Goal: Task Accomplishment & Management: Use online tool/utility

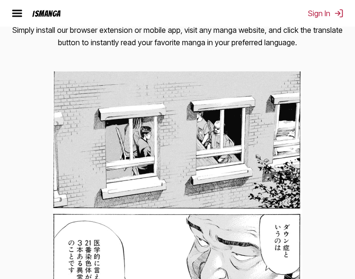
scroll to position [333, 0]
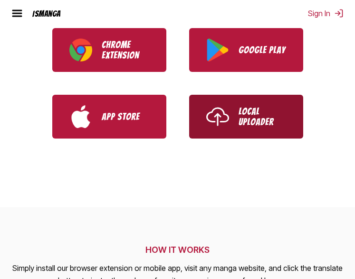
click at [265, 126] on p "Local Uploader" at bounding box center [263, 116] width 48 height 21
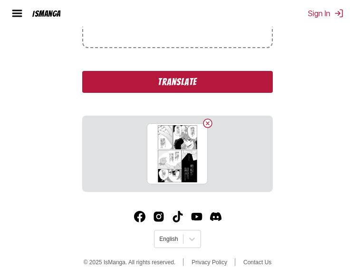
scroll to position [251, 0]
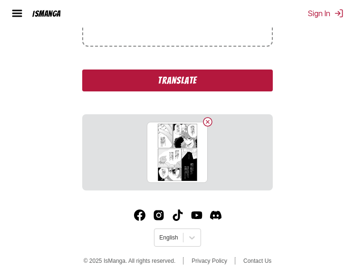
click at [206, 87] on button "Translate" at bounding box center [177, 80] width 190 height 22
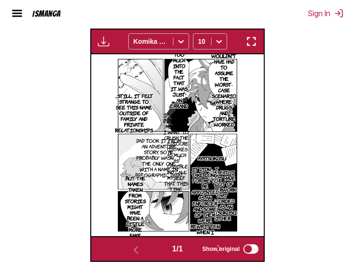
scroll to position [268, 0]
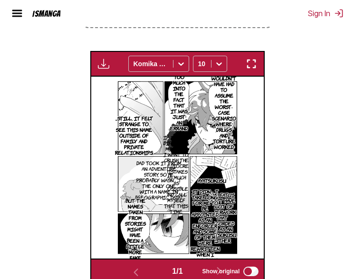
drag, startPoint x: 222, startPoint y: 116, endPoint x: 307, endPoint y: 126, distance: 85.2
click at [307, 126] on section "From Japanese To English Drop files here, or click to browse. Max file size: 5M…" at bounding box center [178, 84] width 340 height 400
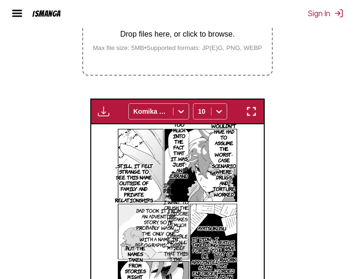
click at [251, 117] on img "button" at bounding box center [251, 111] width 11 height 11
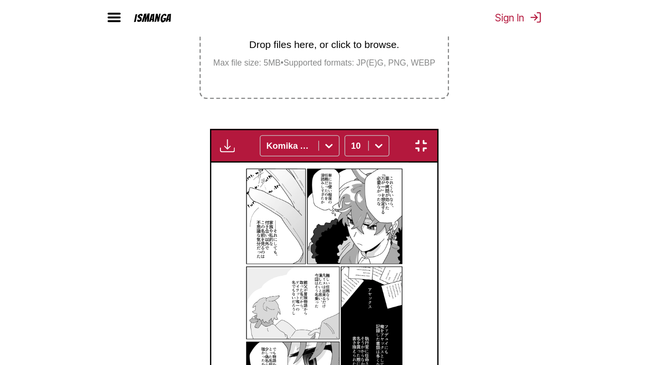
scroll to position [115, 0]
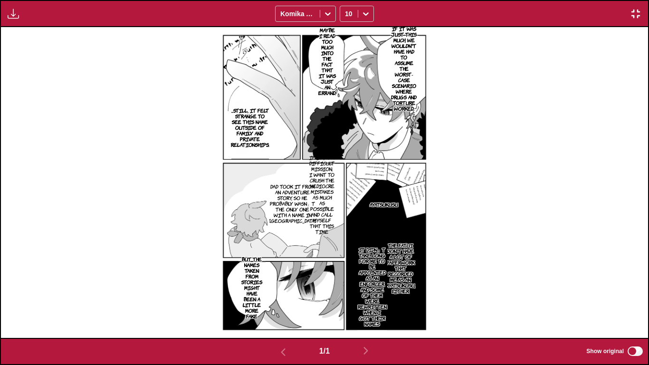
click at [355, 15] on img "button" at bounding box center [635, 13] width 11 height 11
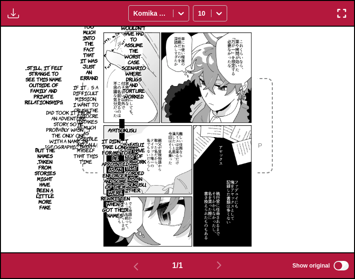
scroll to position [221, 0]
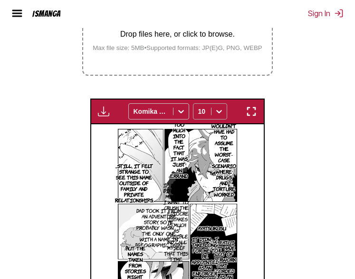
click at [200, 116] on div at bounding box center [202, 111] width 8 height 10
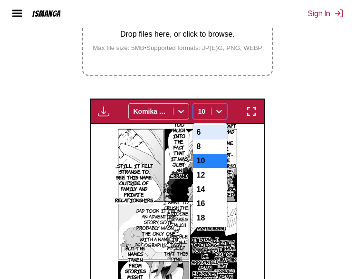
click at [210, 137] on div "6" at bounding box center [210, 132] width 34 height 14
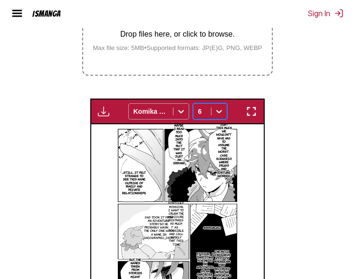
click at [181, 113] on icon at bounding box center [181, 111] width 6 height 3
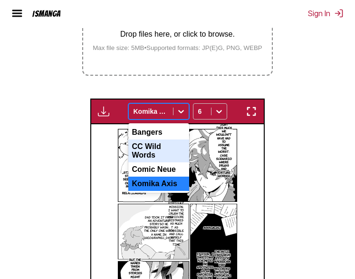
click at [173, 149] on div "CC Wild Words" at bounding box center [158, 150] width 61 height 23
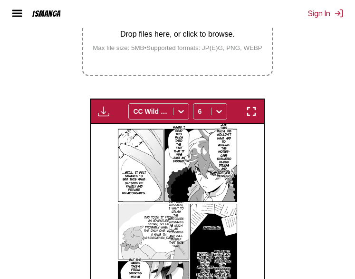
click at [103, 111] on img "button" at bounding box center [103, 111] width 11 height 11
click at [64, 130] on section "From Japanese To English Drop files here, or click to browse. Max file size: 5M…" at bounding box center [178, 131] width 340 height 400
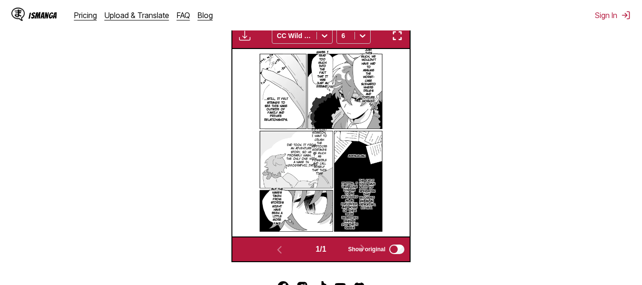
scroll to position [297, 0]
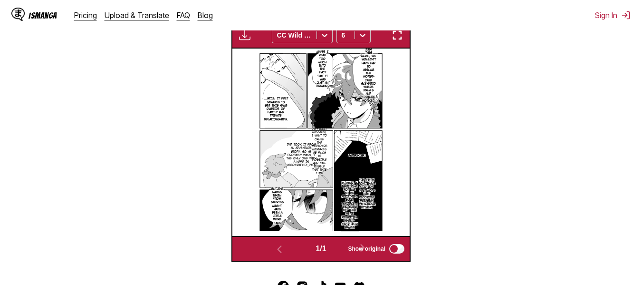
drag, startPoint x: 368, startPoint y: 95, endPoint x: 348, endPoint y: 97, distance: 20.5
click at [348, 97] on img at bounding box center [321, 141] width 133 height 187
click at [355, 91] on p "If it was just this much, we wouldn't have had to assume the worst-case scenari…" at bounding box center [368, 73] width 19 height 62
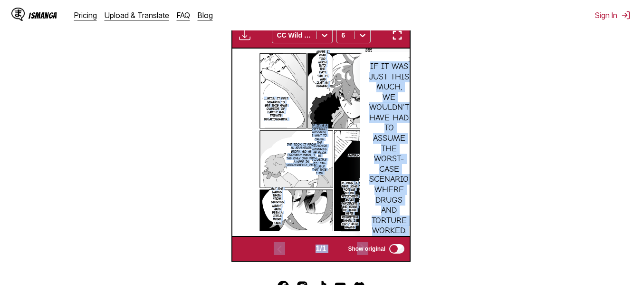
drag, startPoint x: 370, startPoint y: 69, endPoint x: 413, endPoint y: 241, distance: 177.3
click at [355, 241] on section "From Japanese To English Drop files here, or click to browse. Max file size: 5M…" at bounding box center [321, 58] width 627 height 406
click at [355, 177] on div "If it was just this much, we wouldn't have had to assume the worst-case scenari…" at bounding box center [389, 148] width 59 height 193
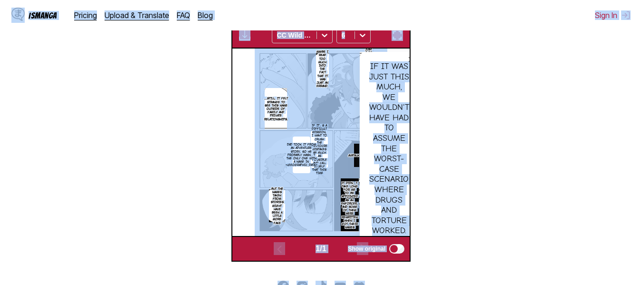
click at [355, 122] on div "If it was just this much, we wouldn't have had to assume the worst-case scenari…" at bounding box center [389, 148] width 59 height 193
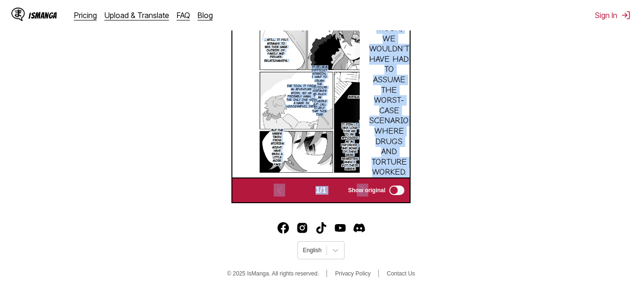
scroll to position [363, 0]
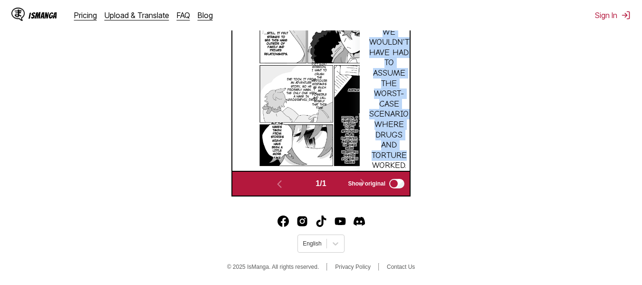
drag, startPoint x: 367, startPoint y: 66, endPoint x: 406, endPoint y: 163, distance: 104.4
click at [355, 163] on div "If it was just this much, we wouldn't have had to assume the worst-case scenari…" at bounding box center [389, 83] width 59 height 193
copy div "If it was just this much, we wouldn't have had to assume the worst-case scenari…"
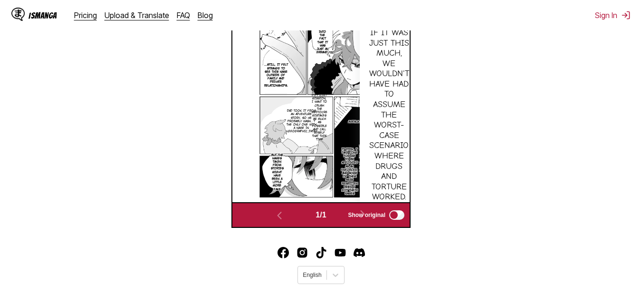
scroll to position [316, 0]
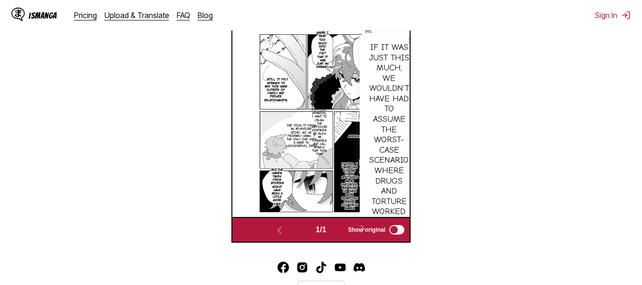
click at [324, 49] on p "Maybe I read too much into the fact that it was just an errand." at bounding box center [323, 49] width 16 height 41
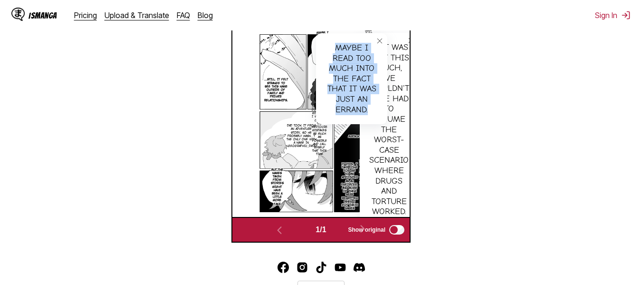
drag, startPoint x: 335, startPoint y: 48, endPoint x: 369, endPoint y: 109, distance: 69.6
click at [355, 109] on div "Maybe I read too much into the fact that it was just an errand." at bounding box center [351, 78] width 71 height 91
copy div "Maybe I read too much into the fact that it was just an errand."
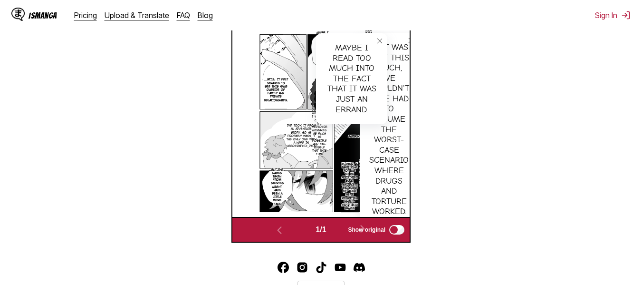
click at [355, 42] on icon "close-tooltip" at bounding box center [380, 41] width 7 height 7
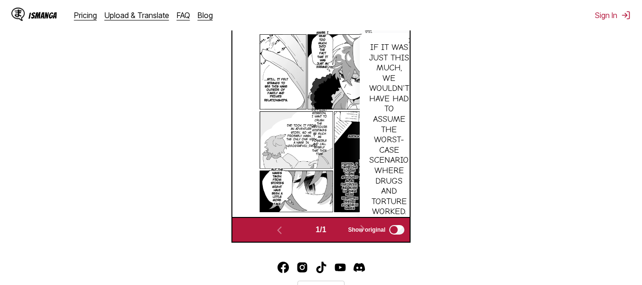
click at [355, 41] on icon "close-tooltip" at bounding box center [411, 40] width 7 height 7
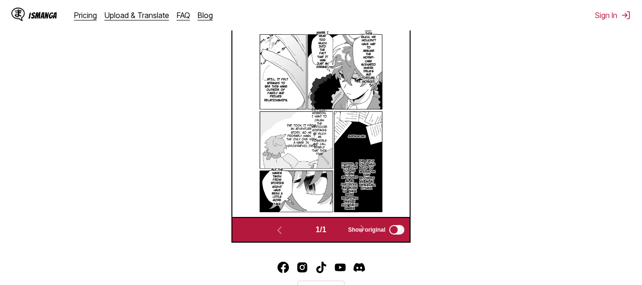
click at [275, 85] on p "...Still, it felt strange to see this name outside of family and private relati…" at bounding box center [276, 90] width 28 height 28
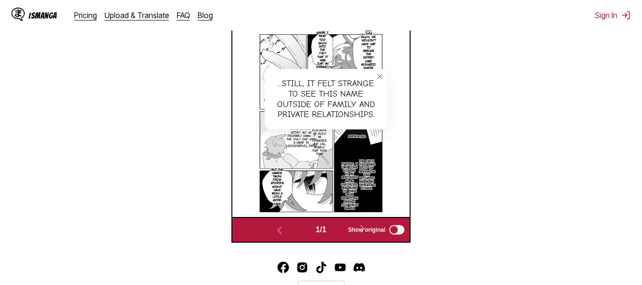
click at [313, 82] on div "...Still, it felt strange to see this name outside of family and private relati…" at bounding box center [326, 99] width 123 height 60
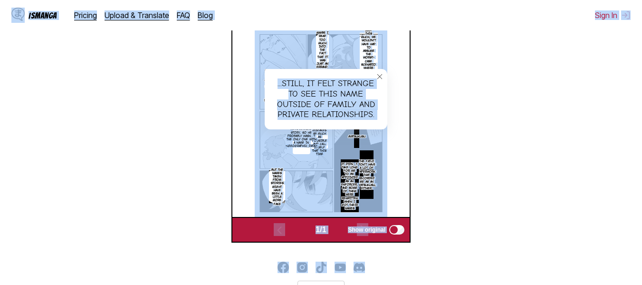
click at [318, 107] on div "...Still, it felt strange to see this name outside of family and private relati…" at bounding box center [326, 99] width 123 height 60
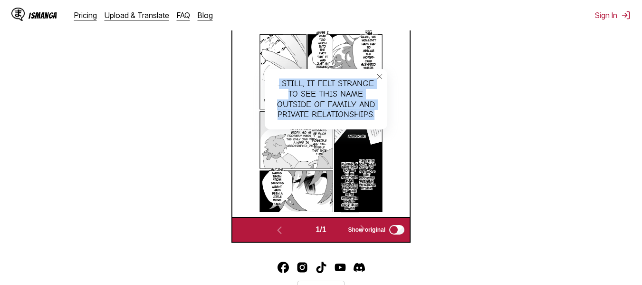
drag, startPoint x: 279, startPoint y: 84, endPoint x: 374, endPoint y: 117, distance: 100.6
click at [355, 117] on div "...Still, it felt strange to see this name outside of family and private relati…" at bounding box center [326, 99] width 123 height 60
copy div "..Still, it felt strange to see this name outside of family and private relatio…"
drag, startPoint x: 210, startPoint y: 115, endPoint x: 321, endPoint y: 79, distance: 117.3
click at [209, 116] on section "From Japanese To English Drop files here, or click to browse. Max file size: 5M…" at bounding box center [321, 39] width 627 height 406
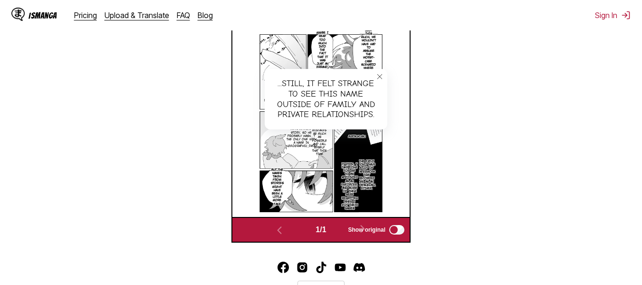
click at [355, 76] on icon "close-tooltip" at bounding box center [380, 76] width 7 height 7
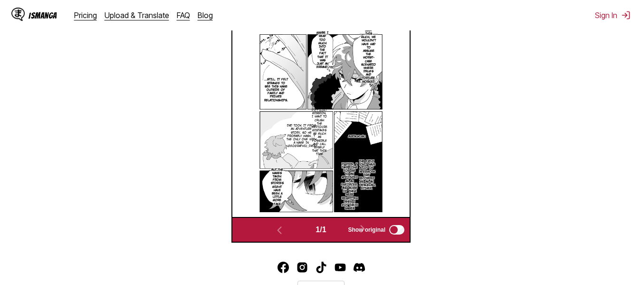
click at [355, 170] on p "The Fatui don't have a lot of paperwork that recorded me as an Ayatsukusu, eith…" at bounding box center [367, 174] width 22 height 35
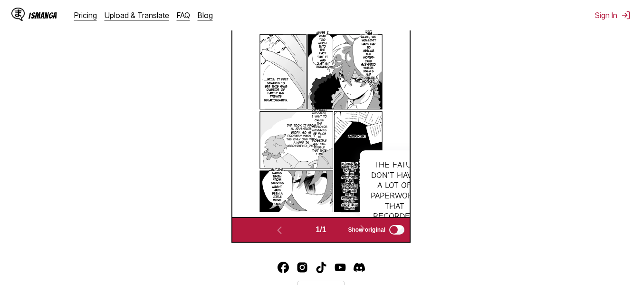
click at [355, 171] on div "The Fatui don't have a lot of paperwork that recorded me as an Ayatsukusu, eith…" at bounding box center [394, 205] width 69 height 111
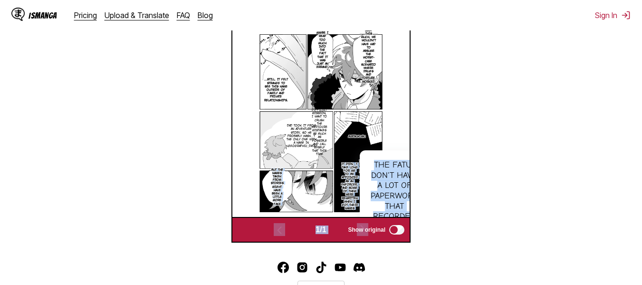
drag, startPoint x: 375, startPoint y: 164, endPoint x: 416, endPoint y: 219, distance: 69.3
click at [355, 219] on section "From Japanese To English Drop files here, or click to browse. Max file size: 5M…" at bounding box center [321, 39] width 627 height 406
click at [355, 174] on div "The Fatui don't have a lot of paperwork that recorded me as an Ayatsukusu, eith…" at bounding box center [394, 205] width 69 height 111
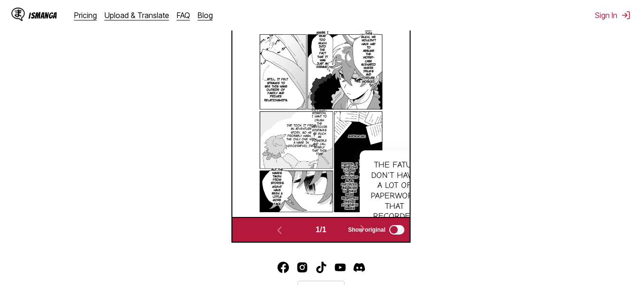
click at [354, 167] on p "It didn」t take long for me to be appointed as an Enforcer, and some of them wer…" at bounding box center [349, 186] width 20 height 52
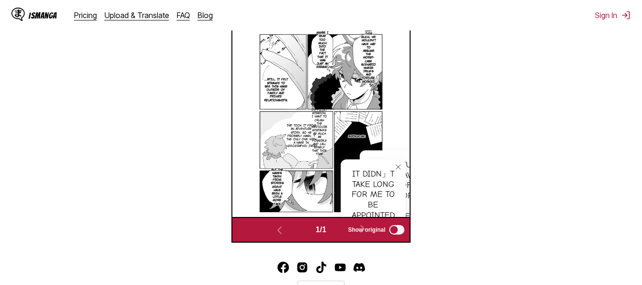
click at [355, 165] on icon "close-tooltip" at bounding box center [398, 167] width 7 height 7
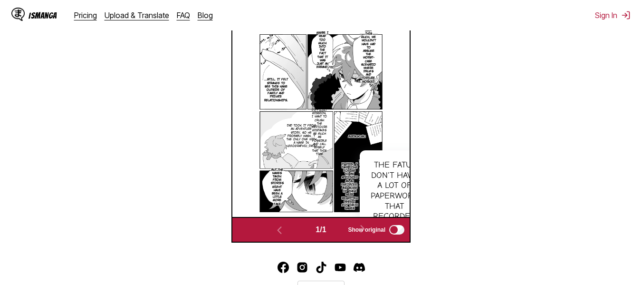
click at [355, 166] on p "It didn」t take long for me to be appointed as an Enforcer, and some of them wer…" at bounding box center [349, 186] width 20 height 52
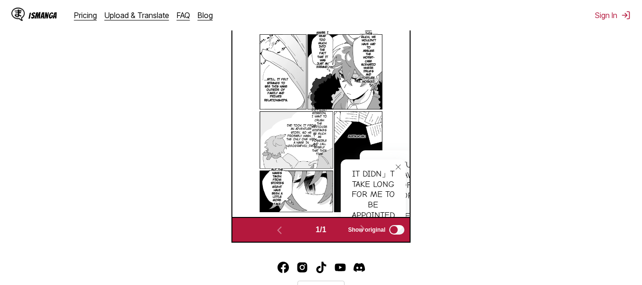
click at [355, 167] on icon "close-tooltip" at bounding box center [398, 167] width 7 height 7
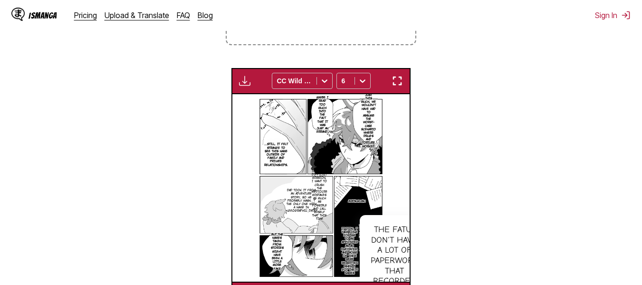
scroll to position [221, 0]
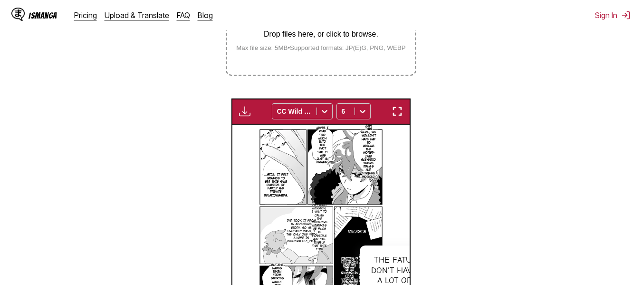
click at [355, 112] on img "button" at bounding box center [397, 111] width 11 height 11
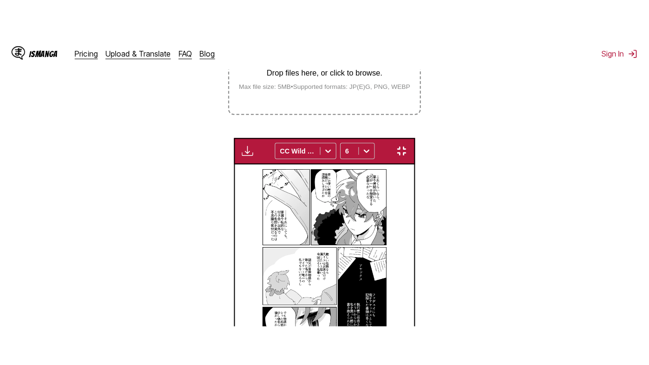
scroll to position [115, 0]
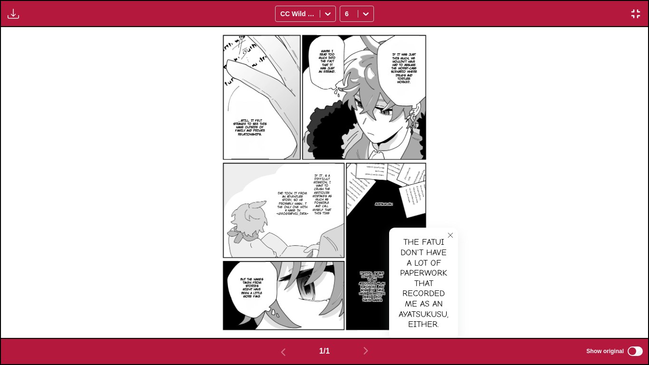
click at [355, 232] on icon "close-tooltip" at bounding box center [450, 235] width 7 height 7
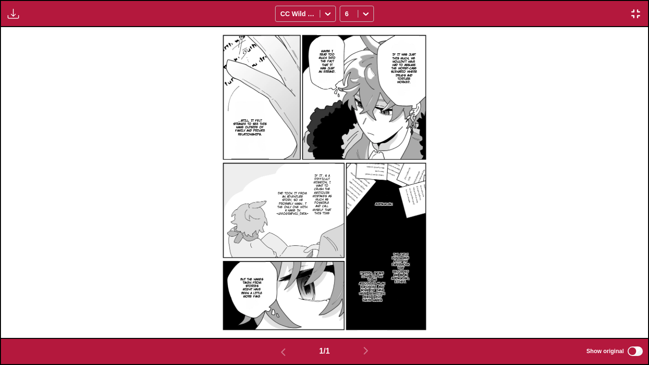
click at [355, 253] on p "The Fatui don't have a lot of paperwork that recorded me as an Ayatsukusu, eith…" at bounding box center [400, 268] width 23 height 35
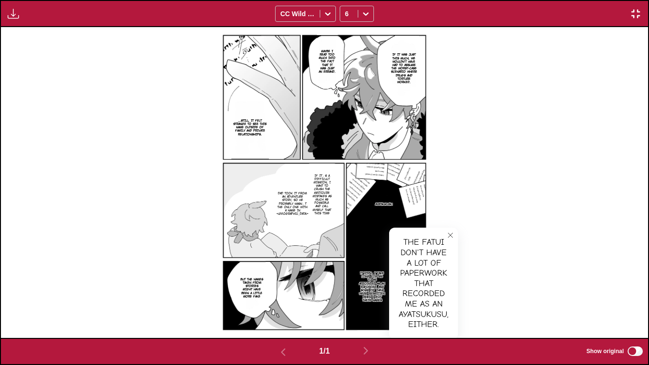
click at [355, 241] on div "The Fatui don't have a lot of paperwork that recorded me as an Ayatsukusu, eith…" at bounding box center [423, 283] width 69 height 111
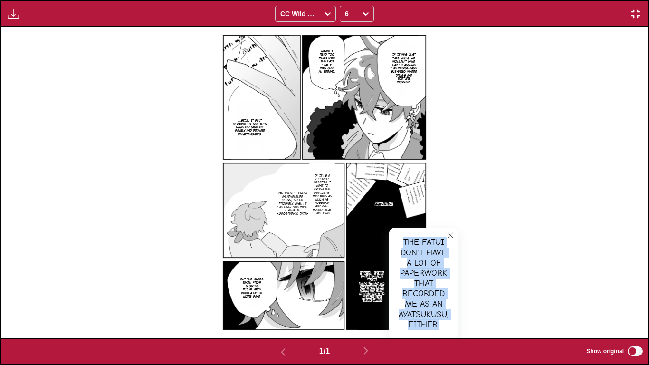
drag, startPoint x: 406, startPoint y: 242, endPoint x: 448, endPoint y: 330, distance: 98.2
click at [355, 278] on div "The Fatui don't have a lot of paperwork that recorded me as an Ayatsukusu, eith…" at bounding box center [423, 283] width 69 height 111
copy div "The Fatui don't have a lot of paperwork that recorded me as an Ayatsukusu, eith…"
click at [355, 278] on p "It didn」t take long for me to be appointed as an Enforcer, and some of them wer…" at bounding box center [372, 286] width 30 height 35
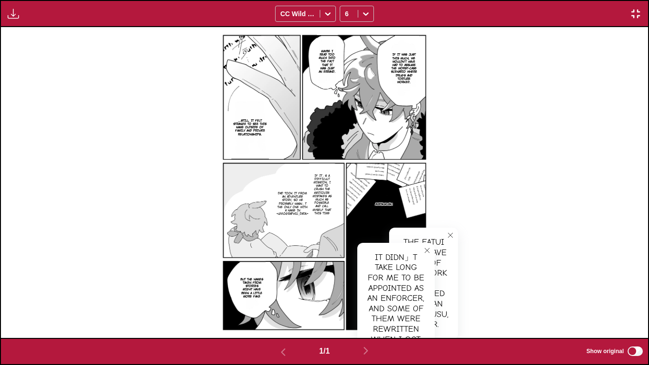
click at [355, 255] on div "It didn」t take long for me to be appointed as an Enforcer, and some of them wer…" at bounding box center [396, 304] width 77 height 122
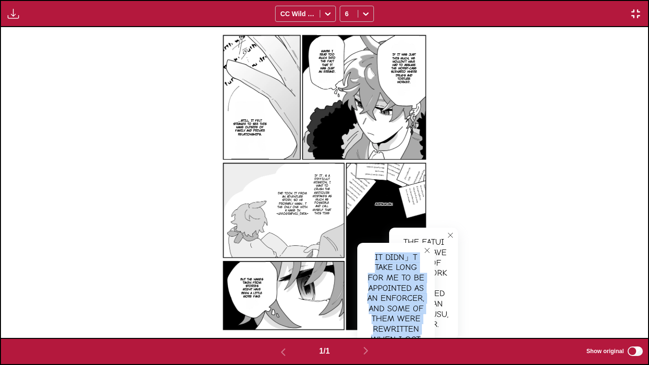
drag, startPoint x: 372, startPoint y: 258, endPoint x: 427, endPoint y: 335, distance: 94.7
click at [355, 278] on div "It didn」t take long for me to be appointed as an Enforcer, and some of them wer…" at bounding box center [396, 304] width 77 height 122
copy div "It didn」t take long for me to be appointed as an Enforcer, and some of them wer…"
click at [324, 199] on p "If it」s a difficult mission, I want to crush the mediocre mistakes as much As p…" at bounding box center [322, 194] width 24 height 45
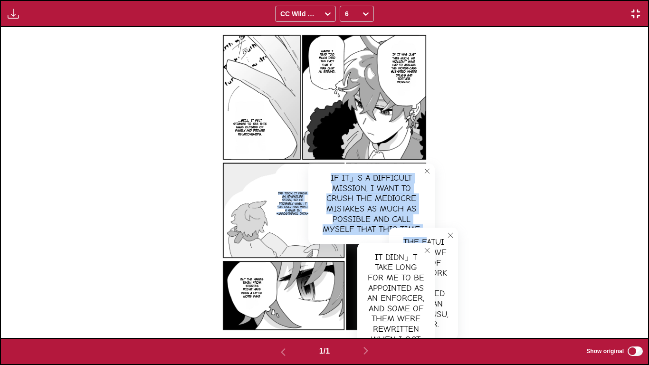
drag, startPoint x: 329, startPoint y: 174, endPoint x: 425, endPoint y: 228, distance: 110.0
click at [355, 228] on article "If it was just this much, we wouldn't have had to assume the worst-case scenari…" at bounding box center [325, 182] width 220 height 310
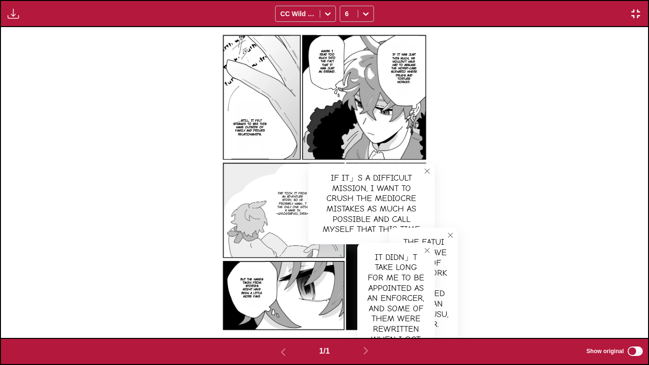
click at [355, 233] on icon "close-tooltip" at bounding box center [450, 235] width 7 height 7
click at [355, 248] on icon "close-tooltip" at bounding box center [427, 250] width 7 height 7
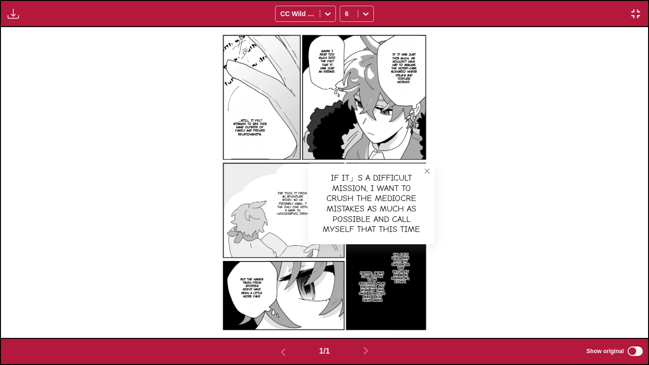
click at [334, 174] on div "If it」s a difficult mission, I want to crush the mediocre mistakes as much As p…" at bounding box center [372, 204] width 126 height 81
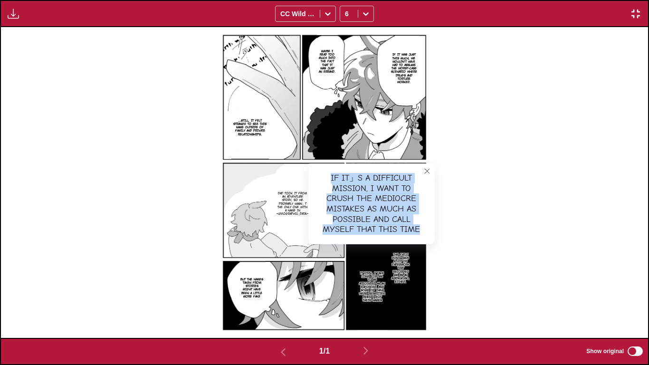
drag, startPoint x: 330, startPoint y: 176, endPoint x: 425, endPoint y: 232, distance: 110.2
click at [355, 232] on div "If it」s a difficult mission, I want to crush the mediocre mistakes as much As p…" at bounding box center [372, 204] width 126 height 81
copy div "If it」s a difficult mission, I want to crush the mediocre mistakes as much As p…"
click at [294, 195] on p "Dad took it from an adventure story, so he probably wasn」t the only one with a …" at bounding box center [293, 203] width 36 height 28
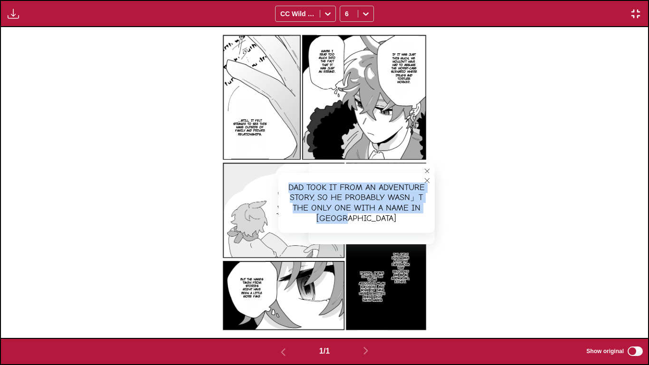
drag, startPoint x: 290, startPoint y: 185, endPoint x: 398, endPoint y: 222, distance: 113.8
click at [355, 222] on div "Dad took it from an adventure story, so he probably wasn」t the only one with a …" at bounding box center [357, 203] width 156 height 60
copy div "Dad took it from an adventure story, so he probably wasn」t the only one with a …"
click at [255, 278] on p "But the names taken from stories might have been a little more fake" at bounding box center [252, 287] width 27 height 24
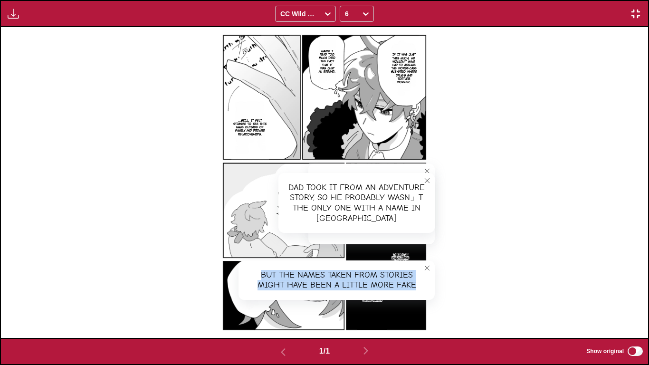
drag, startPoint x: 257, startPoint y: 273, endPoint x: 425, endPoint y: 288, distance: 168.0
click at [355, 278] on div "But the names taken from stories might have been a little more fake" at bounding box center [337, 280] width 196 height 39
copy div "But the names taken from stories might have been a little more fake"
click at [355, 13] on img "button" at bounding box center [635, 13] width 11 height 11
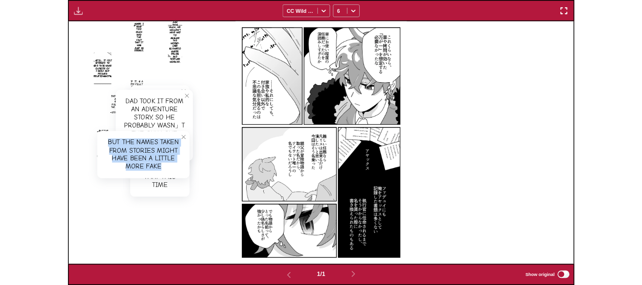
scroll to position [249, 0]
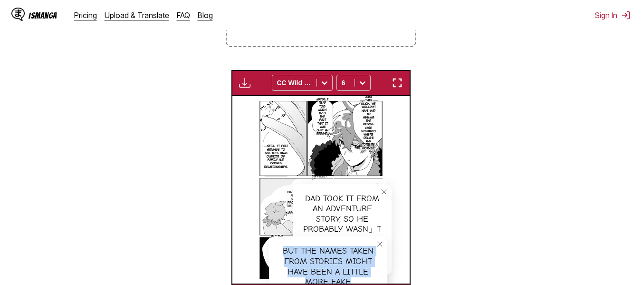
click at [144, 192] on section "From Japanese To English Drop files here, or click to browse. Max file size: 5M…" at bounding box center [321, 106] width 627 height 406
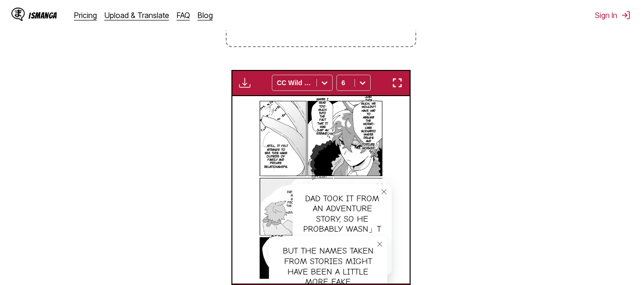
scroll to position [59, 0]
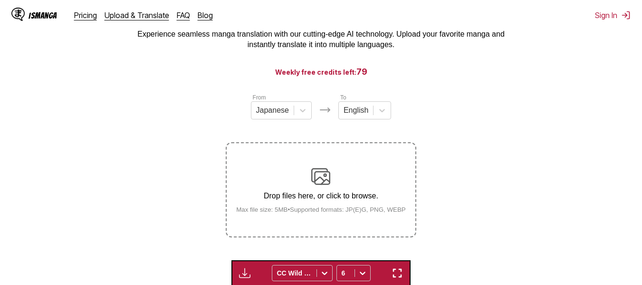
click at [319, 177] on img at bounding box center [320, 176] width 19 height 19
click at [0, 0] on input "Drop files here, or click to browse. Max file size: 5MB • Supported formats: JP…" at bounding box center [0, 0] width 0 height 0
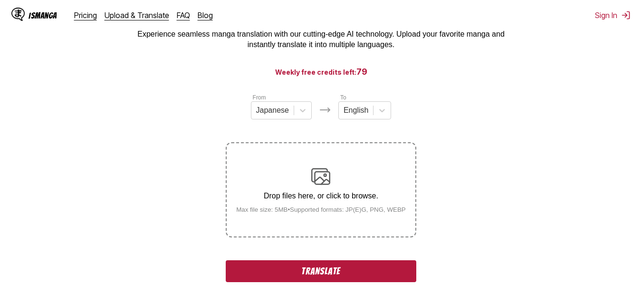
scroll to position [154, 0]
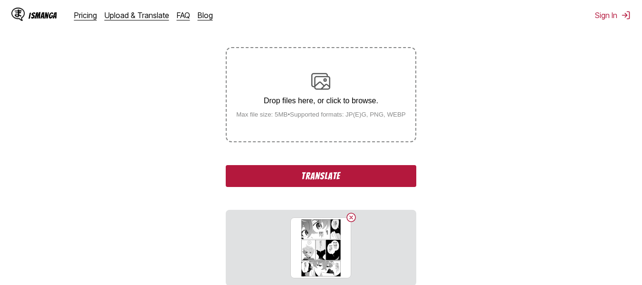
click at [355, 177] on button "Translate" at bounding box center [321, 176] width 190 height 22
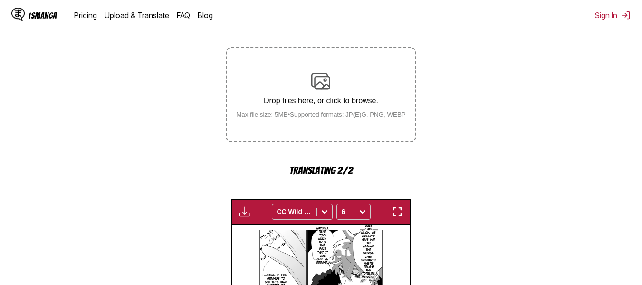
click at [355, 126] on section "From Japanese To English Drop files here, or click to browse. Max file size: 5M…" at bounding box center [321, 218] width 627 height 440
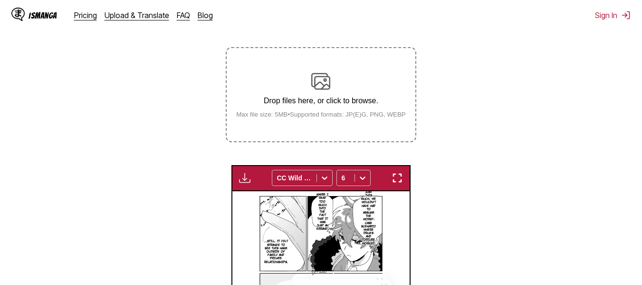
drag, startPoint x: 492, startPoint y: 230, endPoint x: 465, endPoint y: 218, distance: 28.9
click at [355, 230] on section "From Japanese To English Drop files here, or click to browse. Max file size: 5M…" at bounding box center [321, 201] width 627 height 406
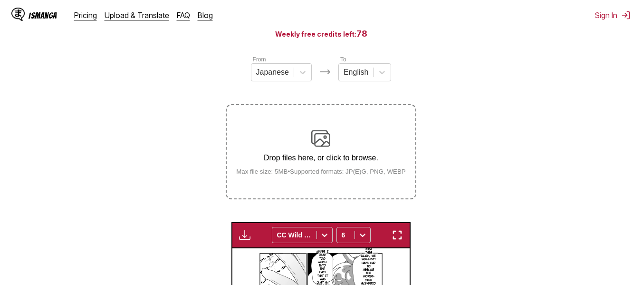
scroll to position [95, 0]
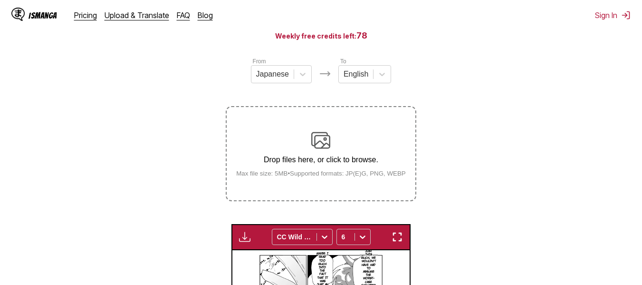
click at [349, 146] on div "Drop files here, or click to browse. Max file size: 5MB • Supported formats: JP…" at bounding box center [321, 154] width 185 height 46
click at [0, 0] on input "Drop files here, or click to browse. Max file size: 5MB • Supported formats: JP…" at bounding box center [0, 0] width 0 height 0
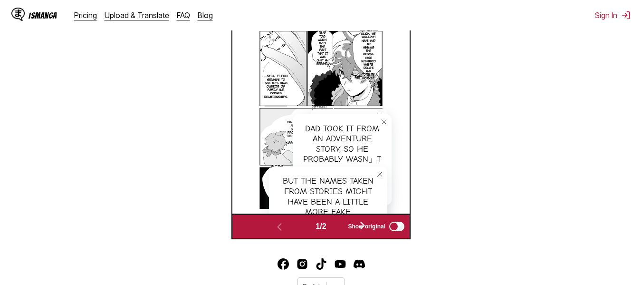
scroll to position [268, 0]
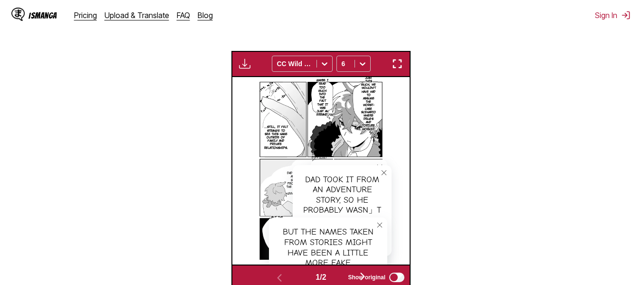
click at [355, 173] on icon "close-tooltip" at bounding box center [384, 172] width 7 height 7
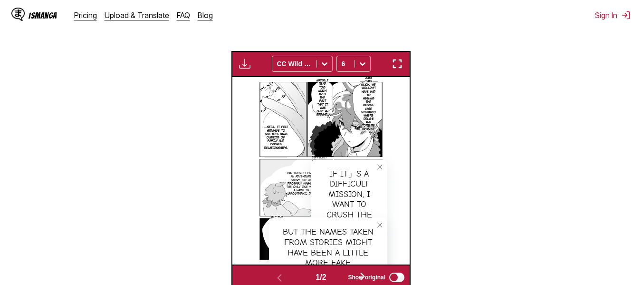
click at [355, 222] on button "close-tooltip" at bounding box center [379, 224] width 15 height 15
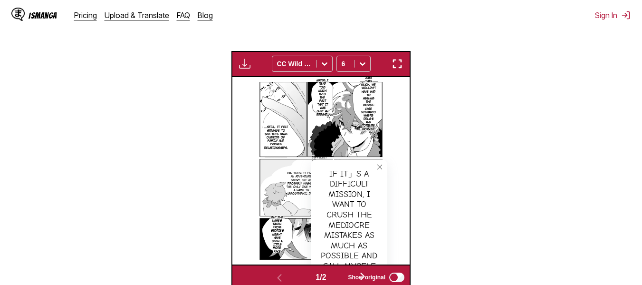
click at [355, 165] on icon "close-tooltip" at bounding box center [380, 167] width 7 height 7
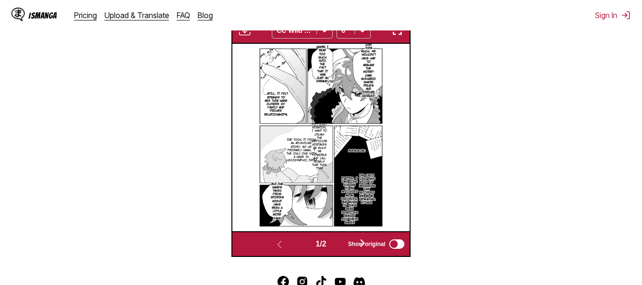
scroll to position [363, 0]
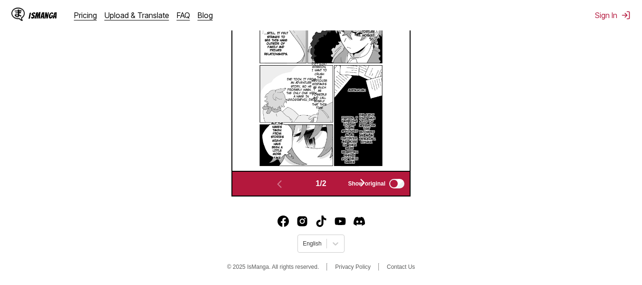
click at [355, 181] on span "Show original" at bounding box center [367, 183] width 38 height 7
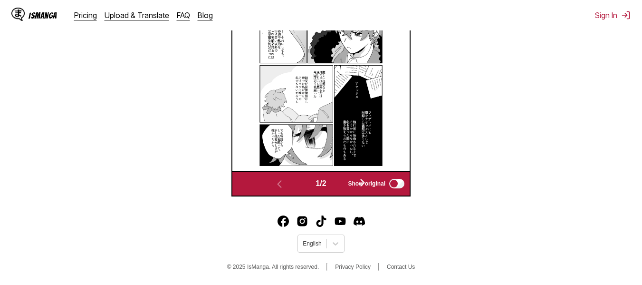
click at [355, 184] on span "Show original" at bounding box center [367, 183] width 38 height 7
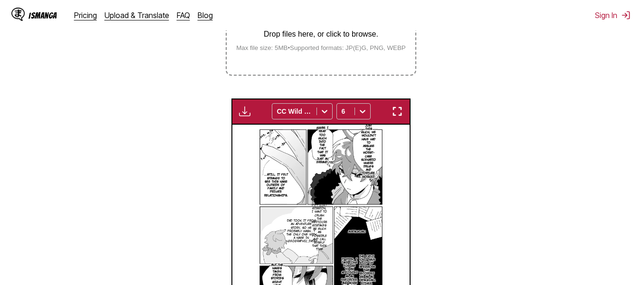
click at [355, 106] on button "button" at bounding box center [397, 111] width 17 height 12
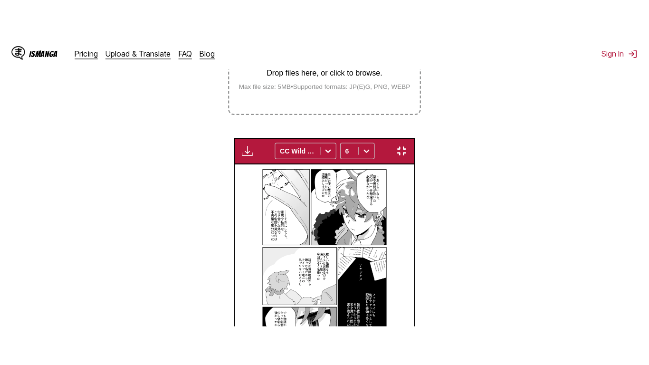
scroll to position [115, 0]
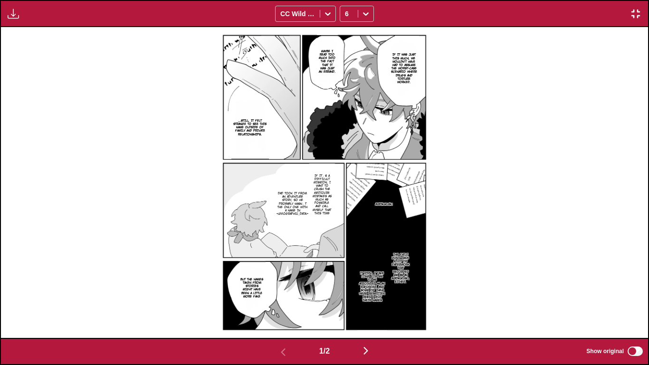
click at [355, 278] on img "button" at bounding box center [365, 350] width 11 height 11
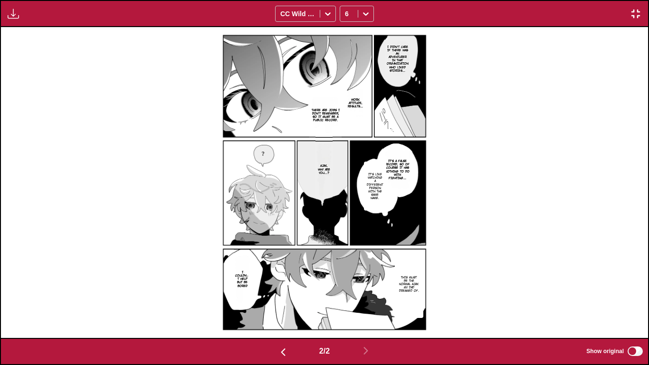
click at [355, 63] on p "I didn't care if there was an adventurer in that organization who liked stories…" at bounding box center [398, 58] width 26 height 31
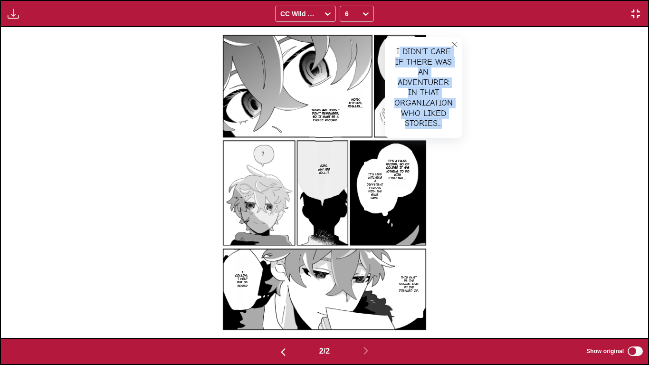
drag, startPoint x: 398, startPoint y: 50, endPoint x: 449, endPoint y: 126, distance: 91.5
click at [355, 126] on div "I didn't care if there was an adventurer in that organization who liked stories…" at bounding box center [423, 87] width 77 height 101
click at [355, 61] on div "I didn't care if there was an adventurer in that organization who liked stories…" at bounding box center [423, 87] width 77 height 101
drag, startPoint x: 396, startPoint y: 52, endPoint x: 452, endPoint y: 124, distance: 90.8
click at [355, 124] on div "I didn't care if there was an adventurer in that organization who liked stories…" at bounding box center [423, 87] width 77 height 101
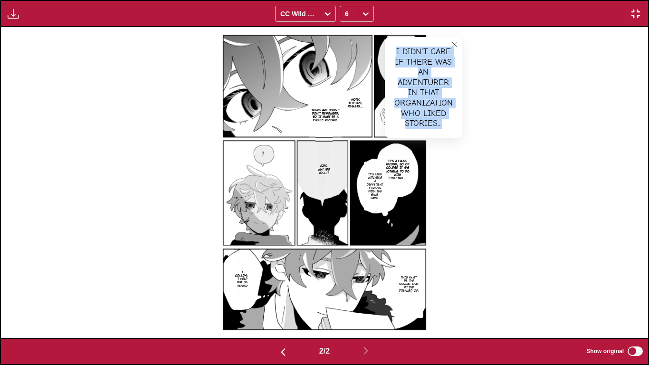
copy div "I didn't care if there was an adventurer in that organization who liked stories…"
click at [339, 106] on p "There are jobs I don't remember, so it must be a public record." at bounding box center [325, 115] width 32 height 18
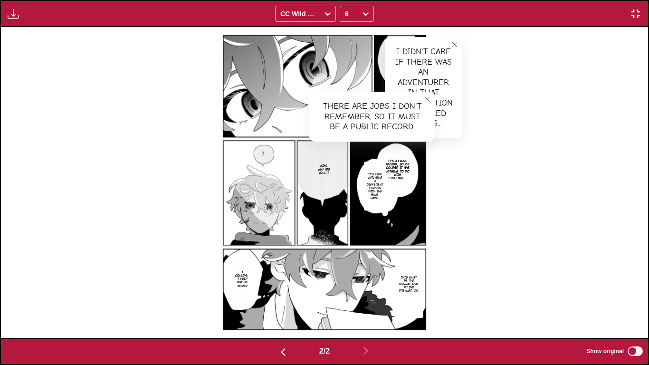
click at [355, 43] on icon "close-tooltip" at bounding box center [455, 44] width 7 height 7
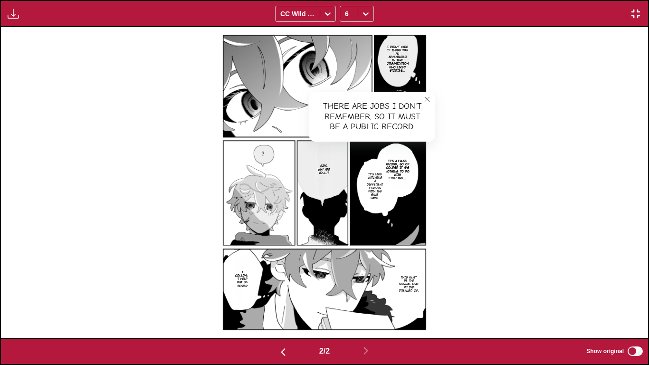
click at [355, 98] on icon "close-tooltip" at bounding box center [427, 99] width 7 height 7
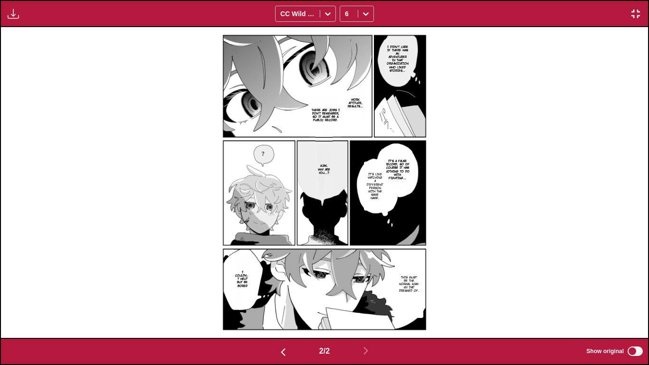
click at [355, 104] on p "Work attitude, results..." at bounding box center [355, 103] width 19 height 14
drag, startPoint x: 359, startPoint y: 97, endPoint x: 416, endPoint y: 114, distance: 58.7
click at [355, 114] on div "Work attitude, results..." at bounding box center [391, 105] width 88 height 39
copy div "Work attitude, results..."
click at [355, 92] on icon "close-tooltip" at bounding box center [427, 93] width 7 height 7
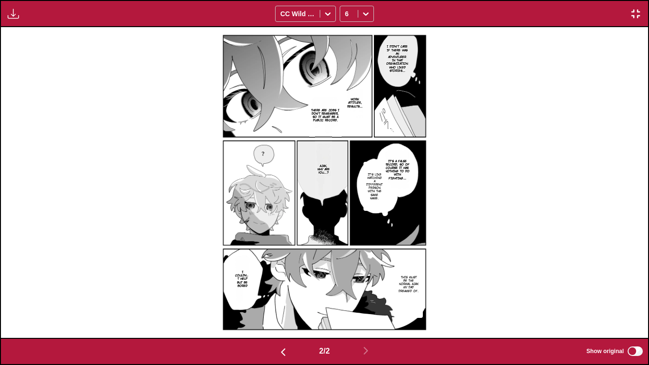
click at [329, 112] on p "There are jobs I don't remember, so it must be a public record." at bounding box center [325, 115] width 32 height 18
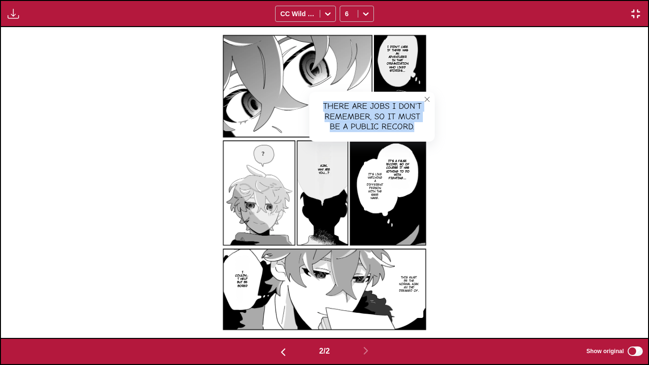
drag, startPoint x: 324, startPoint y: 103, endPoint x: 421, endPoint y: 126, distance: 100.3
click at [355, 126] on div "There are jobs I don't remember, so it must be a public record." at bounding box center [372, 117] width 126 height 50
click at [355, 92] on button "close-tooltip" at bounding box center [427, 99] width 15 height 15
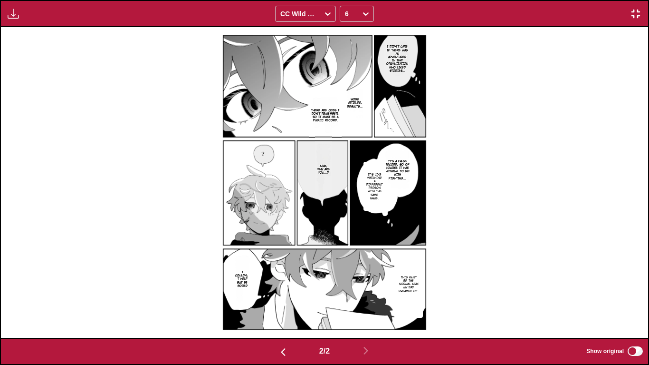
click at [355, 15] on div "Available for premium users only CC Wild Words 6" at bounding box center [324, 13] width 649 height 27
click at [355, 173] on p "It's a false record, so of course it has nothing to do with fighting..." at bounding box center [397, 169] width 29 height 24
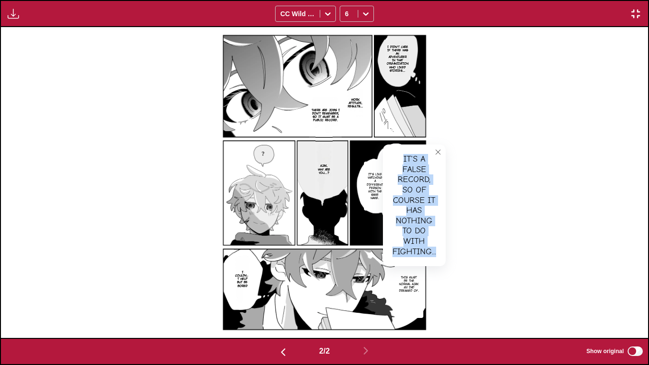
drag, startPoint x: 404, startPoint y: 157, endPoint x: 445, endPoint y: 254, distance: 105.6
click at [355, 254] on div "It's a false record, so of course it has nothing to do with fighting..." at bounding box center [414, 206] width 63 height 122
drag, startPoint x: 146, startPoint y: 253, endPoint x: 329, endPoint y: 193, distance: 192.4
click at [146, 253] on div "I didn't care if there was an adventurer in that organization who liked stories…" at bounding box center [325, 182] width 648 height 310
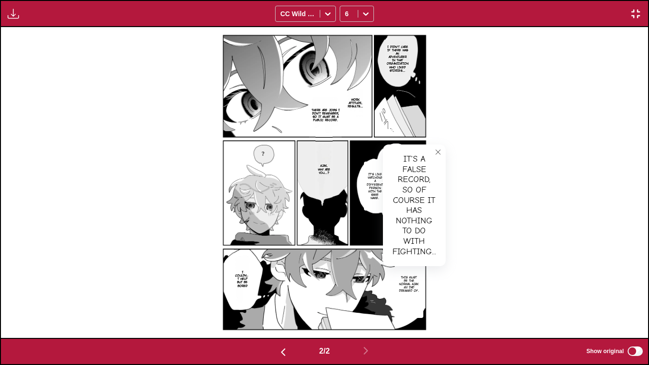
click at [355, 150] on button "close-tooltip" at bounding box center [438, 152] width 15 height 15
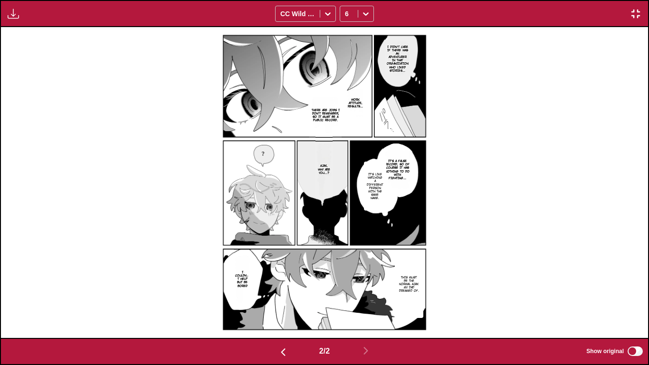
click at [355, 183] on p "It's like watching a different person with the same name." at bounding box center [375, 186] width 20 height 31
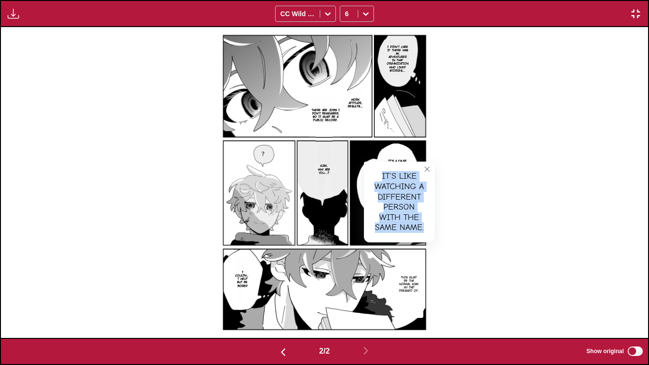
drag, startPoint x: 378, startPoint y: 171, endPoint x: 426, endPoint y: 229, distance: 75.3
click at [355, 229] on div "It's like watching a different person with the same name." at bounding box center [399, 202] width 71 height 81
click at [323, 171] on p "Ajax, why are you...?" at bounding box center [323, 169] width 17 height 14
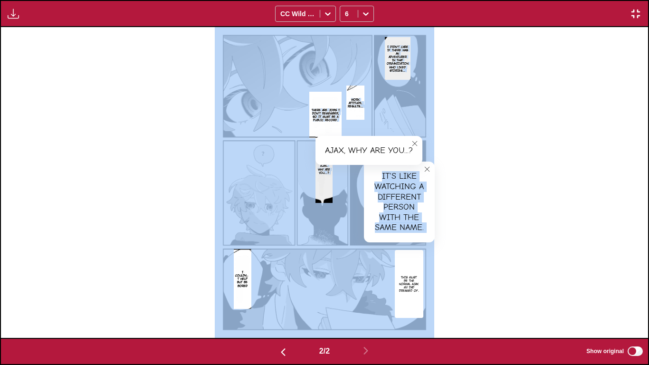
drag, startPoint x: 325, startPoint y: 150, endPoint x: 424, endPoint y: 154, distance: 98.5
click at [355, 154] on div "I didn't care if there was an adventurer in that organization who liked stories…" at bounding box center [325, 182] width 648 height 310
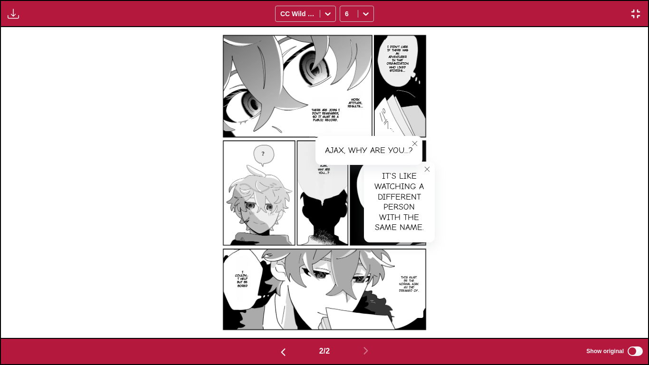
click at [355, 154] on div "Ajax, why are you...?" at bounding box center [369, 150] width 107 height 29
click at [319, 176] on p "Ajax, why are you...?" at bounding box center [324, 169] width 17 height 14
drag, startPoint x: 329, startPoint y: 150, endPoint x: 415, endPoint y: 149, distance: 86.1
click at [355, 149] on div "Ajax, why are you...?" at bounding box center [369, 150] width 107 height 29
click at [350, 147] on div "Ajax, why are you...?" at bounding box center [369, 150] width 107 height 29
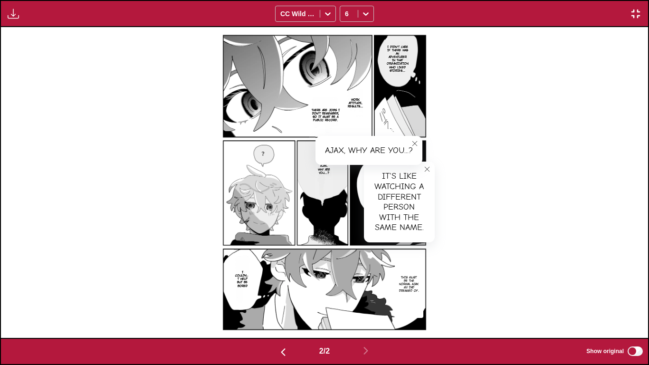
click at [355, 143] on icon "close-tooltip" at bounding box center [415, 143] width 7 height 7
click at [355, 169] on icon "close-tooltip" at bounding box center [427, 169] width 7 height 7
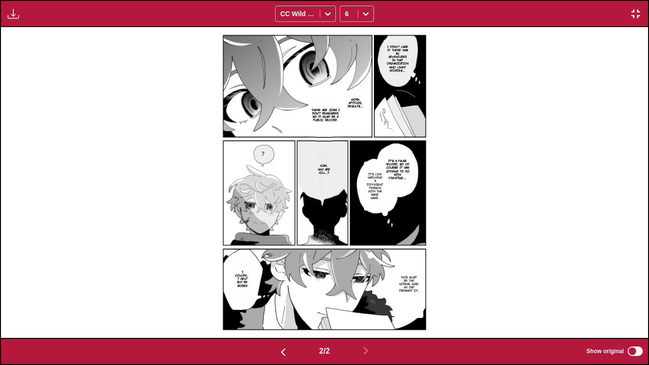
click at [324, 170] on p "Ajax, why are you...?" at bounding box center [324, 169] width 17 height 14
drag, startPoint x: 326, startPoint y: 149, endPoint x: 419, endPoint y: 151, distance: 93.2
click at [355, 151] on div "Ajax, why are you...?" at bounding box center [369, 150] width 107 height 29
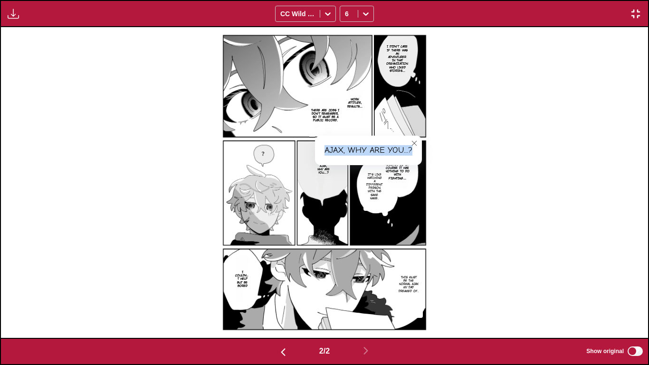
click at [355, 278] on p "This must be the normal ajax my dad dreamed of." at bounding box center [408, 283] width 25 height 21
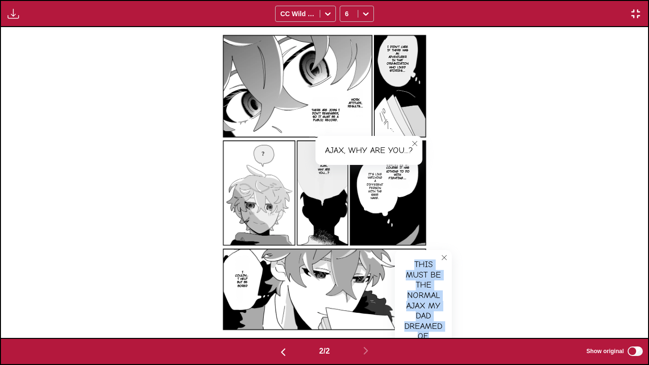
drag, startPoint x: 414, startPoint y: 261, endPoint x: 436, endPoint y: 333, distance: 76.0
click at [355, 278] on div "This must be the normal ajax my dad dreamed of." at bounding box center [423, 300] width 57 height 101
click at [235, 278] on p "I couldn」t help but be bored" at bounding box center [242, 278] width 18 height 21
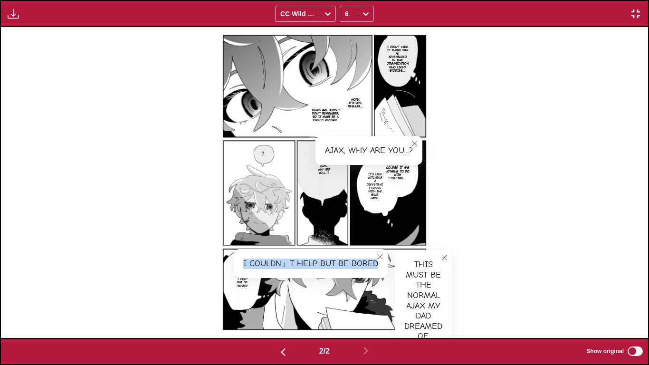
drag, startPoint x: 243, startPoint y: 262, endPoint x: 380, endPoint y: 259, distance: 136.9
click at [355, 259] on div "I couldn」t help but be bored" at bounding box center [311, 263] width 154 height 29
click at [355, 19] on img "button" at bounding box center [635, 13] width 11 height 11
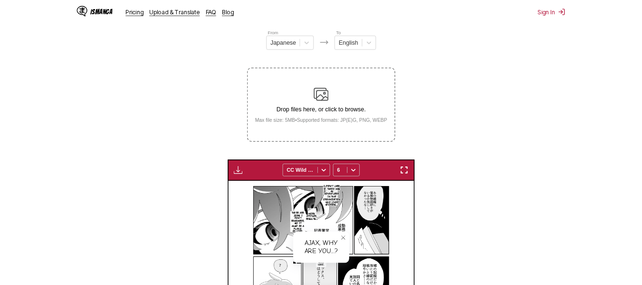
scroll to position [0, 177]
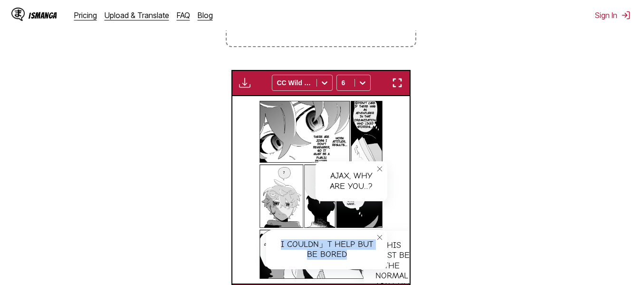
drag, startPoint x: 493, startPoint y: 241, endPoint x: 439, endPoint y: 202, distance: 66.8
click at [355, 241] on section "From Japanese To English Drop files here, or click to browse. Max file size: 5M…" at bounding box center [321, 106] width 627 height 406
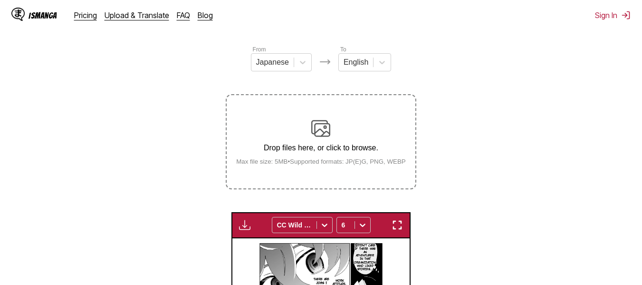
scroll to position [106, 0]
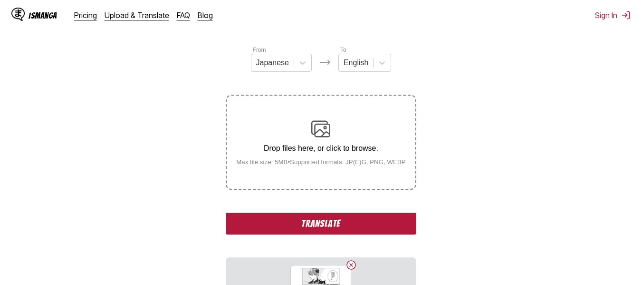
click at [289, 225] on button "Translate" at bounding box center [321, 224] width 190 height 22
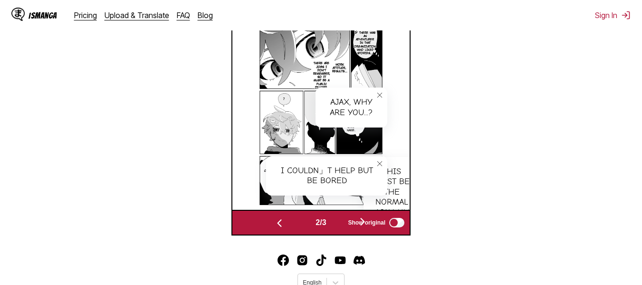
scroll to position [541, 0]
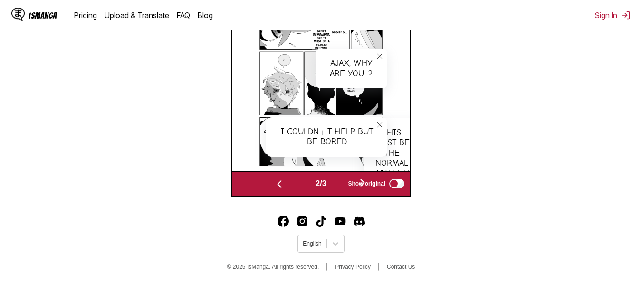
click at [355, 124] on icon "close-tooltip" at bounding box center [380, 124] width 7 height 7
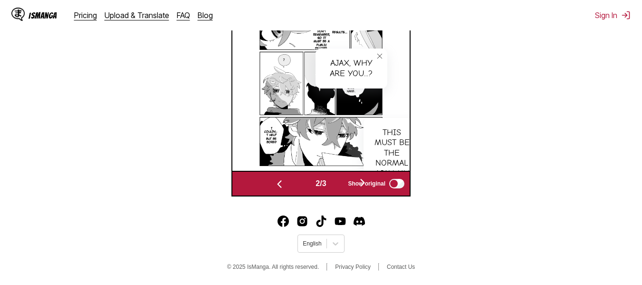
click at [355, 56] on icon "close-tooltip" at bounding box center [380, 56] width 7 height 7
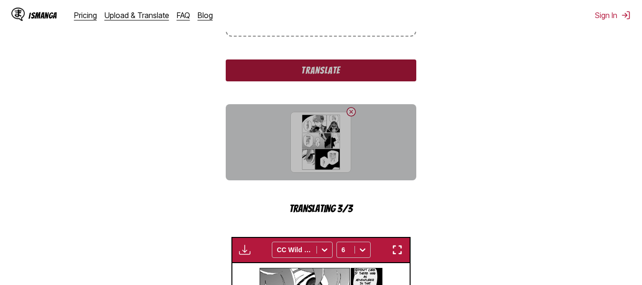
scroll to position [255, 0]
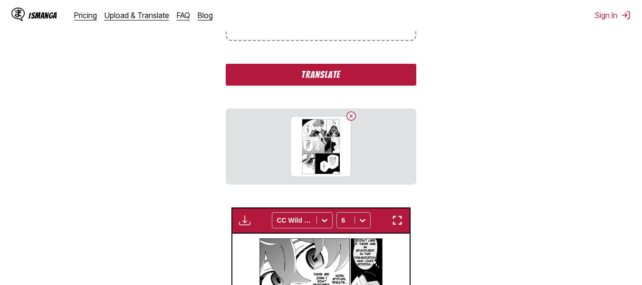
click at [355, 78] on button "Translate" at bounding box center [321, 75] width 190 height 22
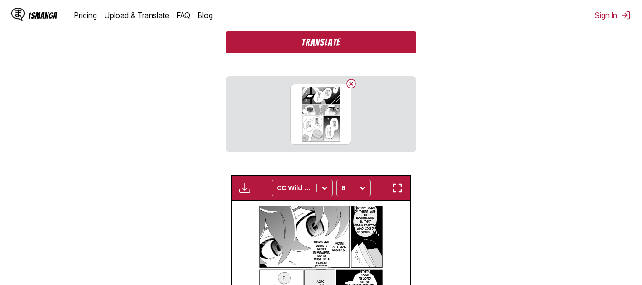
scroll to position [269, 0]
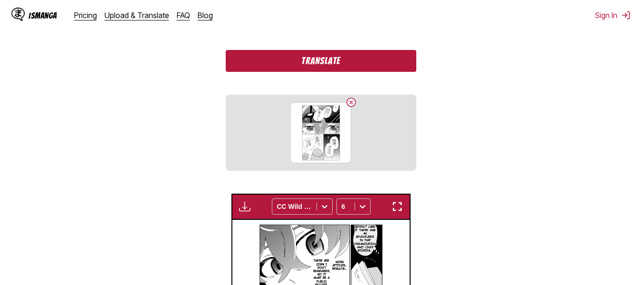
click at [355, 64] on button "Translate" at bounding box center [321, 61] width 190 height 22
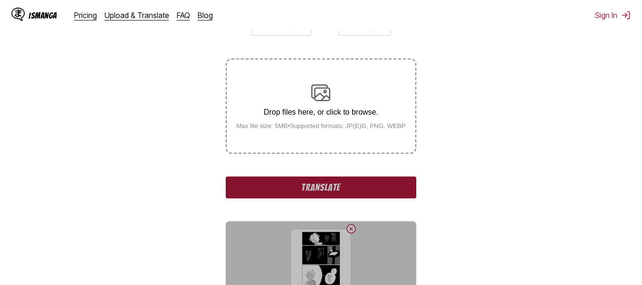
scroll to position [95, 0]
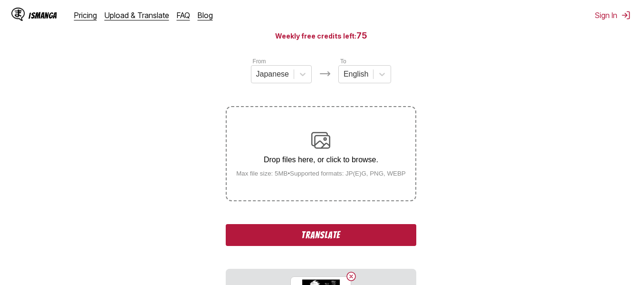
click at [347, 235] on button "Translate" at bounding box center [321, 235] width 190 height 22
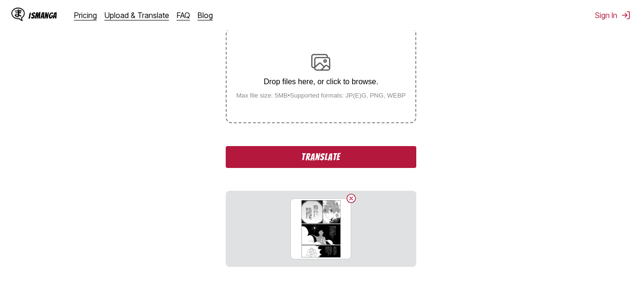
scroll to position [156, 0]
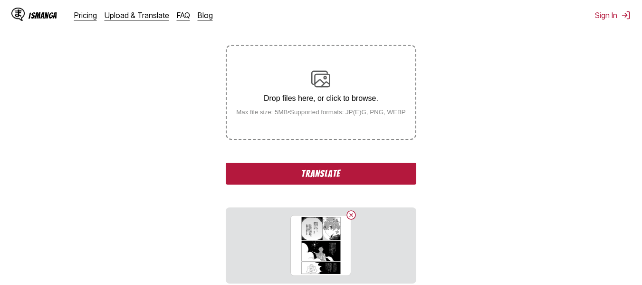
click at [355, 174] on button "Translate" at bounding box center [321, 174] width 190 height 22
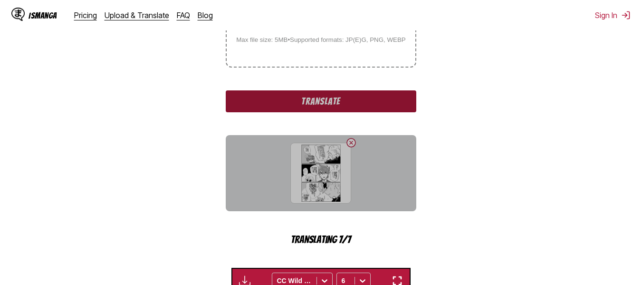
scroll to position [204, 0]
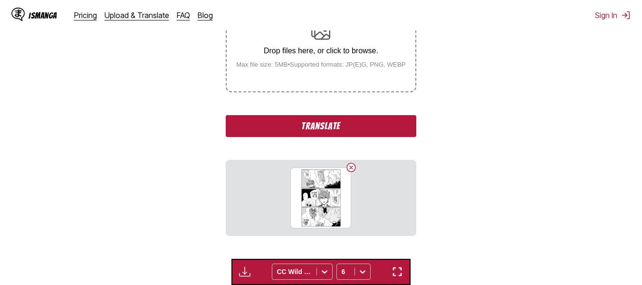
click at [355, 126] on button "Translate" at bounding box center [321, 126] width 190 height 22
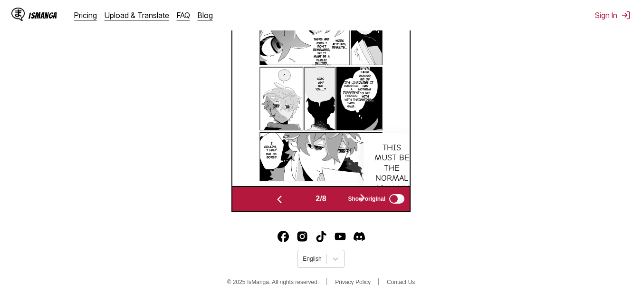
scroll to position [313, 0]
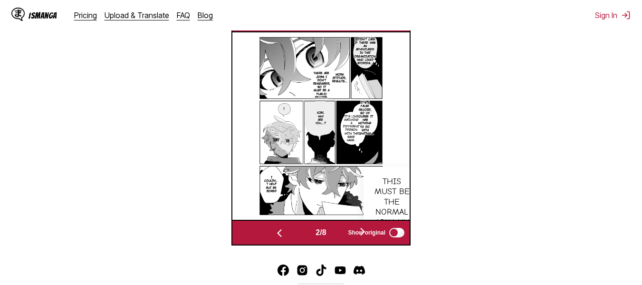
click at [355, 111] on section "From Japanese To English Drop files here, or click to browse. Max file size: 5M…" at bounding box center [321, 42] width 627 height 406
drag, startPoint x: 516, startPoint y: 240, endPoint x: 523, endPoint y: 242, distance: 7.8
click at [355, 241] on section "From Japanese To English Drop files here, or click to browse. Max file size: 5M…" at bounding box center [321, 42] width 627 height 406
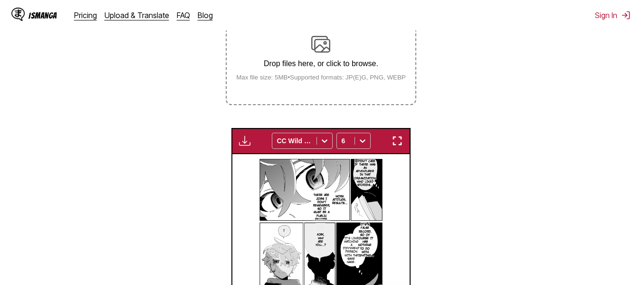
scroll to position [170, 0]
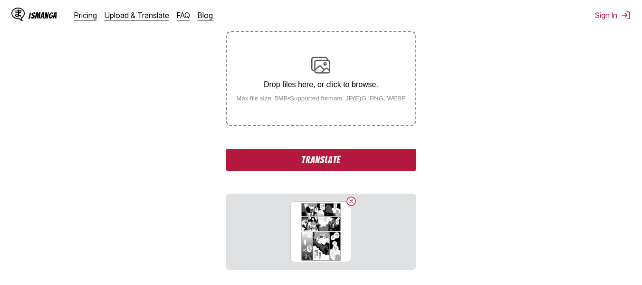
click at [354, 156] on button "Translate" at bounding box center [321, 160] width 190 height 22
click at [355, 162] on button "Translate" at bounding box center [321, 160] width 190 height 22
click at [354, 157] on button "Translate" at bounding box center [321, 160] width 190 height 22
click at [355, 166] on button "Translate" at bounding box center [321, 160] width 190 height 22
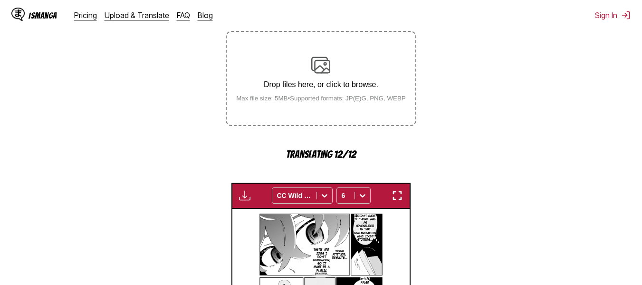
click at [355, 117] on section "From Japanese To English Drop files here, or click to browse. Max file size: 5M…" at bounding box center [321, 201] width 627 height 440
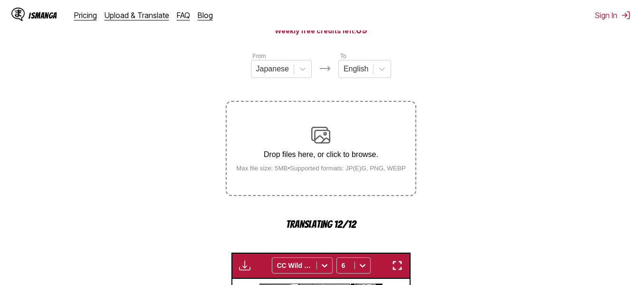
scroll to position [123, 0]
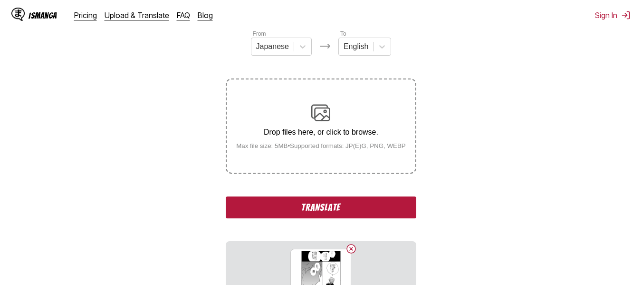
click at [353, 210] on button "Translate" at bounding box center [321, 207] width 190 height 22
click at [330, 213] on button "Translate" at bounding box center [321, 207] width 190 height 22
click at [355, 204] on button "Translate" at bounding box center [321, 207] width 190 height 22
click at [355, 213] on button "Translate" at bounding box center [321, 207] width 190 height 22
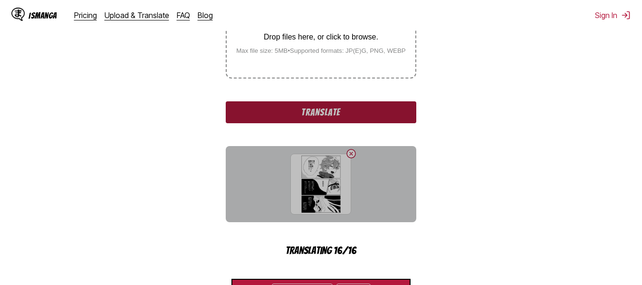
scroll to position [170, 0]
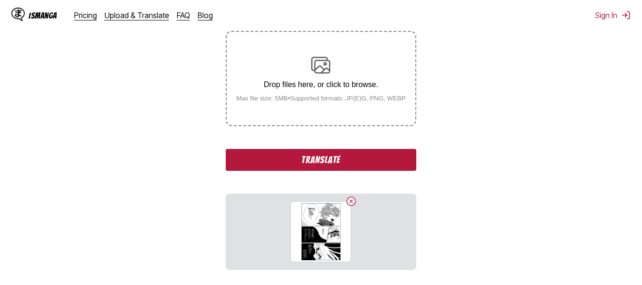
click at [326, 159] on button "Translate" at bounding box center [321, 160] width 190 height 22
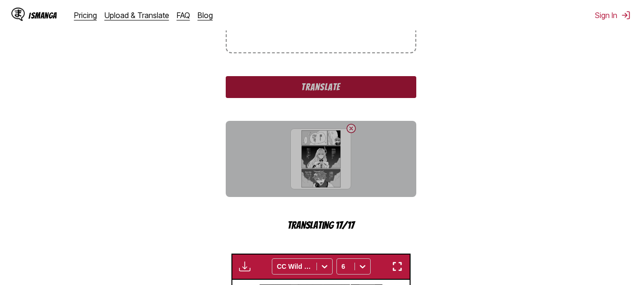
scroll to position [218, 0]
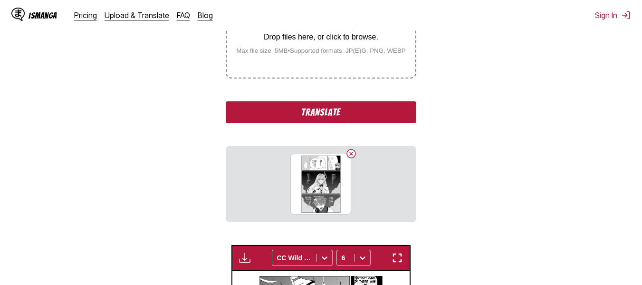
click at [355, 117] on button "Translate" at bounding box center [321, 112] width 190 height 22
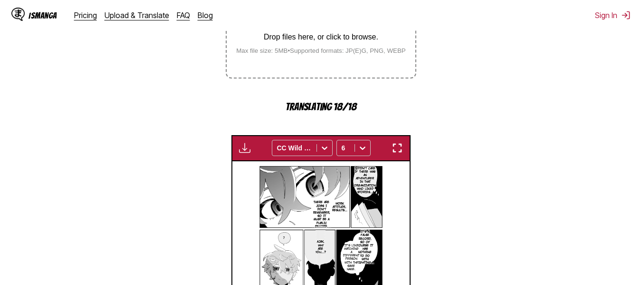
scroll to position [170, 0]
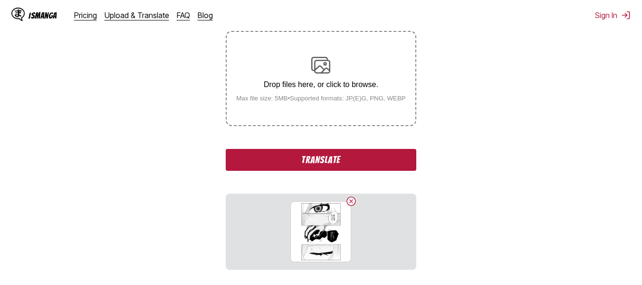
drag, startPoint x: 396, startPoint y: 164, endPoint x: 211, endPoint y: 284, distance: 220.4
click at [355, 164] on button "Translate" at bounding box center [321, 160] width 190 height 22
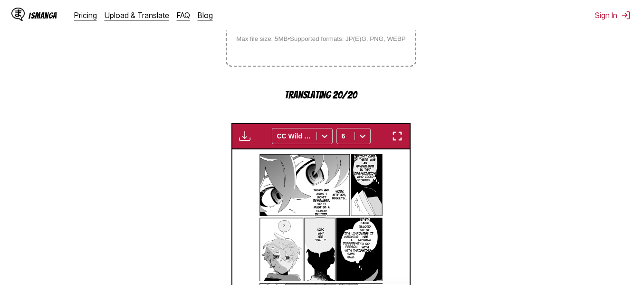
scroll to position [218, 0]
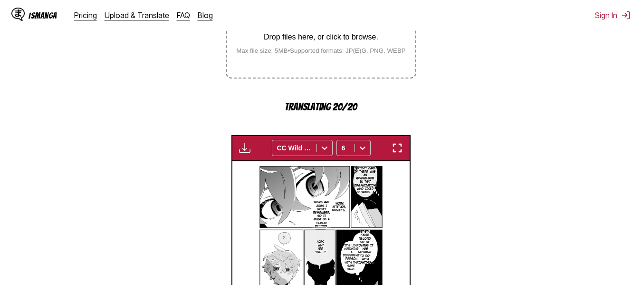
click at [355, 146] on img "button" at bounding box center [397, 147] width 11 height 11
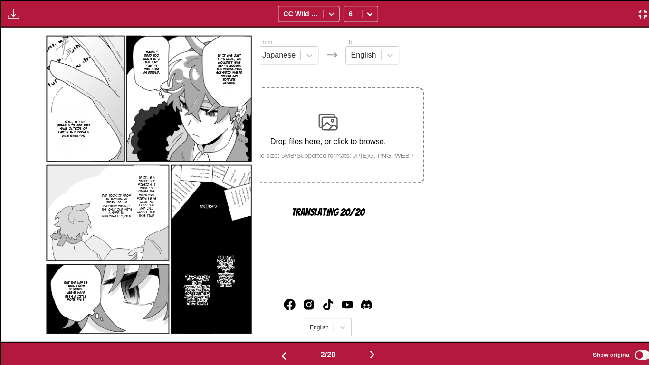
scroll to position [0, 648]
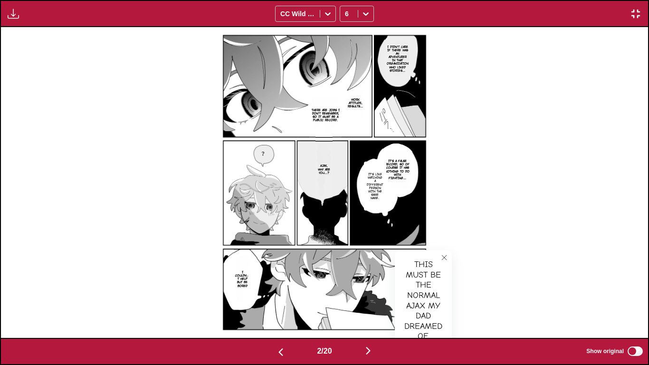
click at [355, 256] on icon "close-tooltip" at bounding box center [444, 257] width 5 height 5
click at [355, 278] on img "button" at bounding box center [368, 350] width 11 height 11
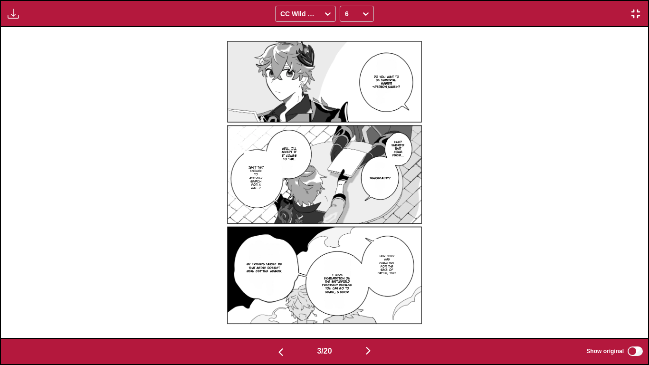
click at [355, 78] on p "Do you want to be immortal, Master [PERSON_NAME]?" at bounding box center [386, 82] width 31 height 18
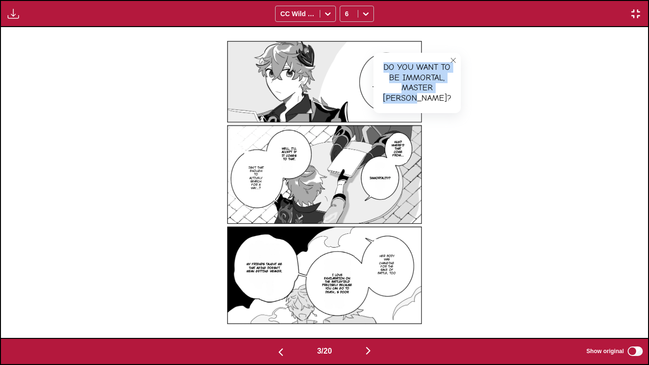
drag, startPoint x: 387, startPoint y: 65, endPoint x: 427, endPoint y: 121, distance: 69.1
click at [355, 113] on div "Do you want to be immortal, Master [PERSON_NAME]?" at bounding box center [417, 83] width 87 height 60
drag, startPoint x: 436, startPoint y: 9, endPoint x: 383, endPoint y: 128, distance: 131.1
click at [355, 9] on div "Available for premium users only CC Wild Words 6" at bounding box center [324, 13] width 649 height 27
click at [355, 60] on icon "close-tooltip" at bounding box center [453, 60] width 7 height 7
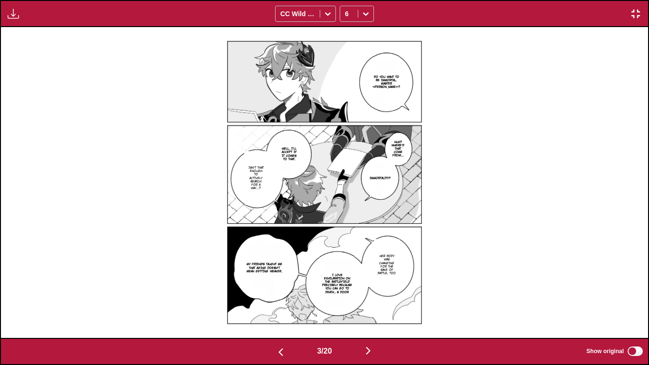
click at [355, 146] on p "Huh? Where'd that come from..." at bounding box center [398, 148] width 19 height 21
drag, startPoint x: 406, startPoint y: 147, endPoint x: 434, endPoint y: 191, distance: 51.7
click at [355, 191] on div "Huh? Where'd that come from..." at bounding box center [417, 170] width 56 height 70
drag, startPoint x: 449, startPoint y: 14, endPoint x: 429, endPoint y: 129, distance: 117.2
click at [355, 14] on div "Available for premium users only CC Wild Words 6" at bounding box center [324, 13] width 649 height 27
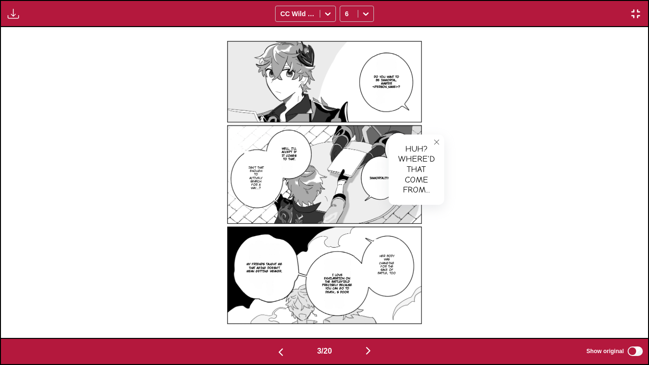
click at [355, 140] on icon "close-tooltip" at bounding box center [436, 142] width 5 height 5
click at [355, 177] on p "Immortality?" at bounding box center [380, 177] width 25 height 7
click at [355, 173] on div "Immortality?" at bounding box center [413, 170] width 77 height 29
click at [355, 172] on div "Immortality?" at bounding box center [413, 170] width 77 height 29
drag, startPoint x: 384, startPoint y: 172, endPoint x: 444, endPoint y: 174, distance: 59.9
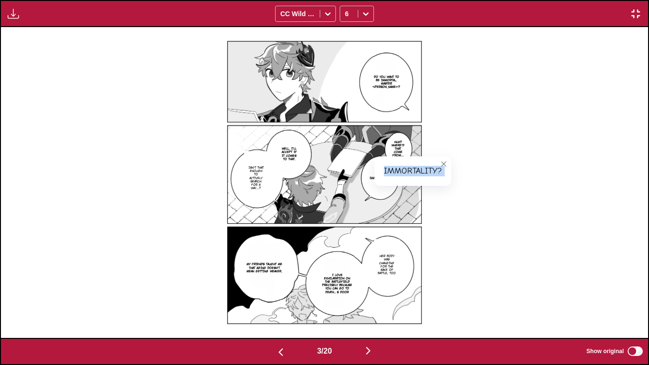
click at [355, 174] on div "Immortality?" at bounding box center [413, 170] width 77 height 29
click at [293, 153] on p "Well, I'll accept if it comes to that." at bounding box center [289, 154] width 21 height 18
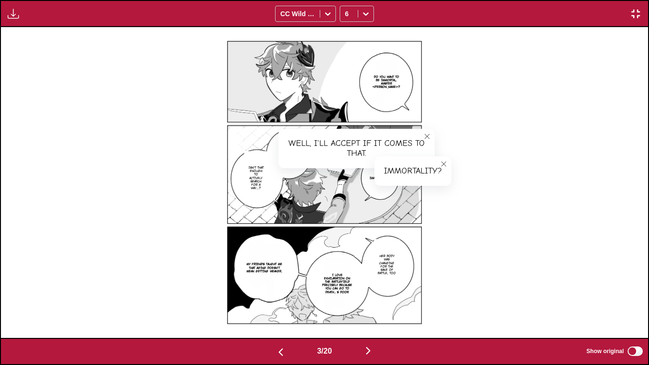
click at [355, 149] on div "Well, I'll accept if it comes to that." at bounding box center [357, 148] width 156 height 39
drag, startPoint x: 289, startPoint y: 144, endPoint x: 387, endPoint y: 155, distance: 98.1
click at [355, 155] on div "Well, I'll accept if it comes to that." at bounding box center [357, 148] width 156 height 39
click at [355, 135] on icon "close-tooltip" at bounding box center [427, 136] width 5 height 5
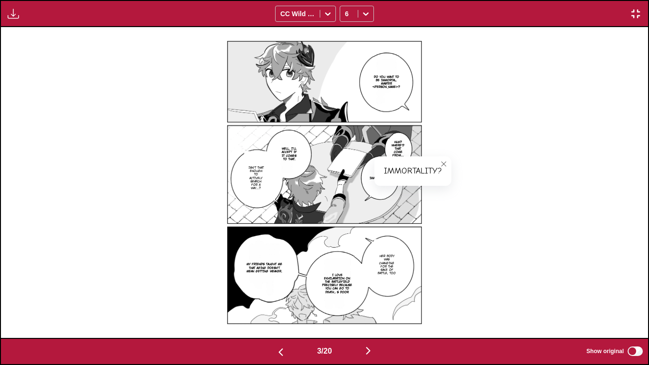
click at [355, 161] on icon "close-tooltip" at bounding box center [444, 164] width 7 height 7
click at [263, 179] on p "Isn't that enough to actively search for a way...?" at bounding box center [255, 178] width 19 height 28
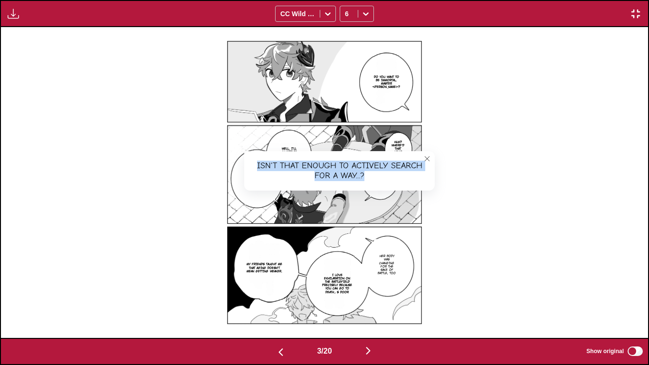
drag, startPoint x: 259, startPoint y: 165, endPoint x: 401, endPoint y: 178, distance: 143.2
click at [355, 178] on div "Isn't that enough to actively search for a way...?" at bounding box center [339, 170] width 191 height 39
click at [355, 275] on p "Her body was changing for the sake of battle, too" at bounding box center [387, 264] width 22 height 24
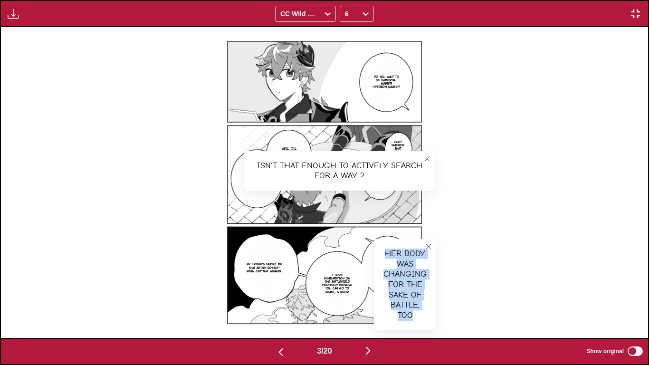
drag, startPoint x: 387, startPoint y: 252, endPoint x: 426, endPoint y: 324, distance: 81.9
click at [355, 278] on div "Her body was changing for the sake of battle, too" at bounding box center [405, 284] width 62 height 91
click at [341, 277] on p "I love exhilaration on the battlefield precisely because you can go to death」s …" at bounding box center [337, 283] width 34 height 24
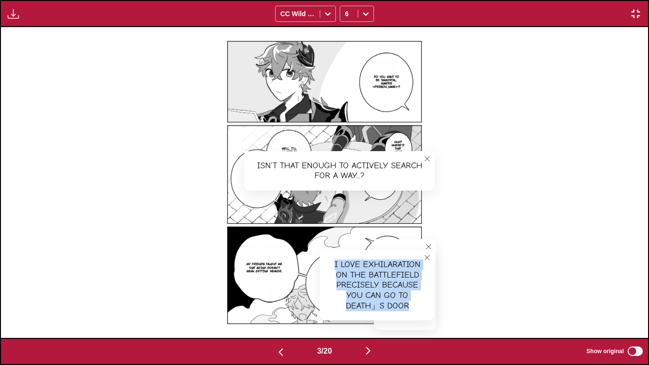
drag, startPoint x: 387, startPoint y: 289, endPoint x: 404, endPoint y: 306, distance: 24.2
click at [355, 278] on div "I love exhilaration on the battlefield precisely because you can go to death」s …" at bounding box center [377, 285] width 115 height 70
click at [263, 261] on p "My friends taught me that aging doesn't mean getting weaker." at bounding box center [264, 268] width 41 height 14
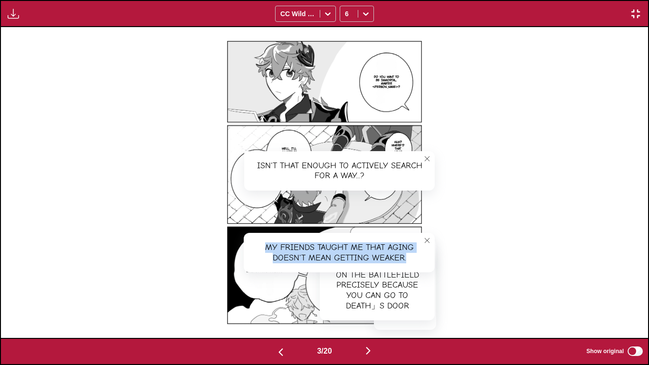
drag, startPoint x: 267, startPoint y: 248, endPoint x: 415, endPoint y: 257, distance: 148.1
click at [355, 257] on div "My friends taught me that aging doesn't mean getting weaker." at bounding box center [339, 252] width 191 height 39
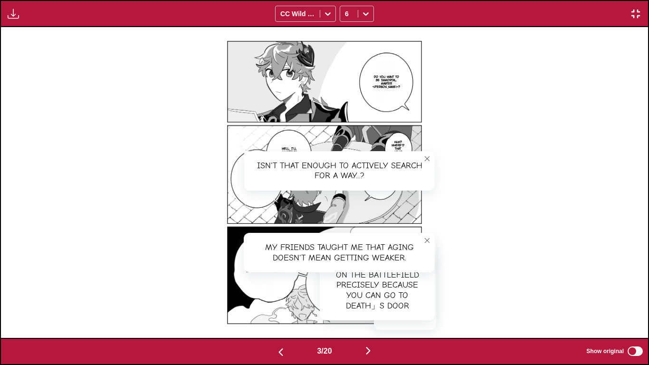
click at [355, 238] on icon "close-tooltip" at bounding box center [427, 240] width 7 height 7
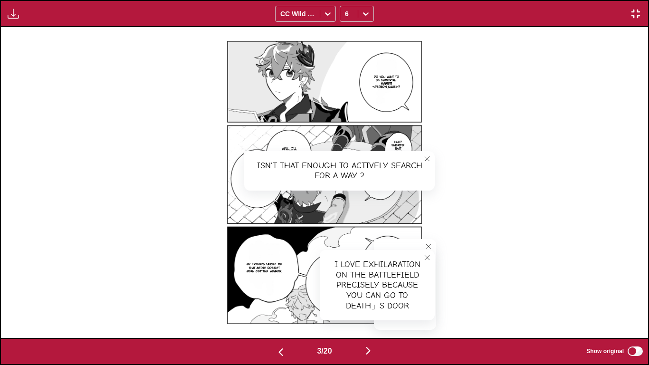
click at [355, 256] on icon "close-tooltip" at bounding box center [427, 257] width 7 height 7
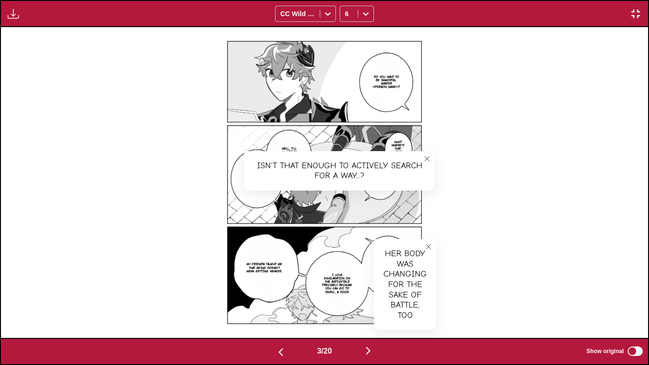
click at [355, 247] on icon "close-tooltip" at bounding box center [428, 246] width 7 height 7
click at [355, 157] on button "close-tooltip" at bounding box center [427, 158] width 15 height 15
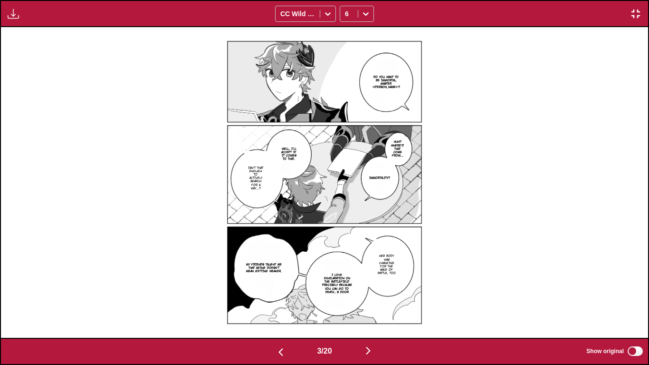
drag, startPoint x: 484, startPoint y: 10, endPoint x: 324, endPoint y: 306, distance: 336.5
click at [355, 10] on div "Available for premium users only CC Wild Words 6" at bounding box center [324, 13] width 649 height 27
click at [355, 278] on img "button" at bounding box center [368, 350] width 11 height 11
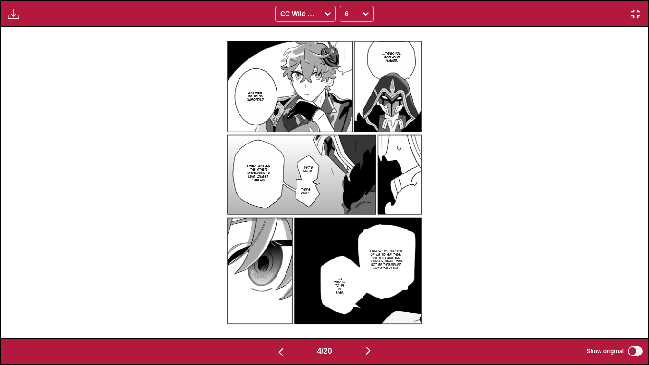
click at [355, 53] on p "...Thank you for your answer." at bounding box center [392, 57] width 29 height 14
drag, startPoint x: 395, startPoint y: 50, endPoint x: 424, endPoint y: 86, distance: 46.0
click at [355, 86] on div "...Thank you for your answer." at bounding box center [406, 69] width 57 height 60
click at [253, 90] on p "You want me to be immortal?" at bounding box center [255, 96] width 20 height 14
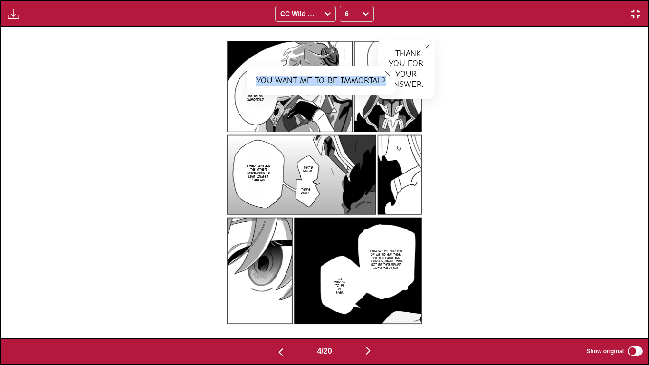
drag, startPoint x: 297, startPoint y: 78, endPoint x: 387, endPoint y: 86, distance: 90.1
click at [355, 86] on div "You want me to be immortal?" at bounding box center [321, 80] width 149 height 29
click at [355, 73] on icon "close-tooltip" at bounding box center [388, 73] width 7 height 7
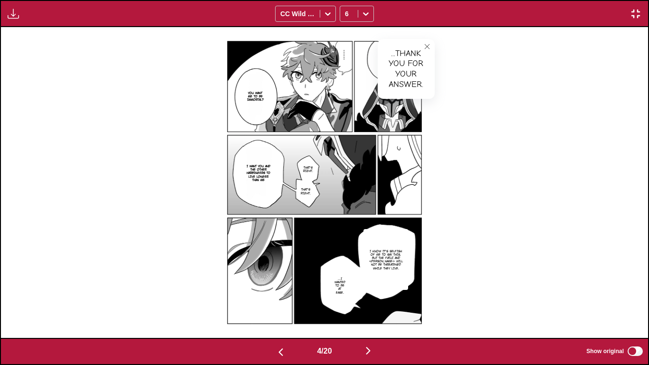
click at [355, 44] on icon "close-tooltip" at bounding box center [427, 46] width 7 height 7
click at [308, 165] on p "That's right." at bounding box center [308, 169] width 14 height 10
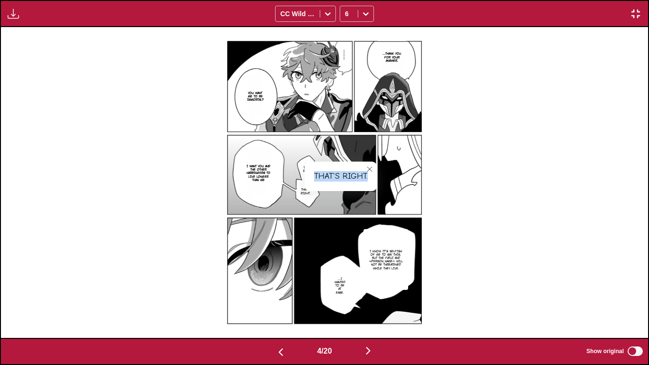
drag, startPoint x: 315, startPoint y: 173, endPoint x: 372, endPoint y: 178, distance: 57.3
click at [355, 178] on div "That's right." at bounding box center [341, 176] width 73 height 29
click at [264, 165] on p "I want you and the other Harbingers to live longer than me" at bounding box center [258, 173] width 31 height 21
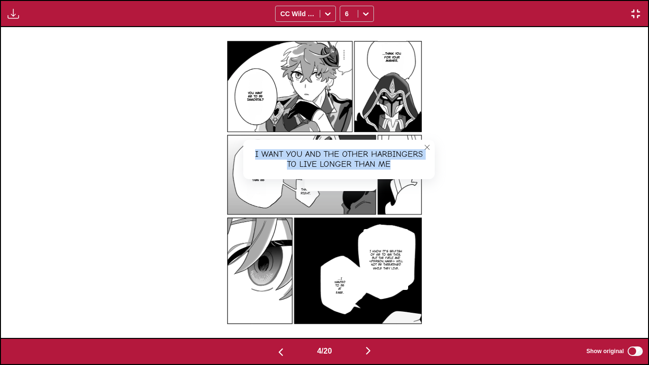
drag, startPoint x: 255, startPoint y: 152, endPoint x: 405, endPoint y: 163, distance: 150.1
click at [355, 163] on div "I want you and the other Harbingers to live longer than me" at bounding box center [339, 159] width 192 height 39
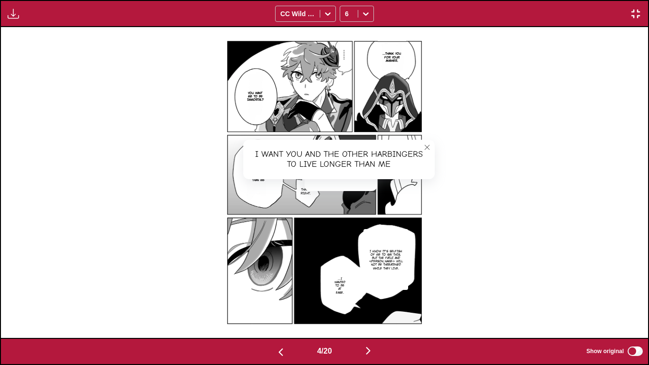
click at [355, 145] on icon "close-tooltip" at bounding box center [427, 147] width 7 height 7
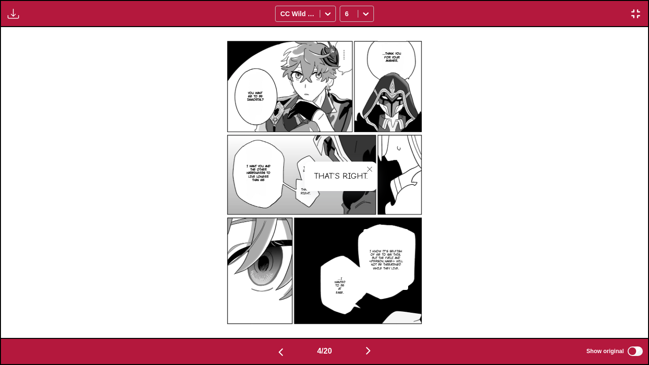
click at [355, 168] on icon "close-tooltip" at bounding box center [369, 169] width 5 height 5
click at [355, 271] on p "I know it's selfish of me to say this, but the Fatui and [PERSON_NAME] will not…" at bounding box center [386, 259] width 40 height 24
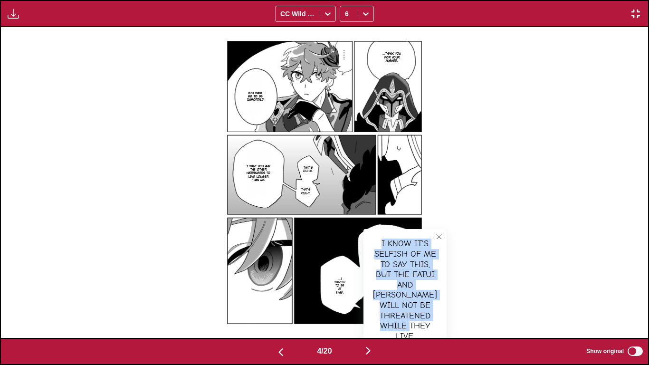
drag, startPoint x: 377, startPoint y: 242, endPoint x: 426, endPoint y: 334, distance: 103.6
click at [355, 278] on div "I know it's selfish of me to say this, but the Fatui and [PERSON_NAME] will not…" at bounding box center [405, 290] width 83 height 122
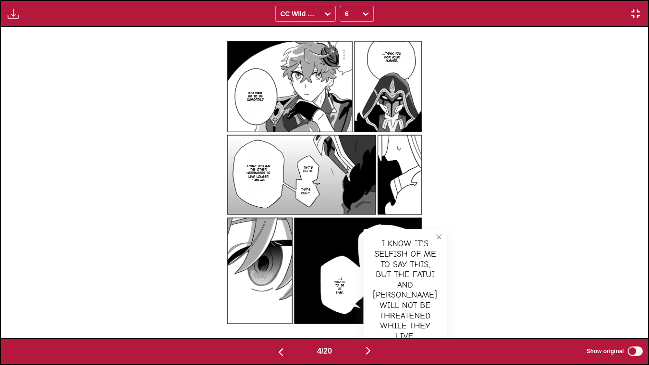
click at [355, 235] on icon "close-tooltip" at bounding box center [439, 236] width 7 height 7
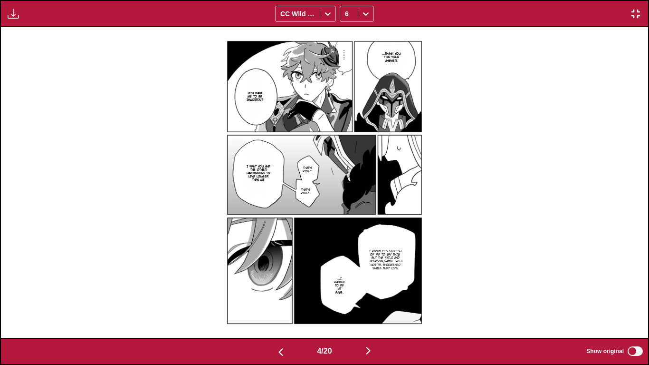
click at [336, 278] on p "...I wanted to be at ease." at bounding box center [339, 285] width 15 height 21
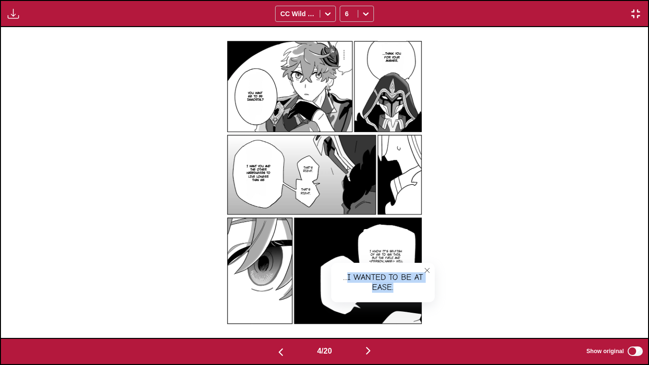
drag, startPoint x: 348, startPoint y: 276, endPoint x: 404, endPoint y: 290, distance: 57.0
click at [355, 278] on div "...I wanted to be at ease." at bounding box center [383, 282] width 104 height 39
click at [355, 277] on div "...I wanted to be at ease." at bounding box center [383, 282] width 104 height 39
drag, startPoint x: 342, startPoint y: 279, endPoint x: 401, endPoint y: 287, distance: 59.6
click at [355, 278] on div "...I wanted to be at ease." at bounding box center [383, 282] width 104 height 39
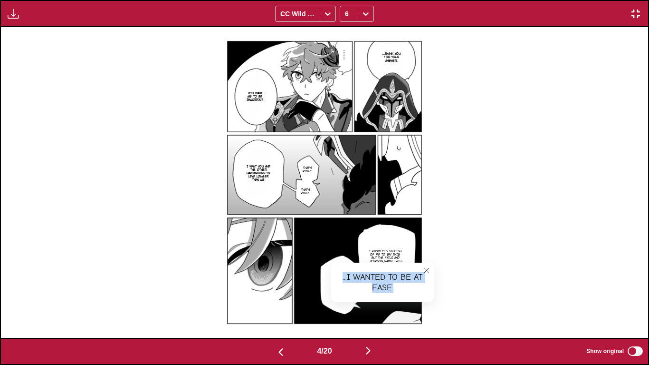
drag, startPoint x: 176, startPoint y: 249, endPoint x: 401, endPoint y: 271, distance: 226.4
click at [176, 249] on div "...Thank you for your answer. You want me to be immortal? That's right. That's …" at bounding box center [325, 182] width 648 height 310
click at [355, 270] on icon "close-tooltip" at bounding box center [427, 270] width 7 height 7
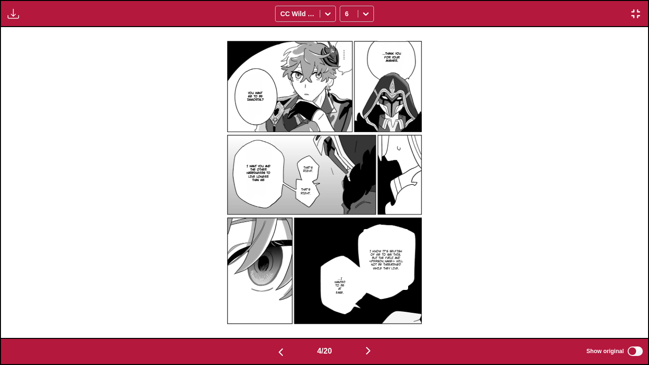
click at [355, 278] on img "button" at bounding box center [368, 350] width 11 height 11
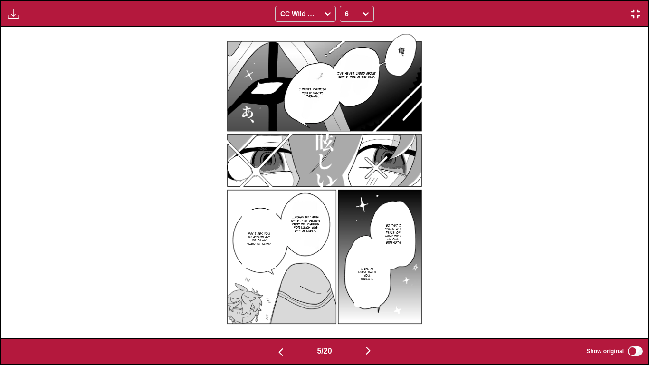
click at [350, 70] on p "I've never cared about how it was at the end." at bounding box center [356, 75] width 43 height 10
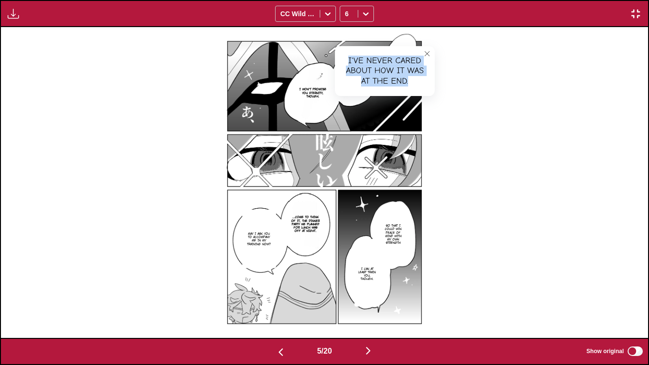
drag, startPoint x: 348, startPoint y: 59, endPoint x: 409, endPoint y: 84, distance: 65.7
click at [355, 84] on div "I've never cared about how it was at the end." at bounding box center [385, 71] width 100 height 50
click at [325, 86] on p "I won't promise you eternity, though." at bounding box center [312, 93] width 31 height 14
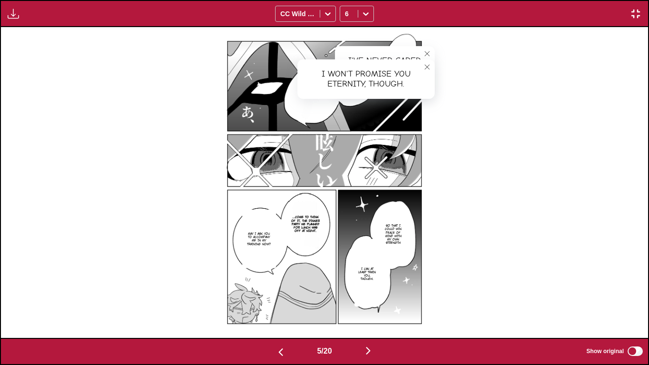
click at [310, 89] on div "I won't promise you eternity, though." at bounding box center [366, 78] width 137 height 39
drag, startPoint x: 321, startPoint y: 71, endPoint x: 410, endPoint y: 83, distance: 89.8
click at [355, 83] on div "I won't promise you eternity, though." at bounding box center [366, 78] width 137 height 39
click at [355, 66] on icon "close-tooltip" at bounding box center [427, 67] width 7 height 7
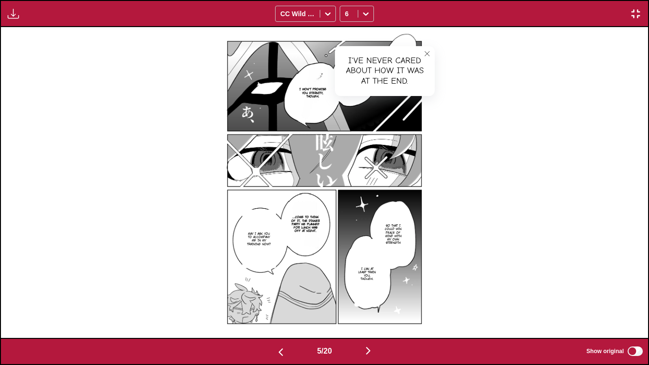
click at [355, 54] on icon "close-tooltip" at bounding box center [427, 53] width 7 height 7
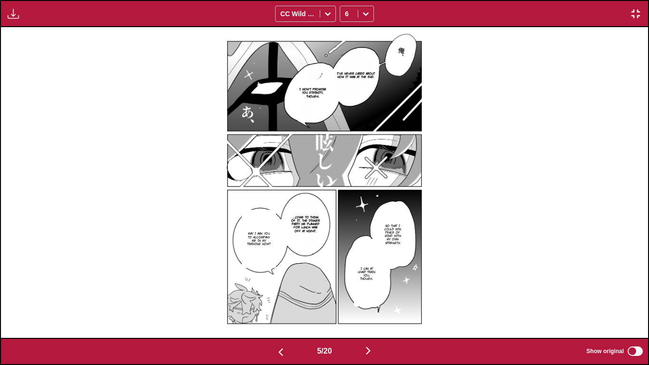
click at [178, 186] on div "I've never cared about how it was at the end. I won't promise you eternity, tho…" at bounding box center [325, 182] width 648 height 310
click at [355, 231] on p "So that I could win peace of mind with my own strength" at bounding box center [393, 234] width 23 height 24
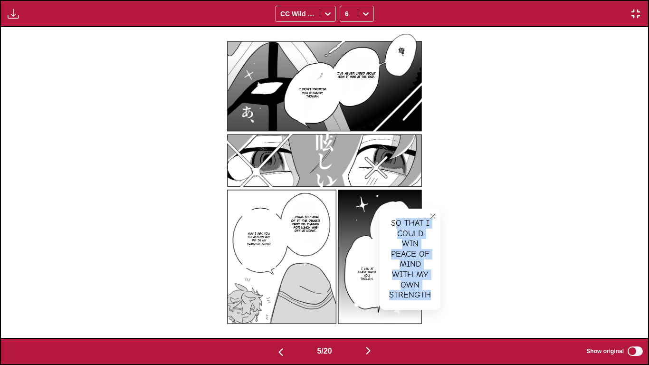
drag, startPoint x: 394, startPoint y: 222, endPoint x: 440, endPoint y: 293, distance: 85.3
click at [355, 278] on div "So that I could win peace of mind with my own strength" at bounding box center [410, 259] width 61 height 101
click at [355, 230] on div "So that I could win peace of mind with my own strength" at bounding box center [410, 259] width 61 height 101
drag, startPoint x: 392, startPoint y: 221, endPoint x: 439, endPoint y: 294, distance: 87.3
click at [355, 278] on div "So that I could win peace of mind with my own strength" at bounding box center [410, 259] width 61 height 101
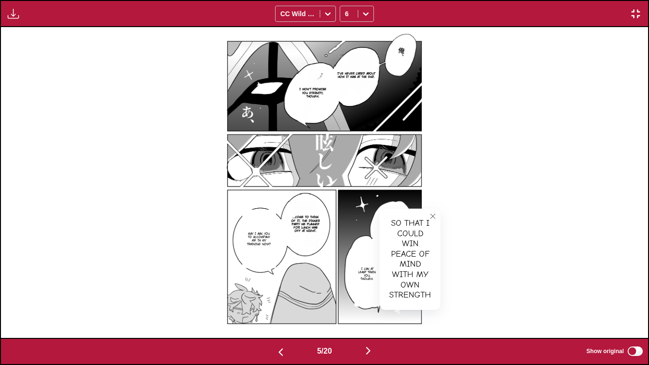
click at [355, 216] on icon "close-tooltip" at bounding box center [433, 216] width 7 height 7
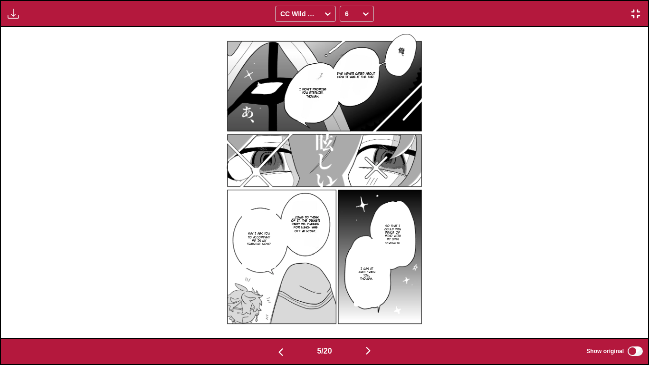
click at [355, 274] on p "I can at least train you, though." at bounding box center [367, 274] width 22 height 18
drag, startPoint x: 363, startPoint y: 256, endPoint x: 417, endPoint y: 277, distance: 57.7
click at [355, 277] on div "I can at least train you, though." at bounding box center [395, 266] width 80 height 50
click at [307, 218] on p "...Come to think of it, the dinner party we planned for lunch was off at night." at bounding box center [306, 223] width 34 height 21
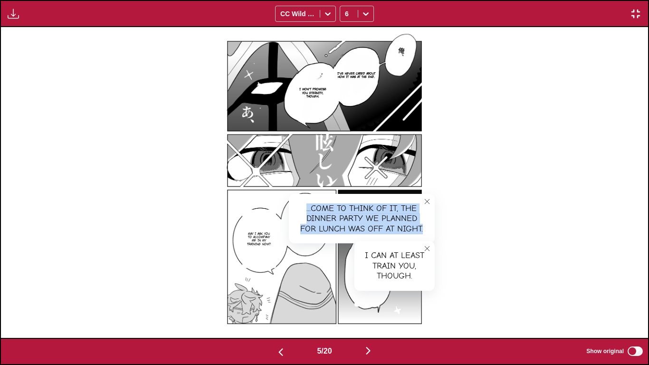
drag, startPoint x: 306, startPoint y: 207, endPoint x: 427, endPoint y: 235, distance: 124.5
click at [355, 235] on div "...Come to think of it, the dinner party we planned for lunch was off at night." at bounding box center [362, 219] width 146 height 50
click at [262, 234] on p "May I ask you to accompany me in my training now?" at bounding box center [259, 239] width 30 height 18
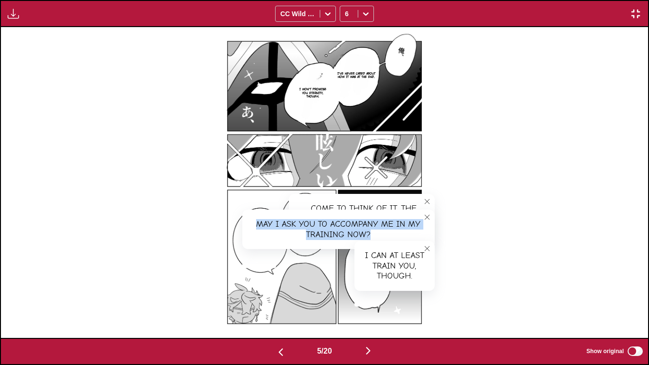
drag, startPoint x: 256, startPoint y: 223, endPoint x: 383, endPoint y: 235, distance: 127.5
click at [355, 235] on div "May I ask you to accompany me in my training now?" at bounding box center [338, 229] width 193 height 39
drag, startPoint x: 165, startPoint y: 242, endPoint x: 420, endPoint y: 213, distance: 256.4
click at [165, 242] on div "I've never cared about how it was at the end. I won't promise you eternity, tho…" at bounding box center [325, 182] width 648 height 310
click at [355, 217] on icon "close-tooltip" at bounding box center [427, 217] width 7 height 7
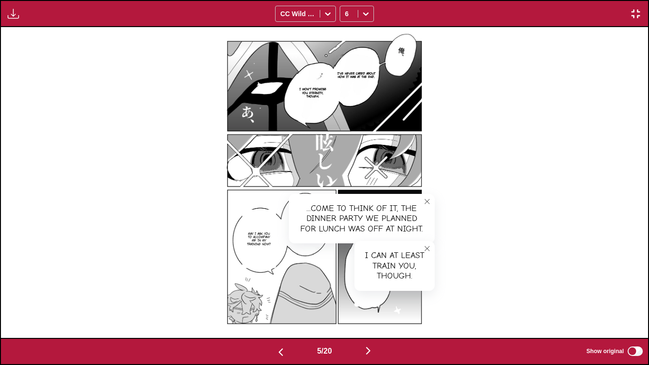
click at [355, 198] on icon "close-tooltip" at bounding box center [427, 201] width 7 height 7
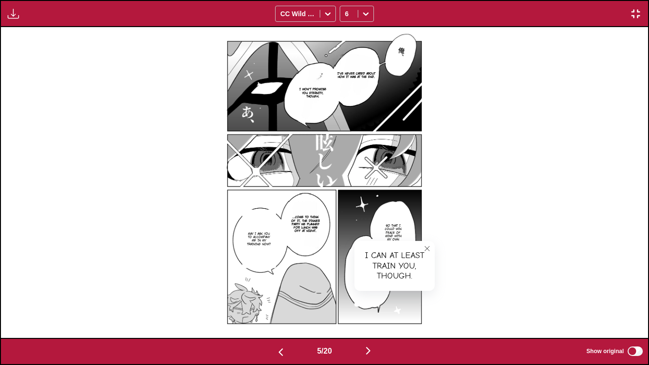
click at [355, 244] on button "close-tooltip" at bounding box center [427, 248] width 15 height 15
click at [355, 278] on img "button" at bounding box center [368, 350] width 11 height 11
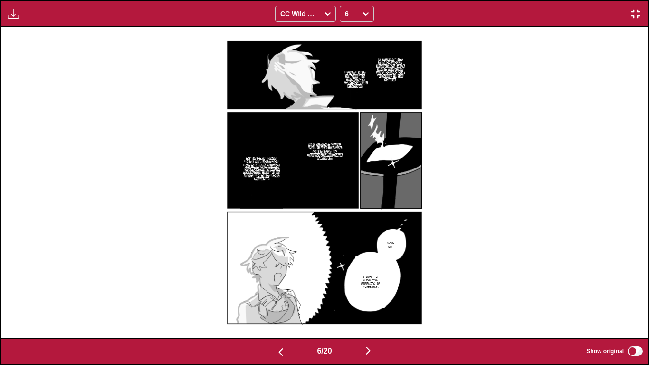
drag, startPoint x: 482, startPoint y: 10, endPoint x: 397, endPoint y: 66, distance: 101.5
click at [355, 10] on div "Available for premium users only CC Wild Words 6" at bounding box center [324, 13] width 649 height 27
click at [355, 68] on p "I」m sure this person would never have had a night when she was too anxious to s…" at bounding box center [391, 70] width 34 height 28
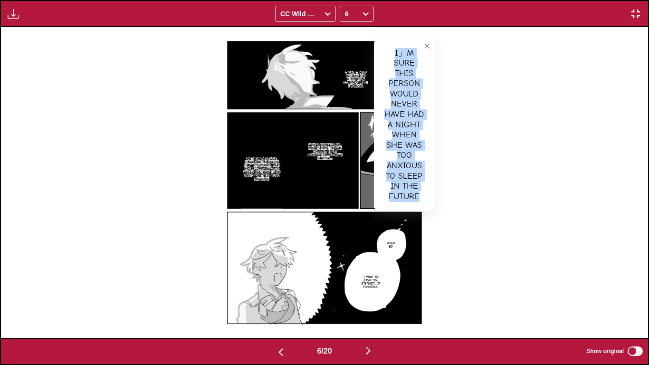
drag, startPoint x: 396, startPoint y: 50, endPoint x: 426, endPoint y: 200, distance: 152.4
click at [355, 200] on div "I」m sure this person would never have had a night when she was too anxious to s…" at bounding box center [404, 125] width 61 height 173
click at [348, 80] on p "I can」t help but see the glow of a lighthouse in its core." at bounding box center [355, 79] width 29 height 21
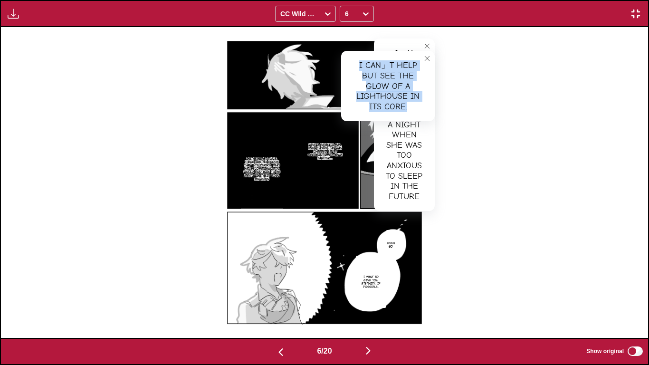
drag, startPoint x: 358, startPoint y: 64, endPoint x: 414, endPoint y: 105, distance: 69.4
click at [355, 105] on div "I can」t help but see the glow of a lighthouse in its core." at bounding box center [388, 86] width 94 height 70
drag, startPoint x: 480, startPoint y: 38, endPoint x: 416, endPoint y: 68, distance: 71.0
click at [355, 38] on div "I」m sure this person would never have had a night when she was too anxious to s…" at bounding box center [325, 182] width 648 height 310
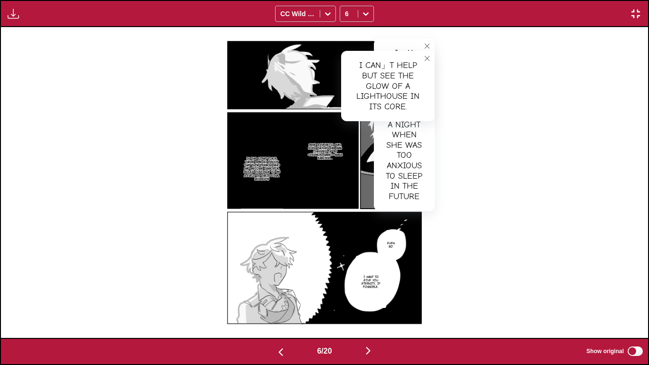
click at [355, 58] on icon "close-tooltip" at bounding box center [427, 58] width 7 height 7
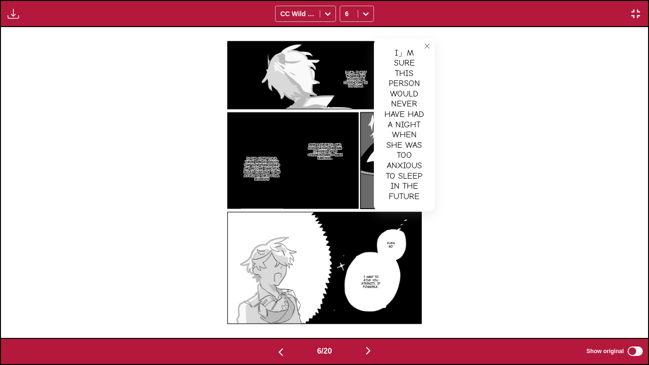
click at [355, 44] on icon "close-tooltip" at bounding box center [427, 46] width 7 height 7
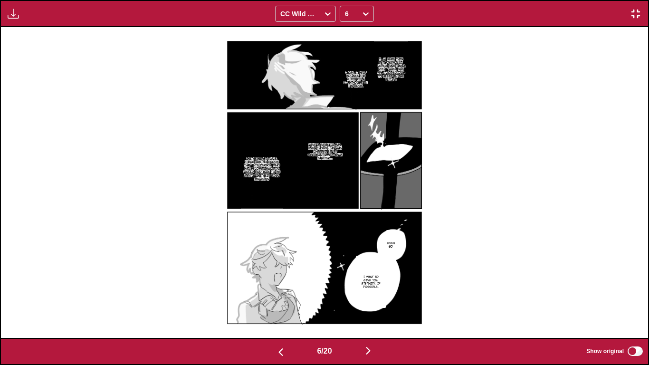
click at [325, 146] on p "What a pathetic man, even though he was cheered up by [PERSON_NAME]-sama earlie…" at bounding box center [325, 151] width 43 height 21
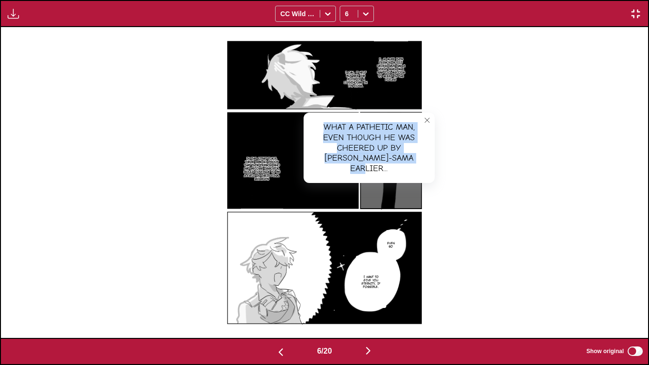
drag, startPoint x: 323, startPoint y: 125, endPoint x: 416, endPoint y: 159, distance: 99.7
click at [355, 159] on div "What a pathetic man, even though he was cheered up by [PERSON_NAME]-sama earlie…" at bounding box center [369, 148] width 131 height 70
click at [255, 156] on p "In the first place, there was no proof that this person who had become immortal…" at bounding box center [262, 169] width 42 height 28
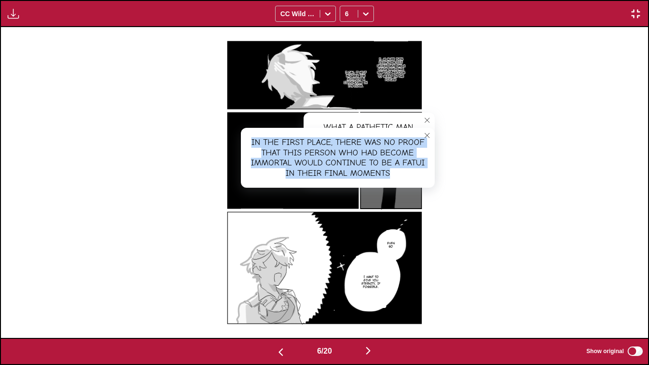
drag, startPoint x: 251, startPoint y: 141, endPoint x: 411, endPoint y: 175, distance: 162.8
click at [355, 175] on div "In the first place, there was no proof that this person who had become immortal…" at bounding box center [338, 158] width 194 height 60
click at [355, 133] on button "close-tooltip" at bounding box center [427, 135] width 15 height 15
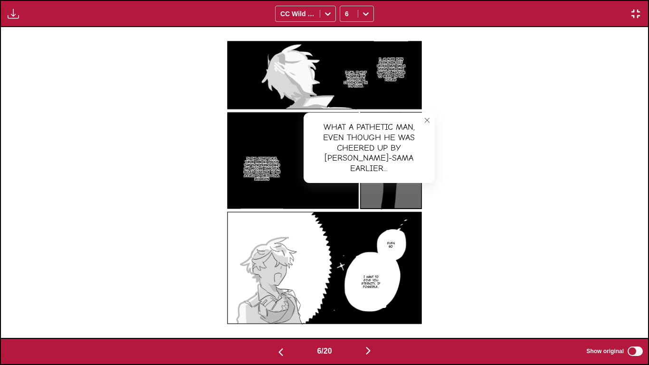
click at [355, 121] on icon "close-tooltip" at bounding box center [427, 120] width 7 height 7
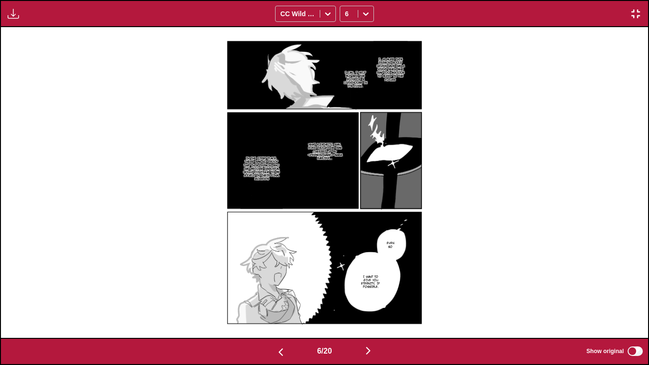
drag, startPoint x: 181, startPoint y: 255, endPoint x: 403, endPoint y: 245, distance: 222.2
click at [181, 255] on div "I」m sure this person would never have had a night when she was too anxious to s…" at bounding box center [325, 182] width 648 height 310
click at [355, 243] on p "Even so" at bounding box center [391, 245] width 11 height 10
drag, startPoint x: 402, startPoint y: 243, endPoint x: 428, endPoint y: 266, distance: 34.7
click at [355, 266] on div "Even so" at bounding box center [410, 249] width 49 height 39
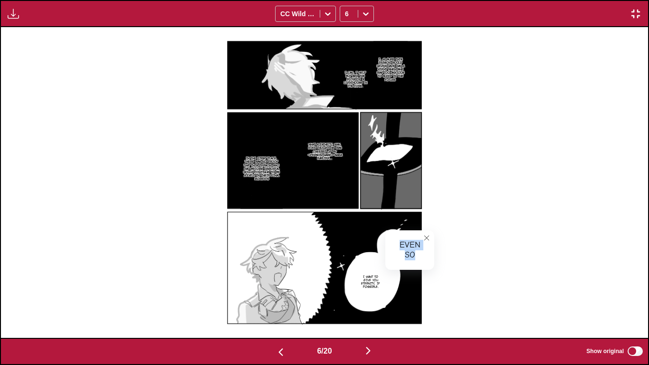
drag, startPoint x: 371, startPoint y: 287, endPoint x: 407, endPoint y: 249, distance: 52.5
click at [355, 278] on p "I want to give you eternity, if possible." at bounding box center [371, 282] width 26 height 18
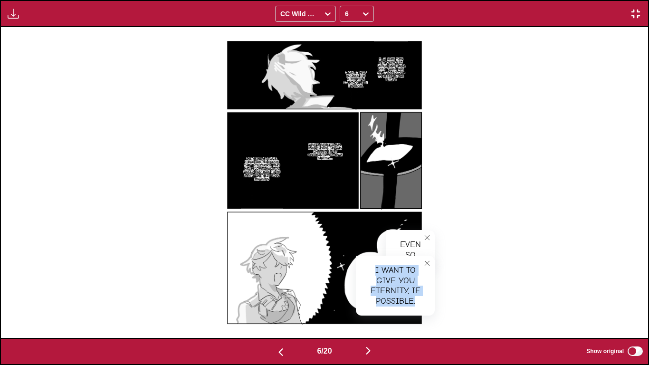
drag, startPoint x: 374, startPoint y: 267, endPoint x: 424, endPoint y: 300, distance: 59.9
click at [355, 278] on div "I want to give you eternity, if possible." at bounding box center [395, 286] width 79 height 60
drag, startPoint x: 123, startPoint y: 187, endPoint x: 411, endPoint y: 284, distance: 304.0
click at [123, 187] on div "I」m sure this person would never have had a night when she was too anxious to s…" at bounding box center [325, 182] width 648 height 310
click at [355, 278] on button "button" at bounding box center [368, 352] width 57 height 14
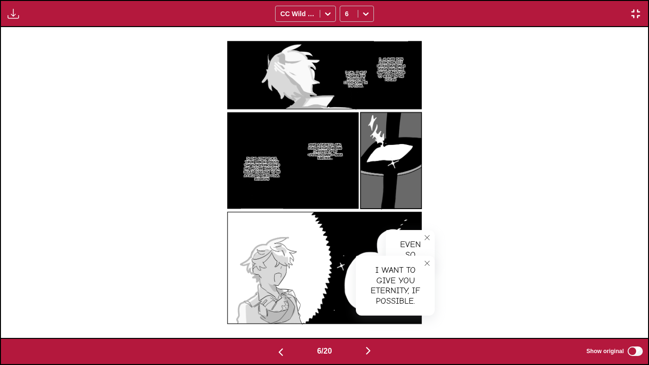
scroll to position [0, 3885]
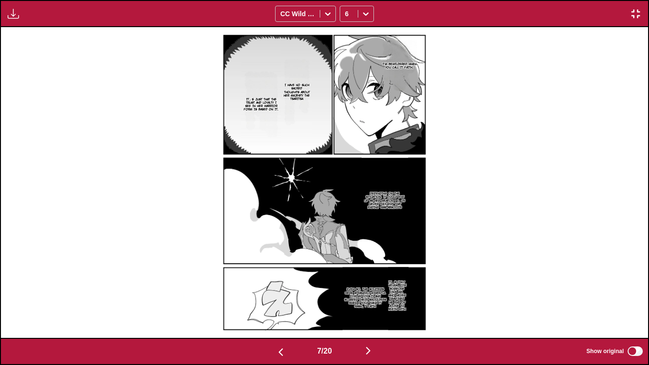
drag, startPoint x: 518, startPoint y: 247, endPoint x: 405, endPoint y: 143, distance: 153.8
click at [355, 247] on div "I'm bewildered when you call it faith. I have no such sacred thoughts about Her…" at bounding box center [325, 182] width 648 height 310
drag, startPoint x: 170, startPoint y: 126, endPoint x: 370, endPoint y: 65, distance: 209.2
click at [170, 126] on div "I'm bewildered when you call it faith. I have no such sacred thoughts about Her…" at bounding box center [325, 182] width 648 height 310
click at [355, 60] on p "I'm bewildered when you call it faith." at bounding box center [400, 65] width 43 height 10
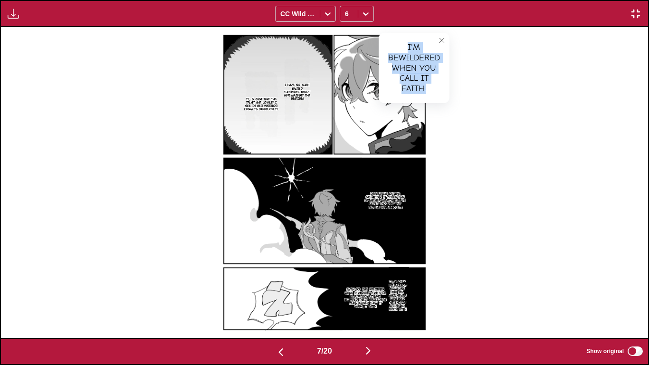
drag, startPoint x: 407, startPoint y: 45, endPoint x: 438, endPoint y: 91, distance: 55.8
click at [355, 91] on div "I'm bewildered when you call it faith." at bounding box center [414, 68] width 71 height 70
click at [298, 87] on p "I have no such sacred thoughts about Her Majesty the Tsaritsa" at bounding box center [296, 91] width 31 height 21
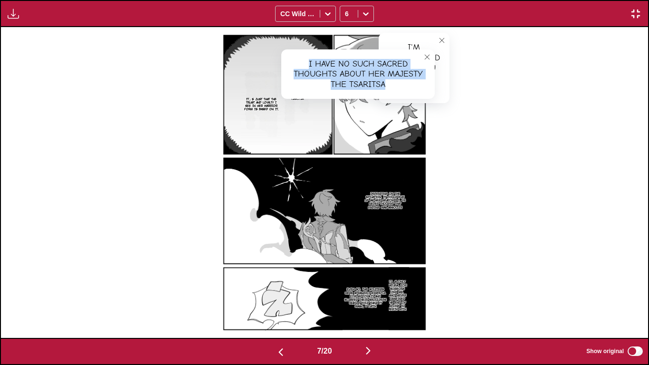
drag, startPoint x: 309, startPoint y: 61, endPoint x: 403, endPoint y: 87, distance: 98.2
click at [355, 87] on div "I have no such sacred thoughts about Her Majesty the Tsaritsa" at bounding box center [358, 74] width 154 height 50
click at [260, 103] on p "It」s just that the trust and loyalty I see in her warrior form is based on it." at bounding box center [262, 105] width 40 height 18
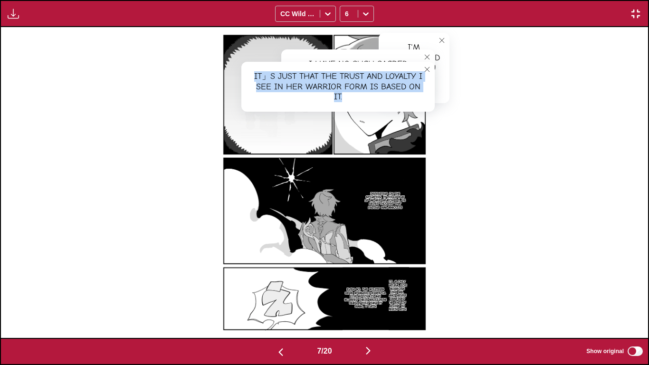
click at [355, 96] on div "It」s just that the trust and loyalty I see in her warrior form is based on it." at bounding box center [338, 87] width 193 height 50
click at [159, 168] on div "I'm bewildered when you call it faith. I'm bewildered when you call it faith. I…" at bounding box center [325, 182] width 648 height 310
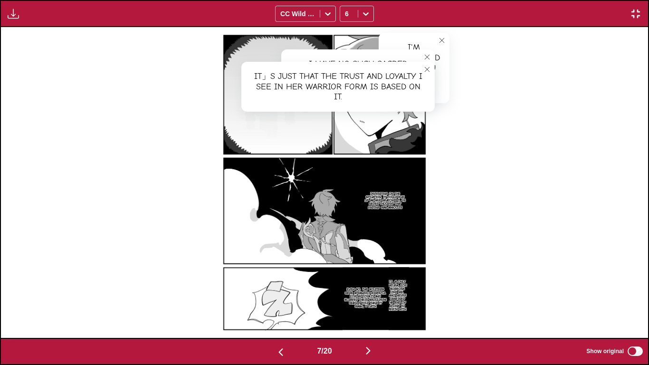
click at [355, 207] on p "Depending on the situation, it could end up as her weapon 1 I」ve never thought …" at bounding box center [385, 200] width 47 height 21
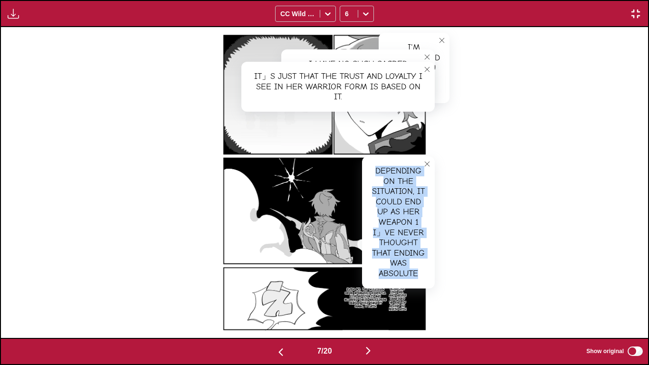
drag, startPoint x: 375, startPoint y: 171, endPoint x: 427, endPoint y: 275, distance: 116.7
click at [355, 275] on div "Depending on the situation, it could end up as her weapon 1 I」ve never thought …" at bounding box center [398, 222] width 73 height 132
drag, startPoint x: 181, startPoint y: 232, endPoint x: 438, endPoint y: 177, distance: 263.0
click at [181, 232] on div "I'm bewildered when you call it faith. I'm bewildered when you call it faith. I…" at bounding box center [325, 182] width 648 height 310
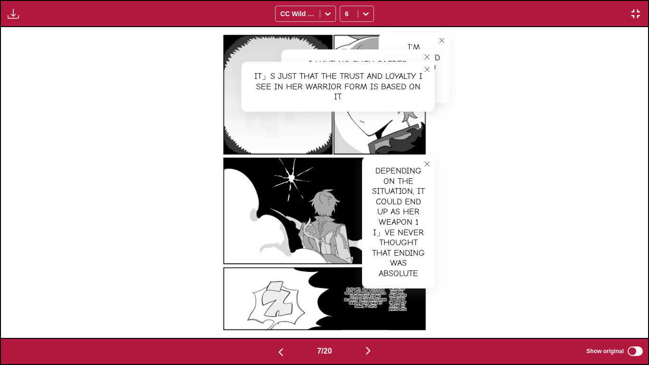
click at [355, 161] on icon "close-tooltip" at bounding box center [427, 164] width 7 height 7
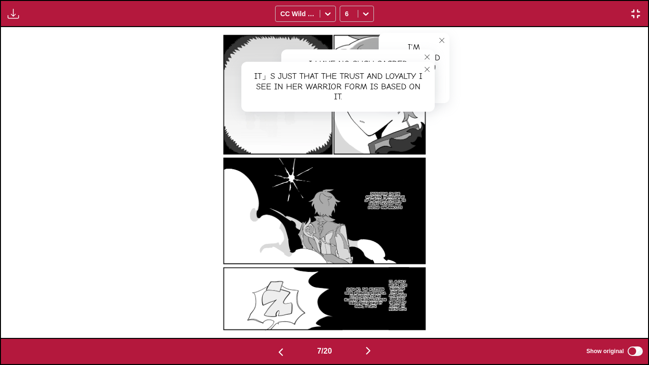
click at [355, 69] on button "close-tooltip" at bounding box center [427, 69] width 15 height 15
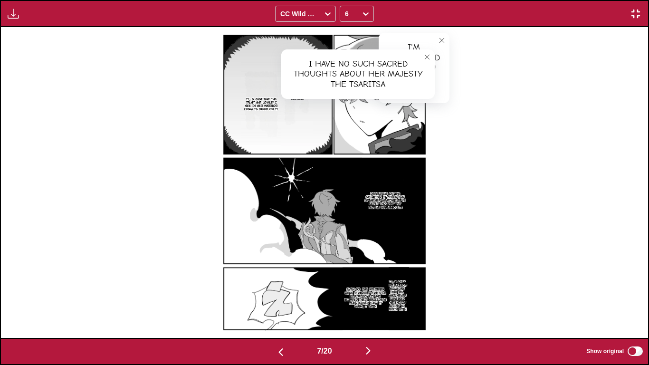
click at [355, 55] on icon "close-tooltip" at bounding box center [427, 57] width 7 height 7
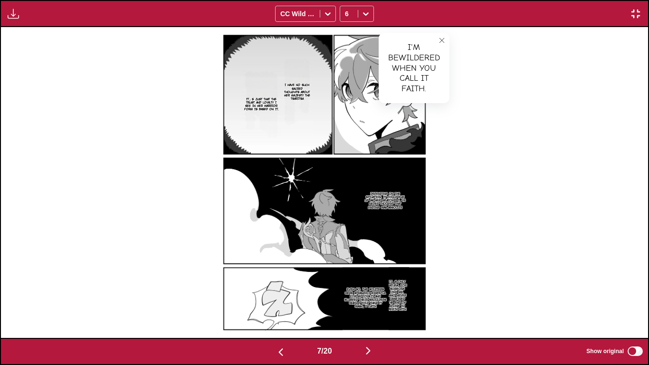
click at [355, 41] on icon "close-tooltip" at bounding box center [441, 40] width 5 height 5
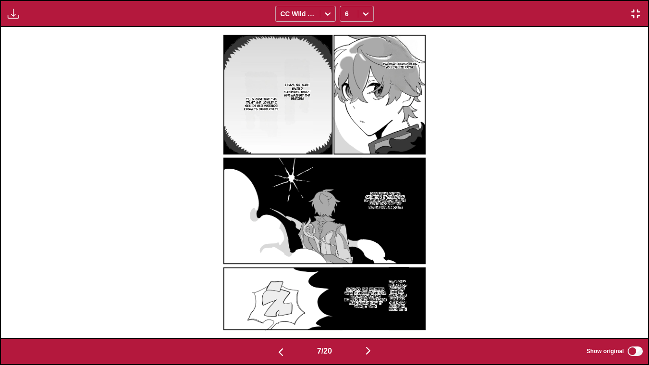
click at [355, 278] on p "It」s only natural for someone like me, who never imagined the end of a line to …" at bounding box center [398, 295] width 24 height 35
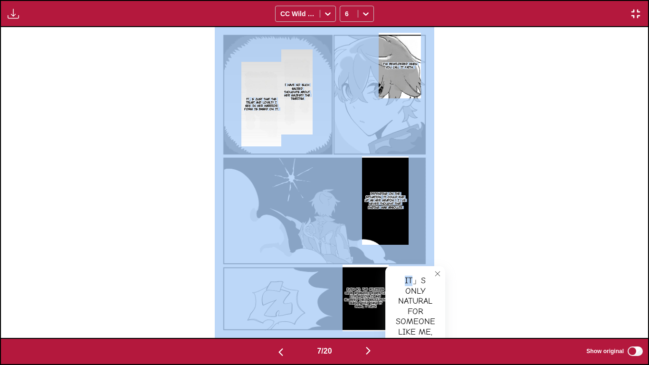
drag, startPoint x: 413, startPoint y: 270, endPoint x: 415, endPoint y: 244, distance: 25.2
click at [355, 244] on div "I'm bewildered when you call it faith. I have no such sacred thoughts about Her…" at bounding box center [325, 182] width 648 height 310
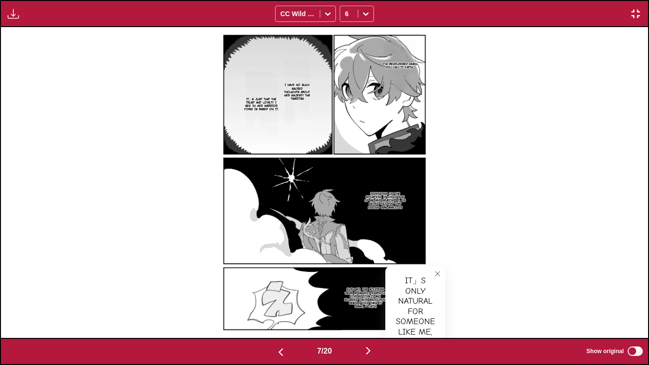
click at [355, 278] on div "It」s only natural for someone like me, who never imagined the end of a line to …" at bounding box center [416, 342] width 60 height 153
drag, startPoint x: 404, startPoint y: 280, endPoint x: 444, endPoint y: 333, distance: 66.9
click at [355, 278] on div "It」s only natural for someone like me, who never imagined the end of a line to …" at bounding box center [416, 342] width 60 height 153
click at [355, 271] on icon "close-tooltip" at bounding box center [438, 274] width 7 height 7
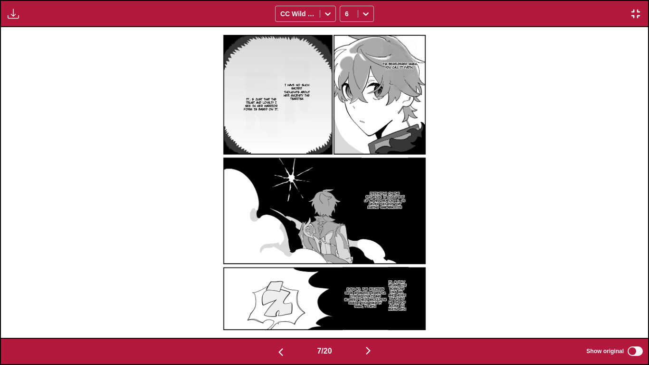
drag, startPoint x: 369, startPoint y: 296, endPoint x: 396, endPoint y: 155, distance: 144.3
click at [355, 278] on p "Even so, the soldiers were strangely grateful for my loyalty and slumped their …" at bounding box center [366, 297] width 46 height 24
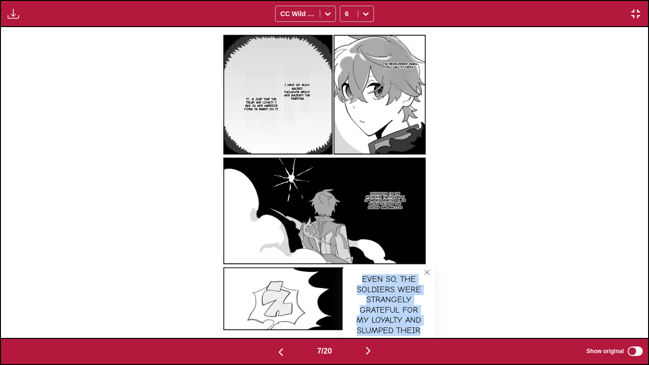
drag, startPoint x: 363, startPoint y: 278, endPoint x: 431, endPoint y: 330, distance: 85.4
click at [355, 278] on div "Even so, the soldiers were strangely grateful for my loyalty and slumped their …" at bounding box center [389, 326] width 92 height 122
click at [355, 268] on button "close-tooltip" at bounding box center [427, 272] width 15 height 15
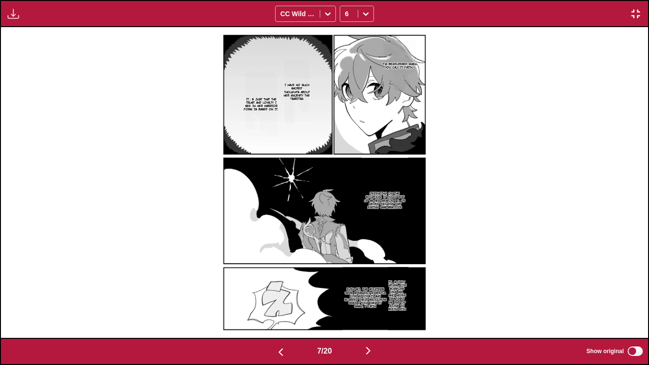
drag, startPoint x: 474, startPoint y: 294, endPoint x: 404, endPoint y: 203, distance: 114.3
click at [355, 278] on div "I'm bewildered when you call it faith. I have no such sacred thoughts about Her…" at bounding box center [325, 182] width 648 height 310
click at [355, 278] on img "button" at bounding box center [368, 350] width 11 height 11
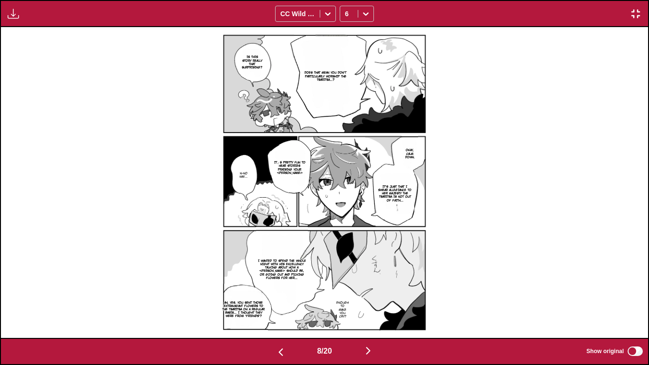
click at [331, 75] on p "Does that mean you don't particularly worship the Tsaritsa...?" at bounding box center [325, 76] width 63 height 14
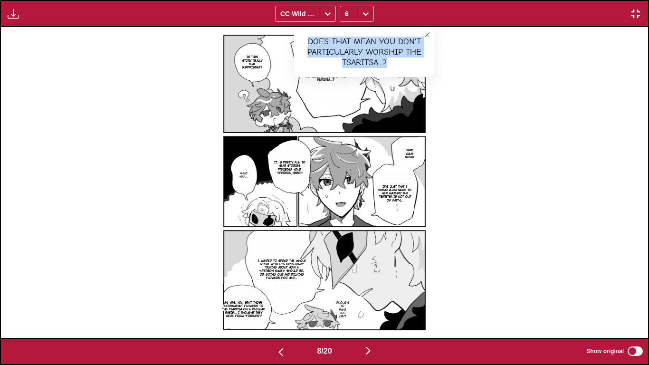
drag, startPoint x: 308, startPoint y: 41, endPoint x: 391, endPoint y: 60, distance: 85.2
click at [355, 60] on div "Does that mean you don't particularly worship the Tsaritsa...?" at bounding box center [364, 52] width 141 height 50
drag, startPoint x: 251, startPoint y: 61, endPoint x: 286, endPoint y: 87, distance: 43.6
click at [251, 61] on p "Is this story really that surprising?" at bounding box center [252, 62] width 24 height 18
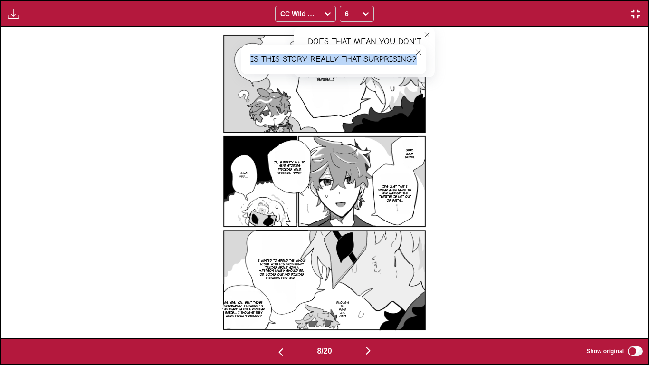
drag, startPoint x: 250, startPoint y: 57, endPoint x: 420, endPoint y: 58, distance: 170.2
click at [355, 58] on div "Is this story really that surprising?" at bounding box center [333, 59] width 185 height 29
drag, startPoint x: 144, startPoint y: 182, endPoint x: 386, endPoint y: 171, distance: 242.3
click at [144, 182] on div "Does that mean you don't particularly worship the Tsaritsa...? Does that mean y…" at bounding box center [325, 182] width 648 height 310
click at [355, 152] on p "Okay, calm down." at bounding box center [410, 153] width 17 height 14
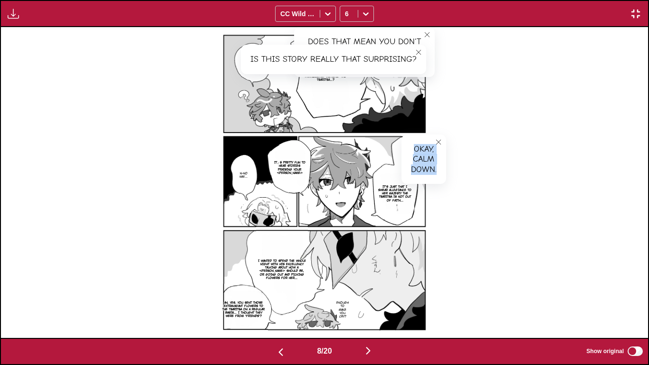
drag, startPoint x: 413, startPoint y: 147, endPoint x: 443, endPoint y: 169, distance: 36.4
click at [355, 169] on div "Okay, calm down." at bounding box center [424, 160] width 45 height 50
drag, startPoint x: 181, startPoint y: 209, endPoint x: 395, endPoint y: 185, distance: 215.3
click at [181, 209] on div "Does that mean you don't particularly worship the Tsaritsa...? Does that mean y…" at bounding box center [325, 182] width 648 height 310
click at [355, 185] on p "It's just that I swear allegiance to Her Majesty the Tsaritsa is not out of fai…" at bounding box center [395, 193] width 39 height 21
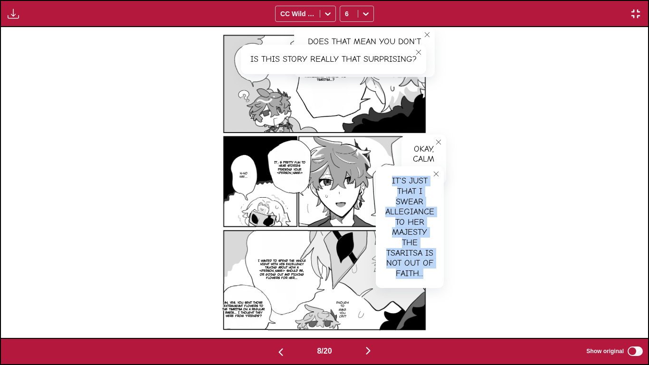
drag, startPoint x: 393, startPoint y: 180, endPoint x: 443, endPoint y: 278, distance: 110.3
click at [355, 278] on div "It's just that I swear allegiance to Her Majesty the Tsaritsa is not out of fai…" at bounding box center [410, 227] width 68 height 122
click at [290, 171] on p "It」s pretty fun to hear stories praising your [PERSON_NAME]" at bounding box center [290, 168] width 38 height 18
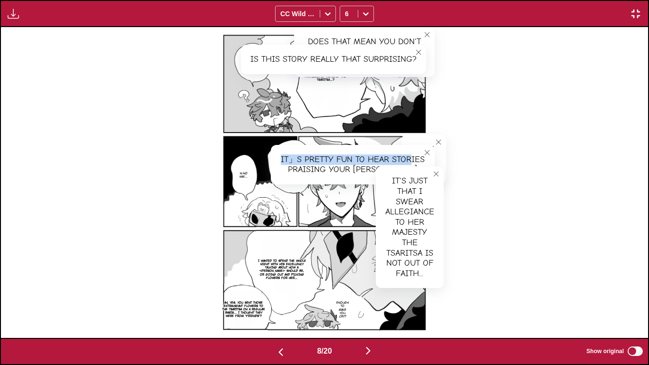
drag, startPoint x: 280, startPoint y: 156, endPoint x: 429, endPoint y: 170, distance: 149.0
click at [355, 162] on div "It」s pretty fun to hear stories praising your [PERSON_NAME]" at bounding box center [353, 164] width 164 height 39
click at [355, 174] on icon "close-tooltip" at bounding box center [436, 174] width 7 height 7
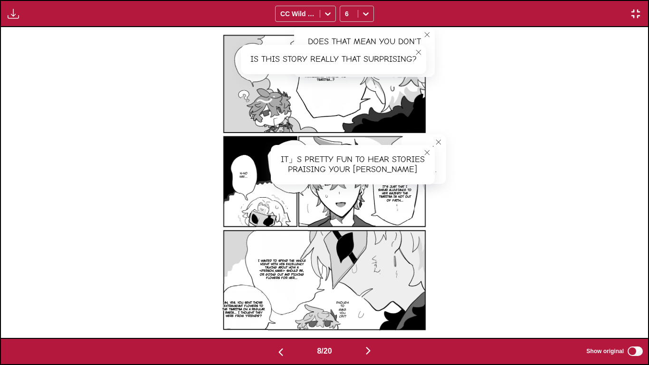
click at [355, 137] on button "close-tooltip" at bounding box center [438, 142] width 15 height 15
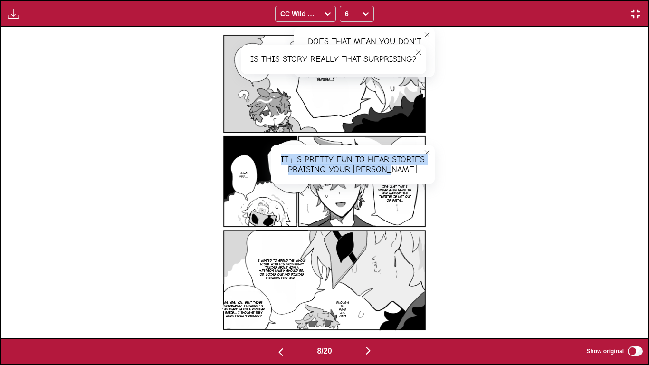
drag, startPoint x: 280, startPoint y: 158, endPoint x: 407, endPoint y: 171, distance: 127.1
click at [355, 171] on div "It」s pretty fun to hear stories praising your [PERSON_NAME]" at bounding box center [353, 164] width 164 height 39
drag, startPoint x: 164, startPoint y: 185, endPoint x: 435, endPoint y: 88, distance: 287.5
click at [164, 185] on div "Does that mean you don't particularly worship the Tsaritsa...? Does that mean y…" at bounding box center [325, 182] width 648 height 310
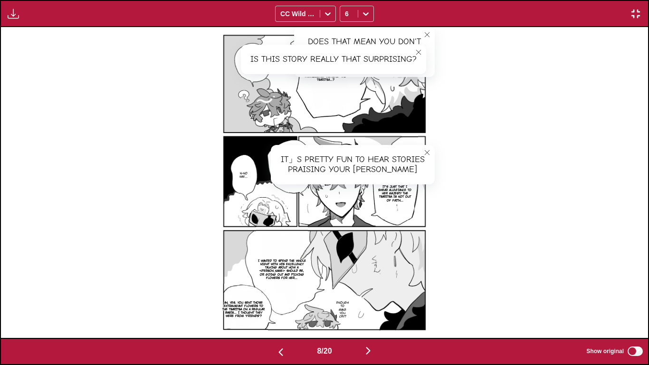
click at [355, 52] on icon "close-tooltip" at bounding box center [419, 52] width 7 height 7
click at [355, 34] on icon "close-tooltip" at bounding box center [427, 34] width 7 height 7
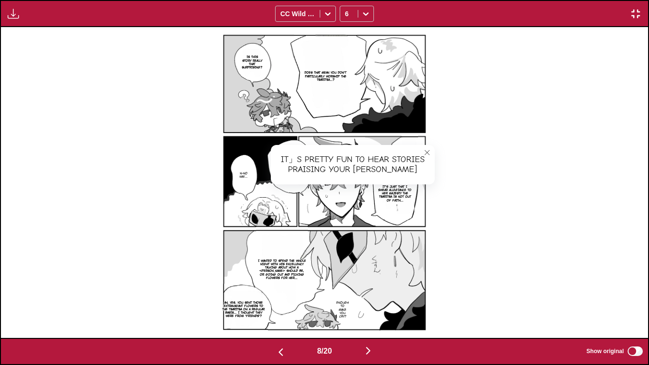
click at [355, 151] on icon "close-tooltip" at bounding box center [427, 152] width 7 height 7
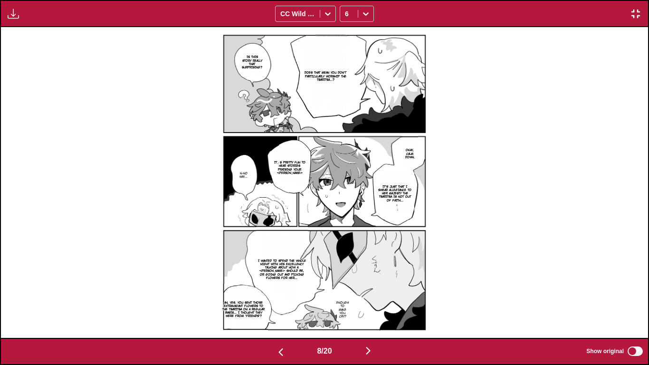
click at [240, 174] on p "N-No way..." at bounding box center [243, 175] width 13 height 10
drag, startPoint x: 245, startPoint y: 174, endPoint x: 293, endPoint y: 173, distance: 47.6
click at [293, 173] on div "N-No way..." at bounding box center [266, 173] width 62 height 29
drag, startPoint x: 157, startPoint y: 251, endPoint x: 340, endPoint y: 270, distance: 184.4
click at [157, 251] on div "Does that mean you don't particularly worship the Tsaritsa...? Is this story re…" at bounding box center [325, 182] width 648 height 310
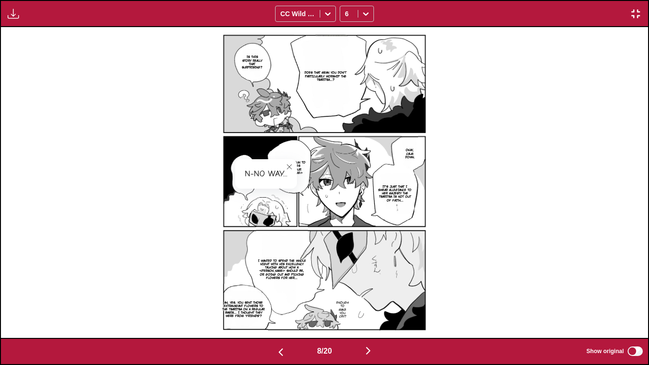
click at [276, 270] on p "I wanted to spend the whole night with His Excellency talking about how a [PERS…" at bounding box center [282, 269] width 52 height 24
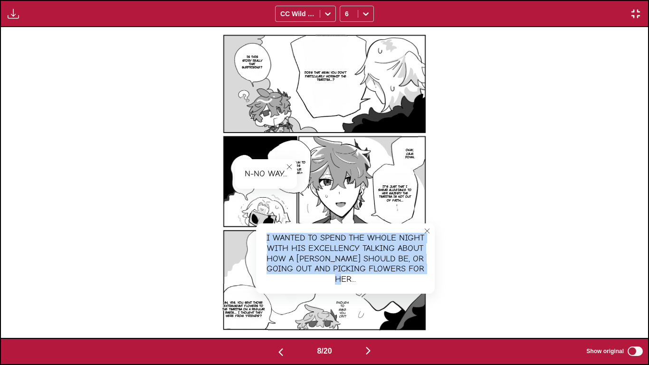
drag, startPoint x: 266, startPoint y: 236, endPoint x: 427, endPoint y: 272, distance: 165.1
click at [355, 272] on div "I wanted to spend the whole night with His Excellency talking about how a [PERS…" at bounding box center [345, 258] width 179 height 70
drag, startPoint x: 339, startPoint y: 304, endPoint x: 368, endPoint y: 273, distance: 42.1
click at [339, 278] on p "Enough to make you cry?" at bounding box center [343, 309] width 16 height 21
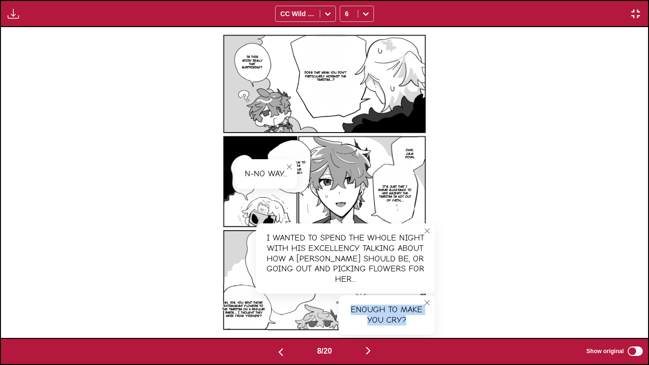
click at [355, 278] on div "Enough to make you cry?" at bounding box center [387, 314] width 96 height 39
click at [228, 278] on p "Ah, yes. You sent those extravagant flowers to the Tsaritsa on a regular basis.…" at bounding box center [243, 309] width 49 height 21
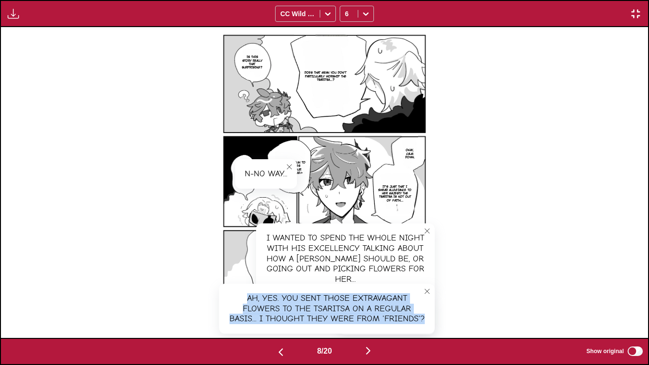
drag, startPoint x: 247, startPoint y: 296, endPoint x: 428, endPoint y: 324, distance: 183.3
click at [355, 278] on div "Ah, yes. You sent those extravagant flowers to the Tsaritsa on a regular basis.…" at bounding box center [327, 309] width 216 height 50
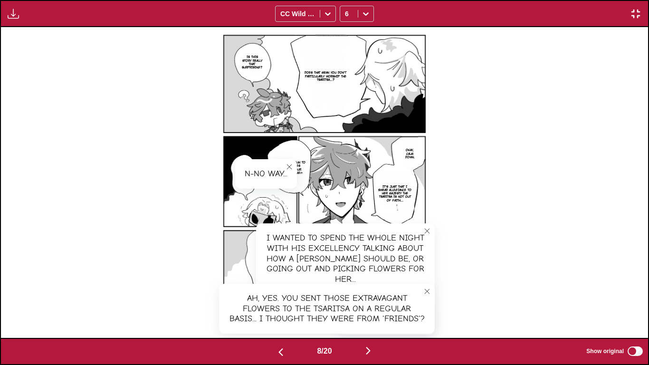
click at [355, 278] on icon "close-tooltip" at bounding box center [427, 291] width 7 height 7
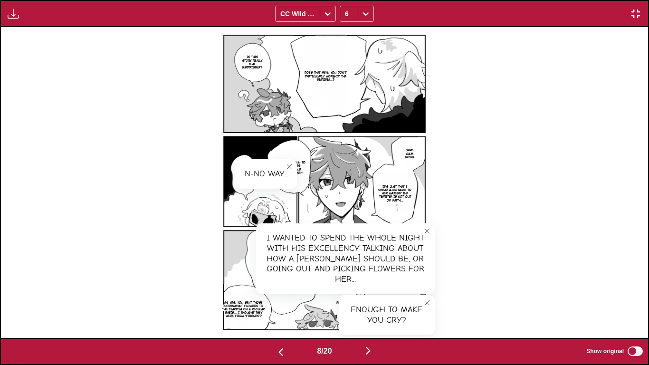
click at [355, 231] on icon "close-tooltip" at bounding box center [427, 231] width 7 height 7
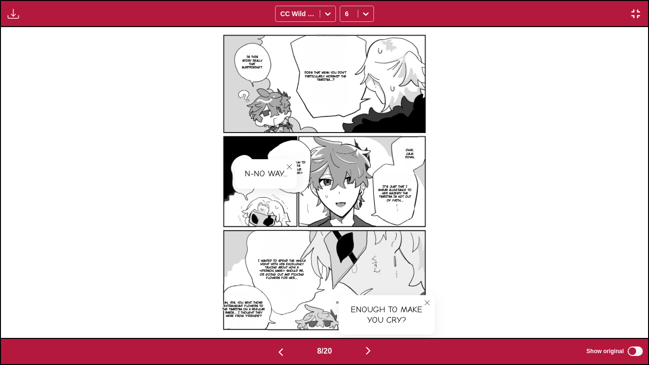
click at [355, 278] on button "close-tooltip" at bounding box center [427, 302] width 15 height 15
drag, startPoint x: 520, startPoint y: 281, endPoint x: 421, endPoint y: 310, distance: 102.9
click at [355, 278] on div "Does that mean you don't particularly worship the Tsaritsa...? Is this story re…" at bounding box center [325, 182] width 648 height 310
click at [355, 278] on img "button" at bounding box center [368, 350] width 11 height 11
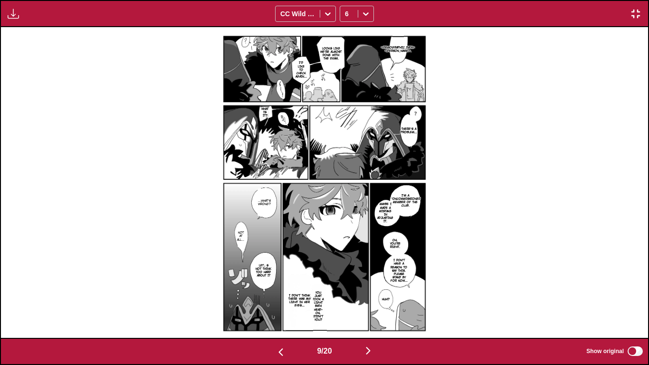
drag, startPoint x: 547, startPoint y: 136, endPoint x: 484, endPoint y: 116, distance: 66.2
click at [355, 136] on div "Lady Kouko. Looks like we're almost done with the exam. I'd like to check again…" at bounding box center [325, 182] width 648 height 310
click at [335, 52] on p "Looks like we're almost done with the exam." at bounding box center [332, 54] width 26 height 18
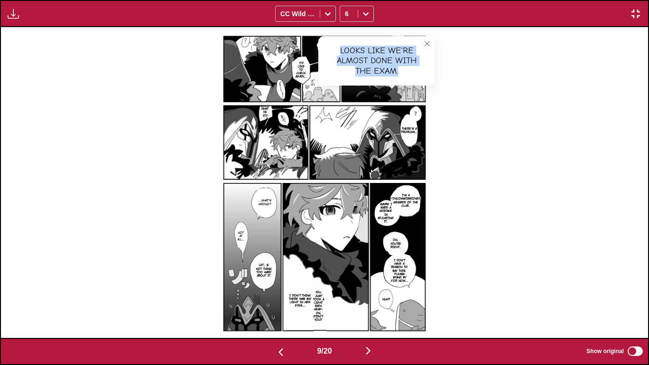
drag, startPoint x: 339, startPoint y: 50, endPoint x: 410, endPoint y: 73, distance: 74.0
click at [355, 73] on div "Looks like we're almost done with the exam." at bounding box center [377, 61] width 116 height 50
click at [302, 67] on p "I'd like to check again..." at bounding box center [301, 69] width 15 height 21
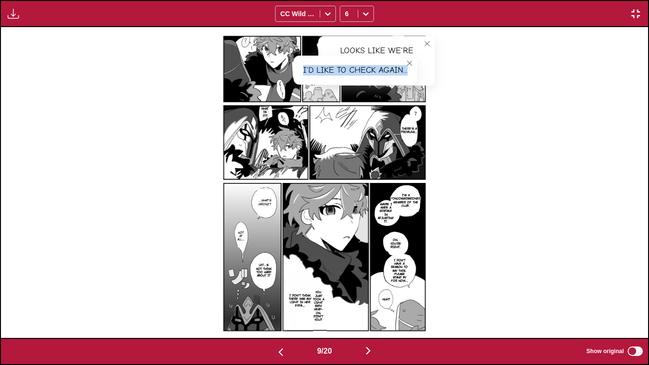
drag, startPoint x: 303, startPoint y: 70, endPoint x: 411, endPoint y: 72, distance: 107.9
click at [355, 72] on div "I'd like to check again..." at bounding box center [356, 70] width 124 height 29
click at [355, 61] on button "close-tooltip" at bounding box center [409, 63] width 15 height 15
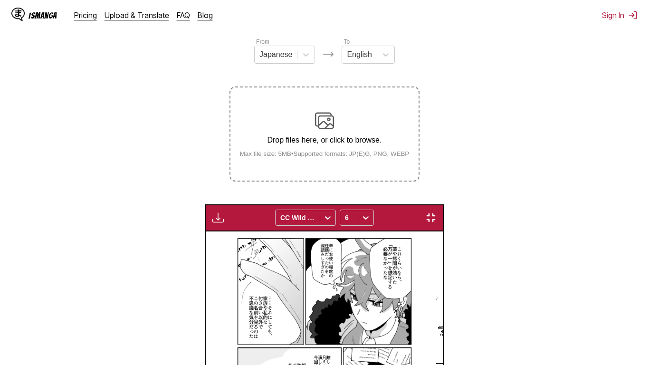
scroll to position [0, 5180]
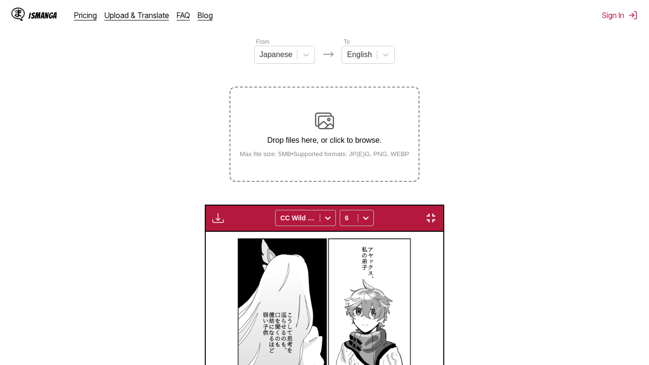
drag, startPoint x: 410, startPoint y: 128, endPoint x: 466, endPoint y: 147, distance: 59.2
copy div "Lady Kouko. Looks like we're almost done with the exam. I'd like to check again…"
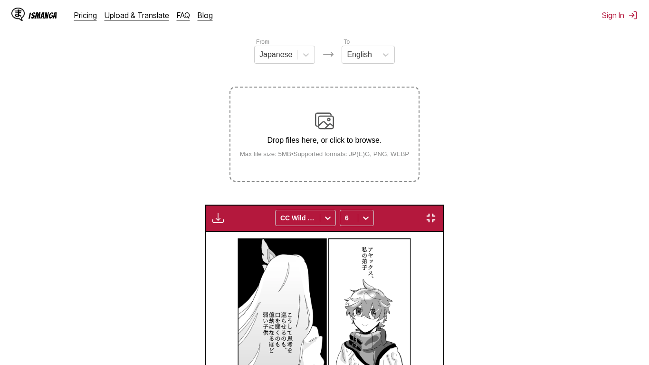
drag, startPoint x: 150, startPoint y: 238, endPoint x: 434, endPoint y: 214, distance: 285.3
drag, startPoint x: 428, startPoint y: 204, endPoint x: 459, endPoint y: 239, distance: 46.5
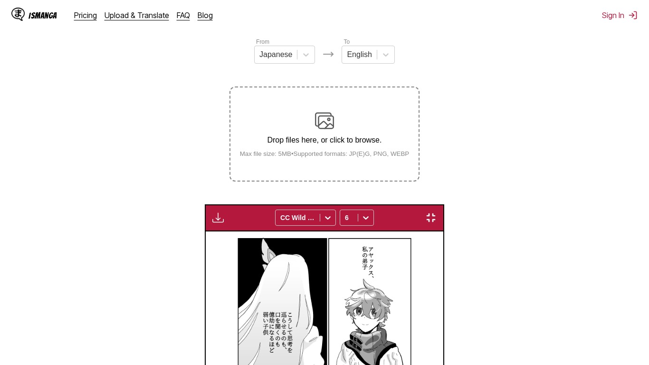
copy div "I'm a noncommissioned member of the club."
drag, startPoint x: 161, startPoint y: 191, endPoint x: 403, endPoint y: 85, distance: 264.4
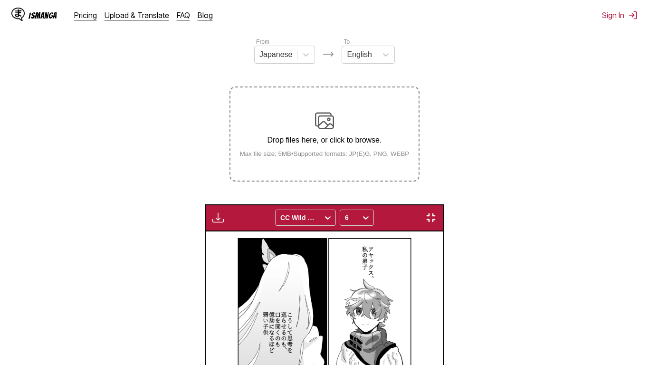
drag, startPoint x: 395, startPoint y: 213, endPoint x: 433, endPoint y: 271, distance: 68.7
copy div "Maybe I made a mistake in adjusting it."
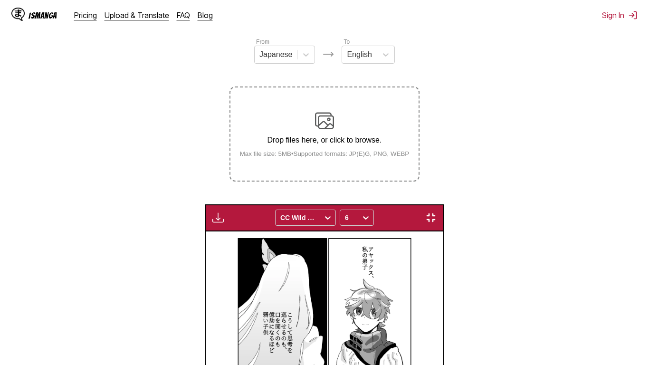
drag, startPoint x: 396, startPoint y: 238, endPoint x: 409, endPoint y: 229, distance: 16.2
drag, startPoint x: 399, startPoint y: 245, endPoint x: 427, endPoint y: 268, distance: 36.2
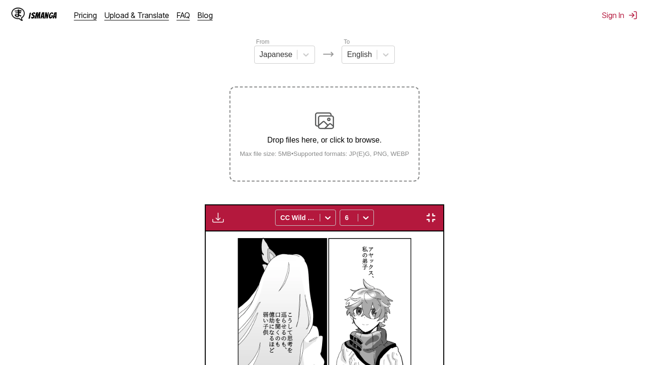
copy div "Oh, you're right."
drag, startPoint x: 399, startPoint y: 266, endPoint x: 434, endPoint y: 331, distance: 74.0
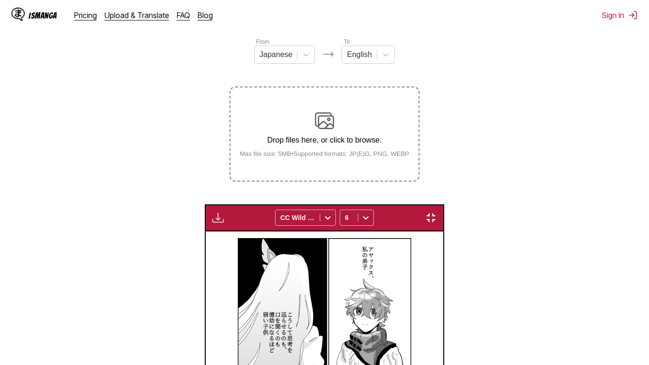
copy div "I don't have a reason to say this. Please stand"
drag, startPoint x: 325, startPoint y: 290, endPoint x: 396, endPoint y: 314, distance: 74.4
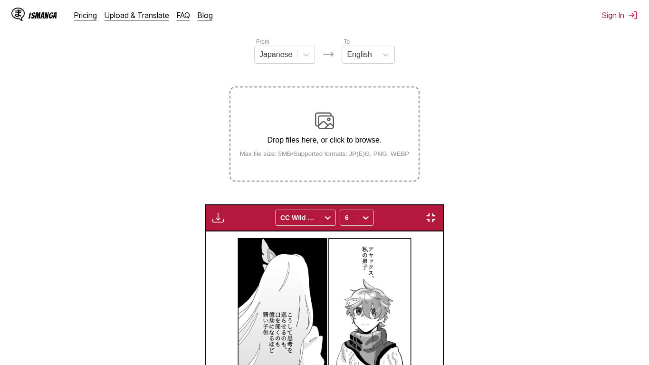
copy div "You just took a light bath head-on, didn't you?"
drag, startPoint x: 427, startPoint y: 286, endPoint x: 289, endPoint y: 288, distance: 137.9
drag, startPoint x: 299, startPoint y: 279, endPoint x: 409, endPoint y: 290, distance: 110.5
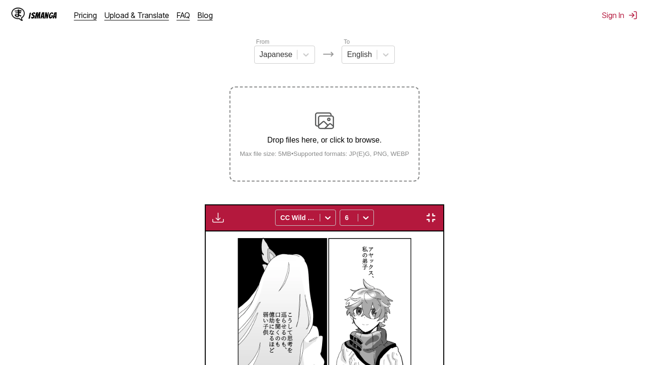
copy div "I don't think there was any light in her eyes..."
drag, startPoint x: 268, startPoint y: 201, endPoint x: 335, endPoint y: 204, distance: 67.6
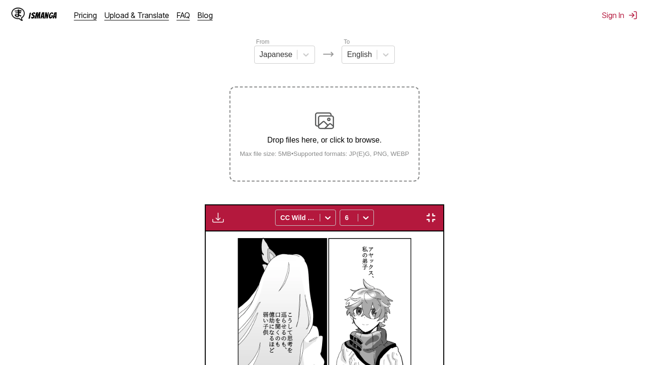
copy div "...What's wrong?"
drag, startPoint x: 338, startPoint y: 193, endPoint x: 291, endPoint y: 245, distance: 70.0
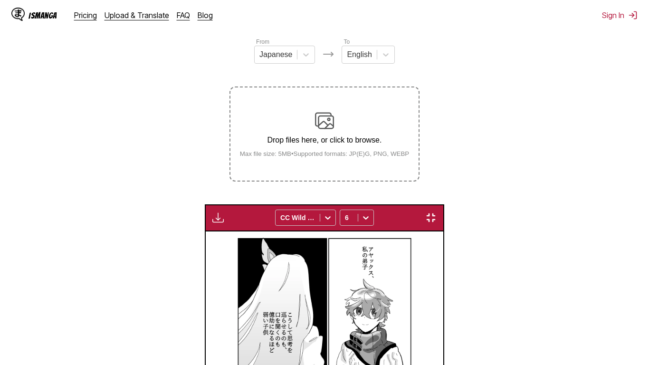
drag, startPoint x: 263, startPoint y: 268, endPoint x: 422, endPoint y: 274, distance: 158.9
copy div "Let」s not think too hard about it"
drag, startPoint x: 512, startPoint y: 282, endPoint x: 480, endPoint y: 259, distance: 39.1
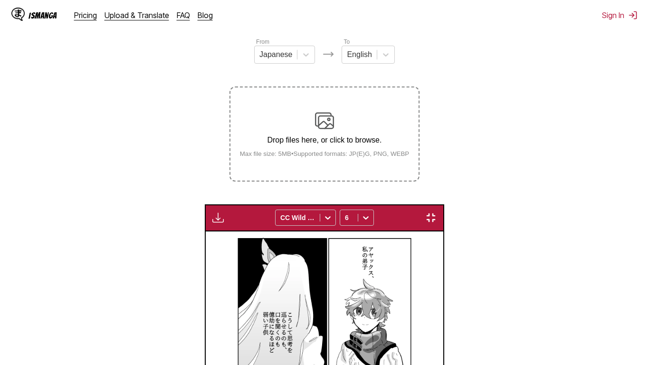
drag, startPoint x: 243, startPoint y: 61, endPoint x: 288, endPoint y: 78, distance: 47.2
drag, startPoint x: 249, startPoint y: 61, endPoint x: 297, endPoint y: 59, distance: 48.0
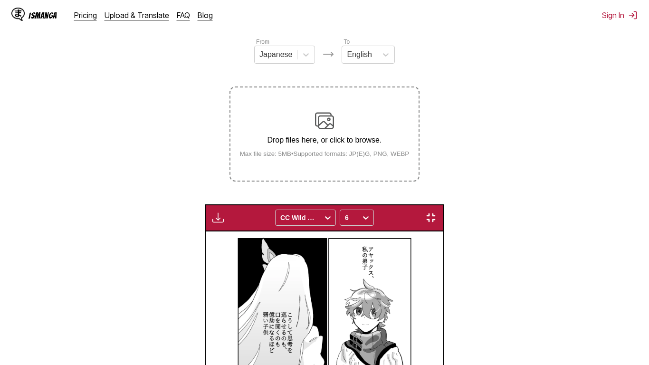
copy div "It's a sign."
drag, startPoint x: 297, startPoint y: 50, endPoint x: 418, endPoint y: 107, distance: 133.8
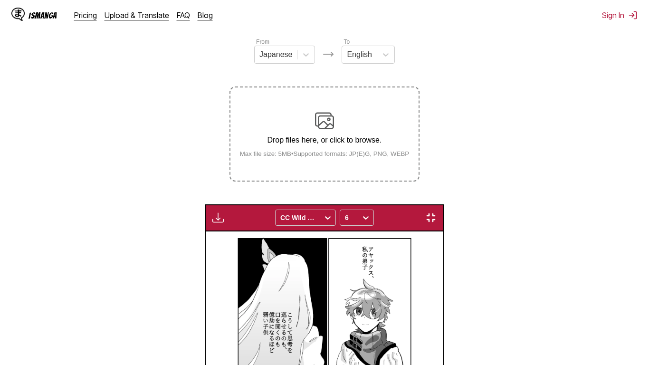
drag, startPoint x: 408, startPoint y: 96, endPoint x: 437, endPoint y: 185, distance: 94.4
drag, startPoint x: 296, startPoint y: 105, endPoint x: 347, endPoint y: 108, distance: 50.9
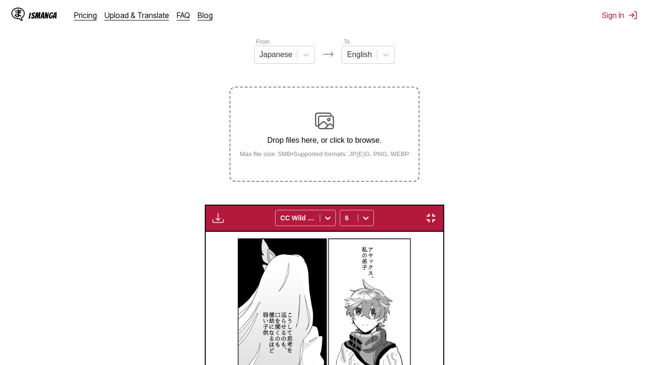
drag, startPoint x: 83, startPoint y: 206, endPoint x: 334, endPoint y: 118, distance: 265.4
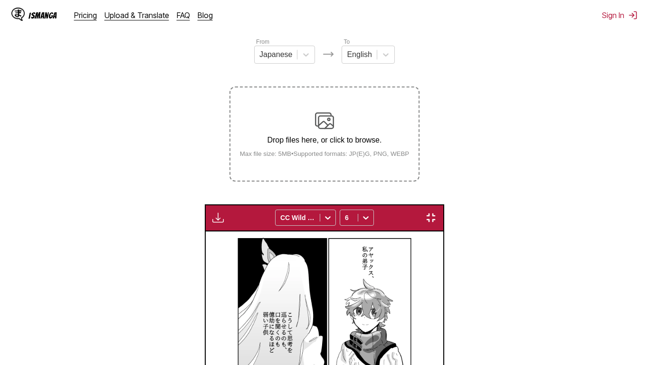
drag, startPoint x: 263, startPoint y: 129, endPoint x: 363, endPoint y: 137, distance: 100.2
drag, startPoint x: 260, startPoint y: 129, endPoint x: 375, endPoint y: 135, distance: 115.2
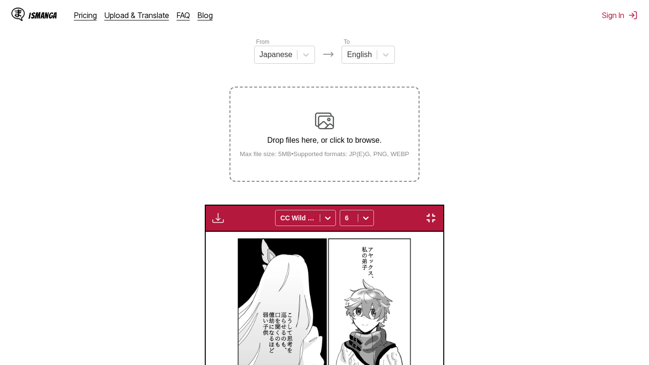
drag, startPoint x: 159, startPoint y: 194, endPoint x: 409, endPoint y: 135, distance: 257.4
drag, startPoint x: 307, startPoint y: 248, endPoint x: 396, endPoint y: 283, distance: 95.9
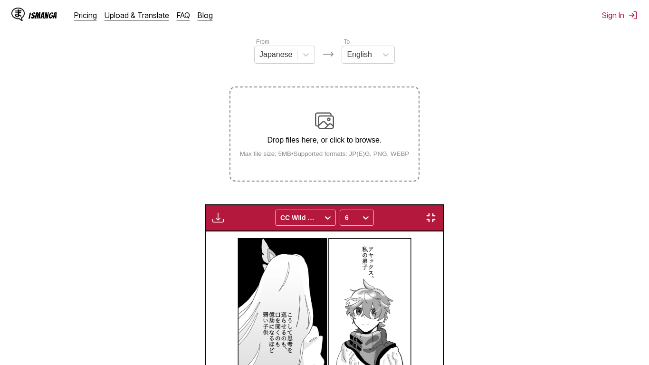
drag, startPoint x: 203, startPoint y: 176, endPoint x: 406, endPoint y: 251, distance: 216.5
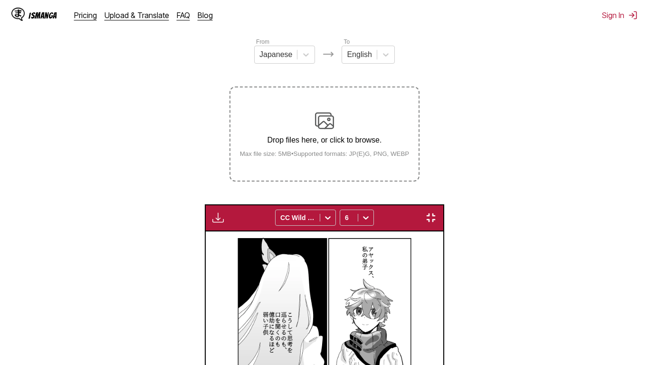
scroll to position [0, 6475]
drag, startPoint x: 178, startPoint y: 134, endPoint x: 352, endPoint y: 170, distance: 177.2
drag, startPoint x: 352, startPoint y: 155, endPoint x: 422, endPoint y: 177, distance: 74.0
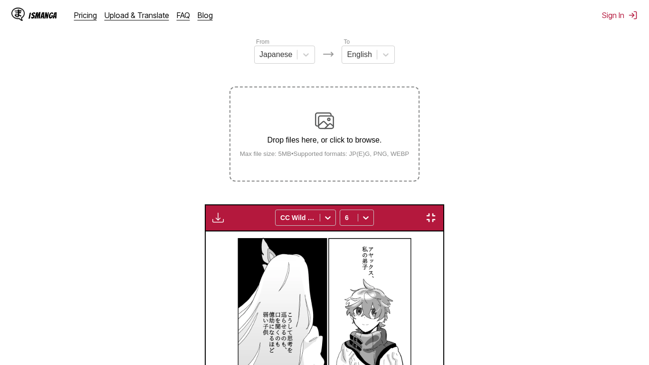
drag, startPoint x: 298, startPoint y: 164, endPoint x: 398, endPoint y: 211, distance: 110.2
drag, startPoint x: 299, startPoint y: 164, endPoint x: 404, endPoint y: 170, distance: 105.3
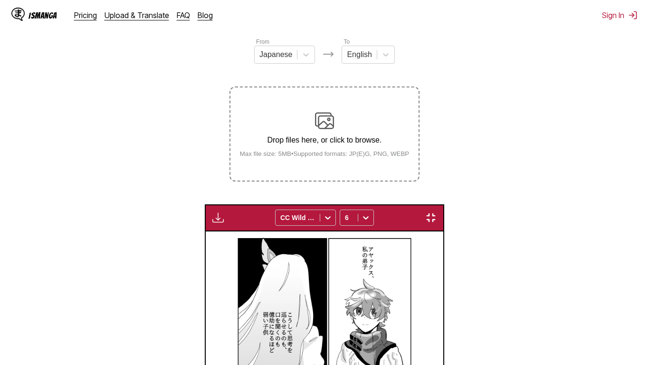
drag, startPoint x: 482, startPoint y: 286, endPoint x: 416, endPoint y: 254, distance: 72.9
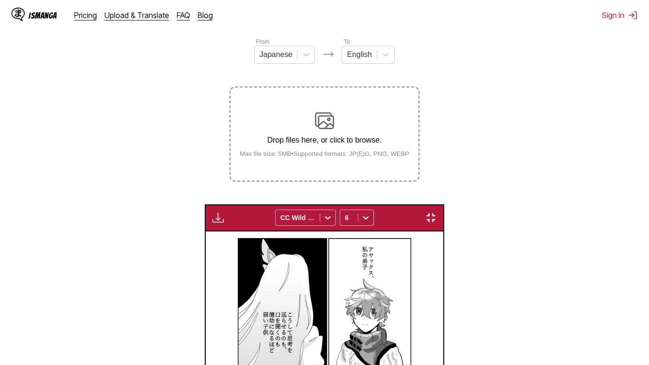
drag, startPoint x: 365, startPoint y: 259, endPoint x: 414, endPoint y: 314, distance: 73.8
drag, startPoint x: 258, startPoint y: 234, endPoint x: 404, endPoint y: 262, distance: 148.6
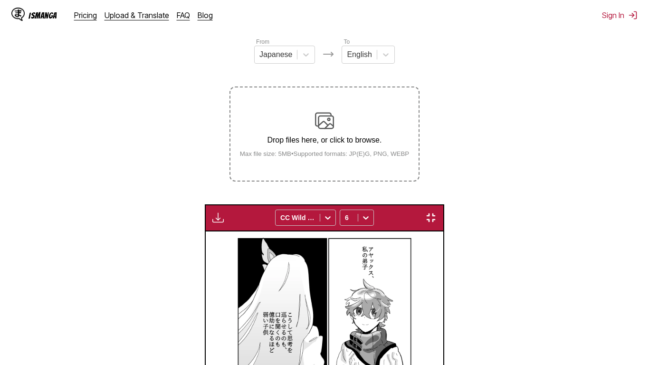
drag, startPoint x: 485, startPoint y: 290, endPoint x: 365, endPoint y: 315, distance: 123.0
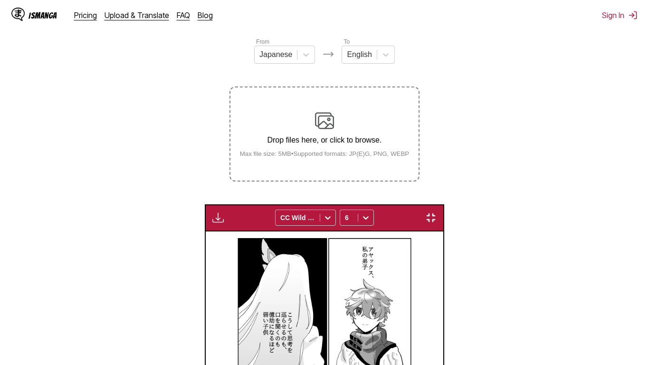
drag, startPoint x: 302, startPoint y: 51, endPoint x: 386, endPoint y: 76, distance: 87.4
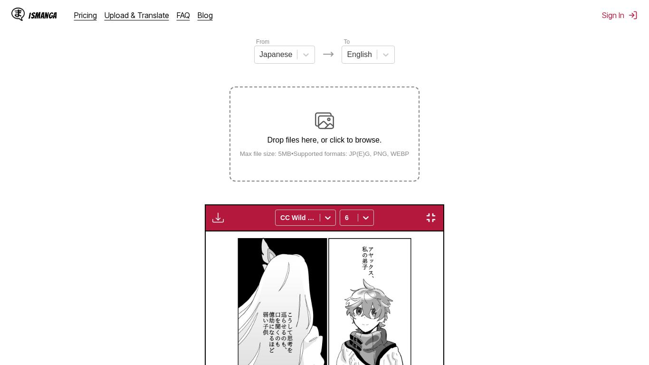
drag, startPoint x: 358, startPoint y: 98, endPoint x: 387, endPoint y: 98, distance: 29.5
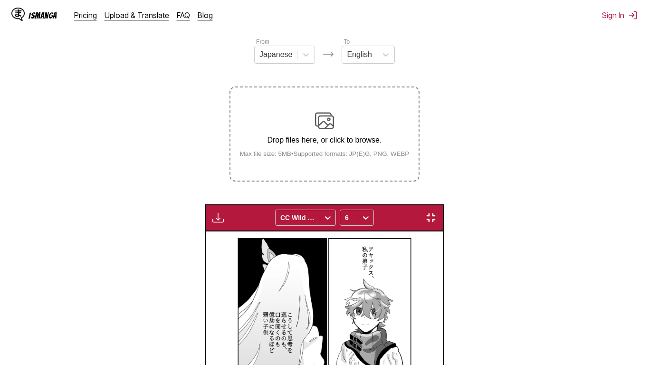
drag, startPoint x: 165, startPoint y: 165, endPoint x: 403, endPoint y: 184, distance: 238.4
drag, startPoint x: 381, startPoint y: 166, endPoint x: 412, endPoint y: 213, distance: 57.0
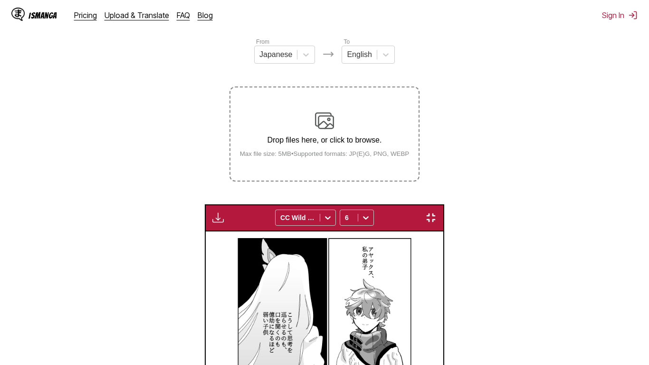
drag, startPoint x: 386, startPoint y: 247, endPoint x: 433, endPoint y: 272, distance: 53.2
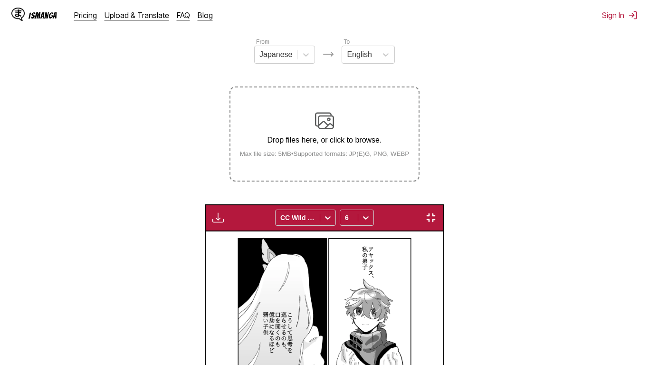
drag, startPoint x: 370, startPoint y: 280, endPoint x: 424, endPoint y: 334, distance: 76.0
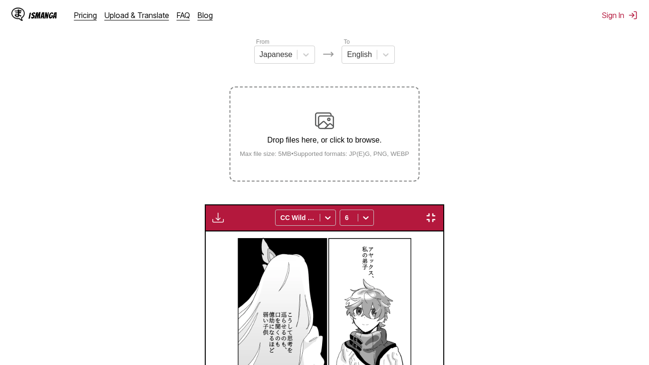
drag, startPoint x: 290, startPoint y: 250, endPoint x: 291, endPoint y: 227, distance: 23.3
drag, startPoint x: 298, startPoint y: 244, endPoint x: 421, endPoint y: 260, distance: 123.7
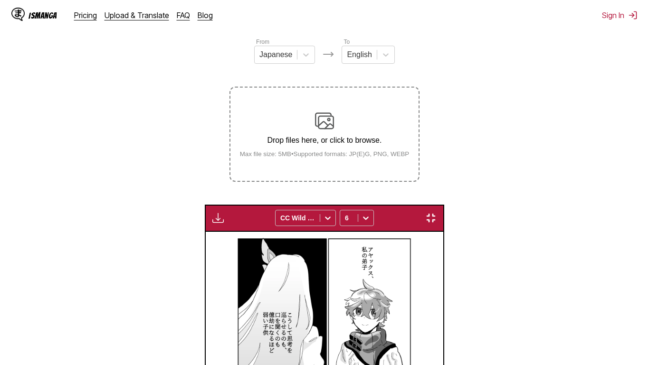
drag, startPoint x: 252, startPoint y: 259, endPoint x: 415, endPoint y: 262, distance: 162.2
drag, startPoint x: 453, startPoint y: 285, endPoint x: 416, endPoint y: 263, distance: 43.7
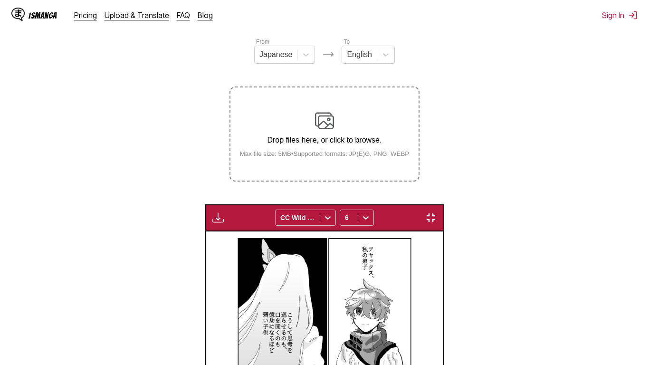
drag, startPoint x: 389, startPoint y: 44, endPoint x: 419, endPoint y: 71, distance: 40.4
drag, startPoint x: 401, startPoint y: 66, endPoint x: 434, endPoint y: 71, distance: 32.7
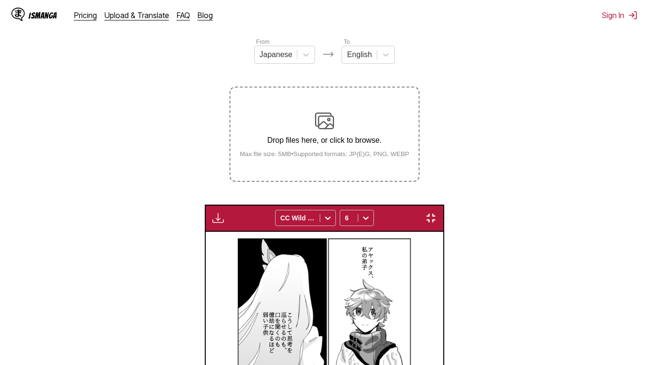
drag, startPoint x: 303, startPoint y: 37, endPoint x: 393, endPoint y: 63, distance: 93.0
drag, startPoint x: 301, startPoint y: 41, endPoint x: 397, endPoint y: 68, distance: 100.4
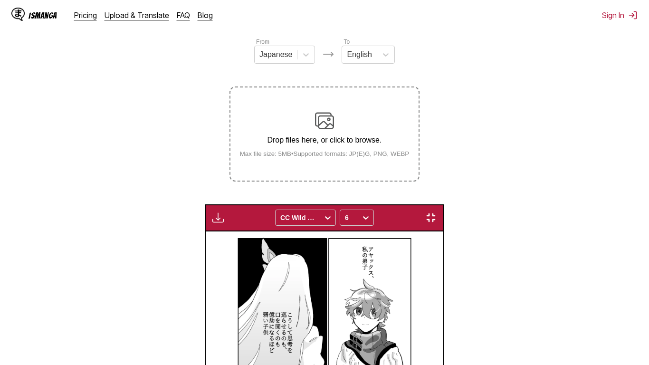
drag, startPoint x: 428, startPoint y: 39, endPoint x: 416, endPoint y: 76, distance: 38.5
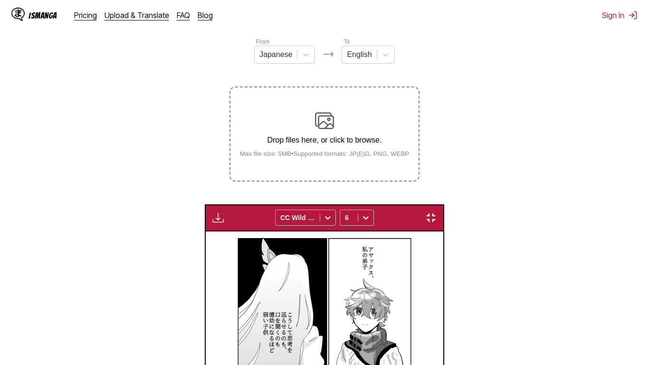
drag, startPoint x: 380, startPoint y: 109, endPoint x: 419, endPoint y: 188, distance: 88.4
drag, startPoint x: 381, startPoint y: 109, endPoint x: 421, endPoint y: 173, distance: 75.4
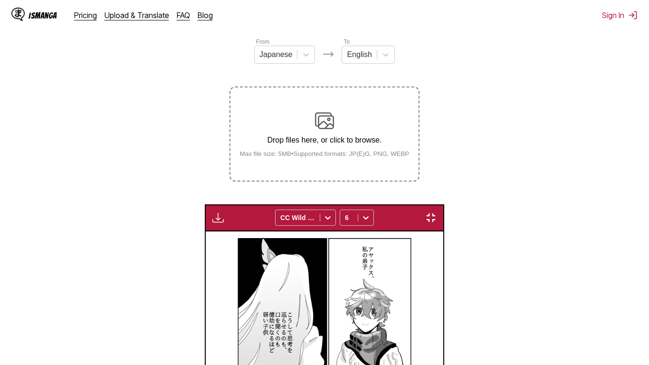
drag, startPoint x: 306, startPoint y: 114, endPoint x: 385, endPoint y: 113, distance: 78.9
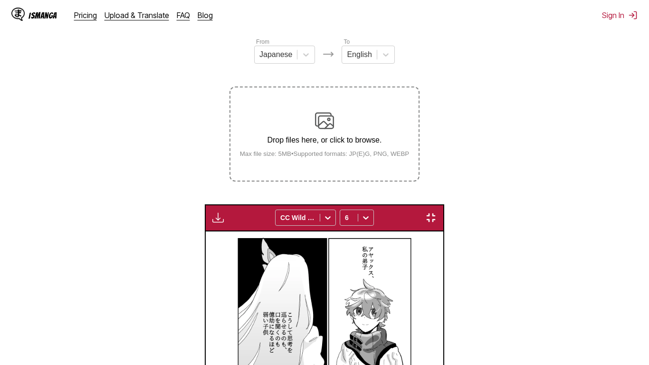
drag, startPoint x: 281, startPoint y: 145, endPoint x: 424, endPoint y: 146, distance: 142.6
drag, startPoint x: 474, startPoint y: 280, endPoint x: 419, endPoint y: 271, distance: 54.9
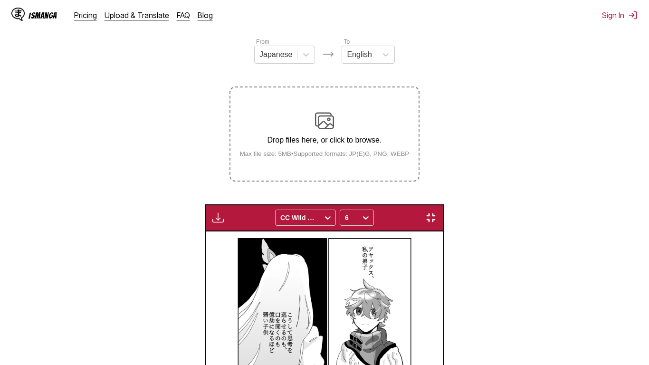
drag, startPoint x: 414, startPoint y: 250, endPoint x: 464, endPoint y: 282, distance: 59.9
drag, startPoint x: 396, startPoint y: 293, endPoint x: 446, endPoint y: 325, distance: 59.0
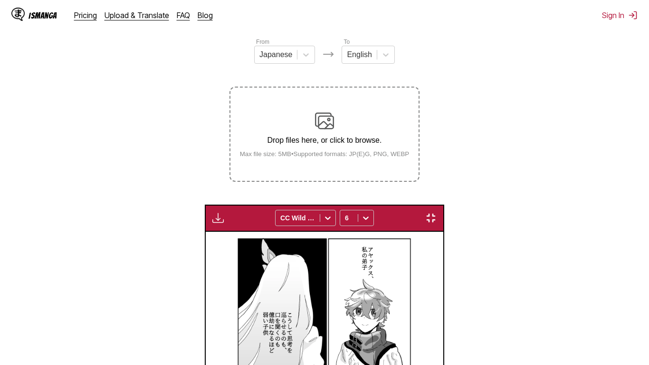
drag, startPoint x: 261, startPoint y: 257, endPoint x: 369, endPoint y: 258, distance: 108.9
drag, startPoint x: 243, startPoint y: 264, endPoint x: 406, endPoint y: 272, distance: 162.3
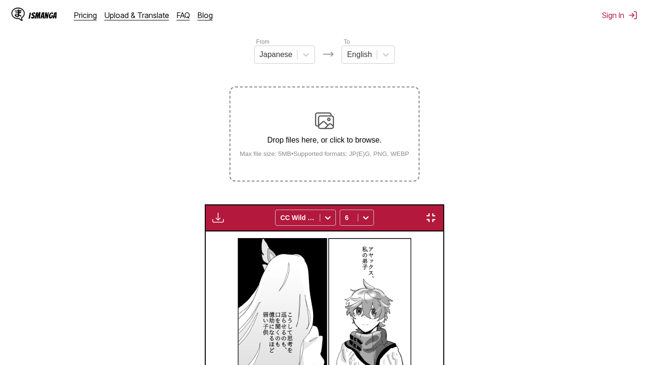
drag, startPoint x: 533, startPoint y: 306, endPoint x: 535, endPoint y: 297, distance: 9.7
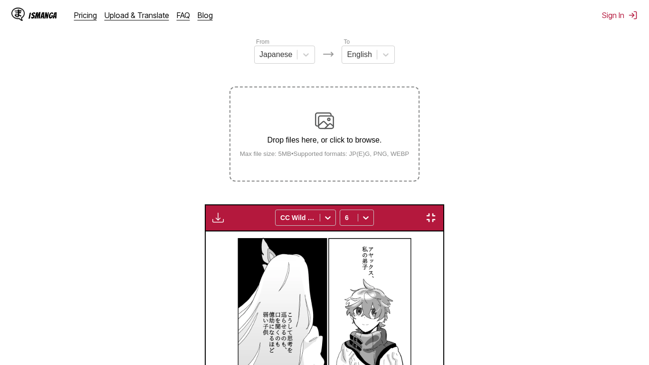
drag, startPoint x: 404, startPoint y: 48, endPoint x: 448, endPoint y: 107, distance: 74.4
drag, startPoint x: 403, startPoint y: 47, endPoint x: 450, endPoint y: 102, distance: 72.5
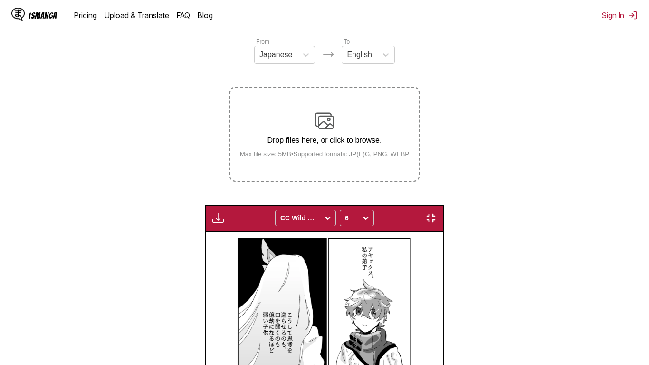
drag, startPoint x: 476, startPoint y: 13, endPoint x: 361, endPoint y: 136, distance: 168.8
click at [444, 204] on div "Available for premium users only CC Wild Words 6" at bounding box center [324, 217] width 239 height 27
drag, startPoint x: 343, startPoint y: 125, endPoint x: 413, endPoint y: 160, distance: 77.6
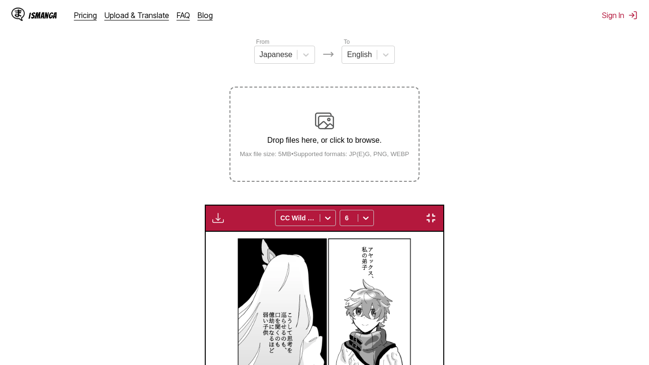
drag, startPoint x: 374, startPoint y: 74, endPoint x: 406, endPoint y: 77, distance: 32.5
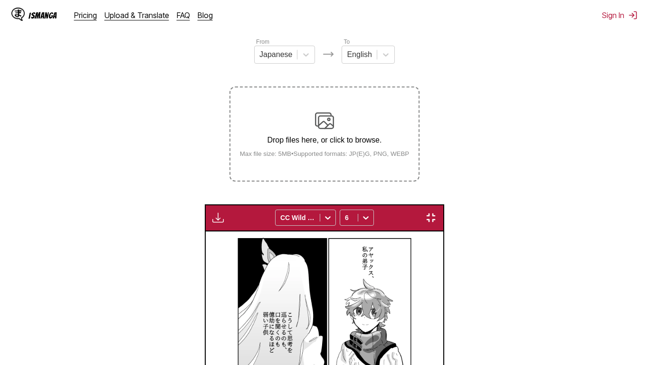
drag, startPoint x: 459, startPoint y: 31, endPoint x: 373, endPoint y: 143, distance: 141.1
drag, startPoint x: 386, startPoint y: 184, endPoint x: 431, endPoint y: 299, distance: 123.8
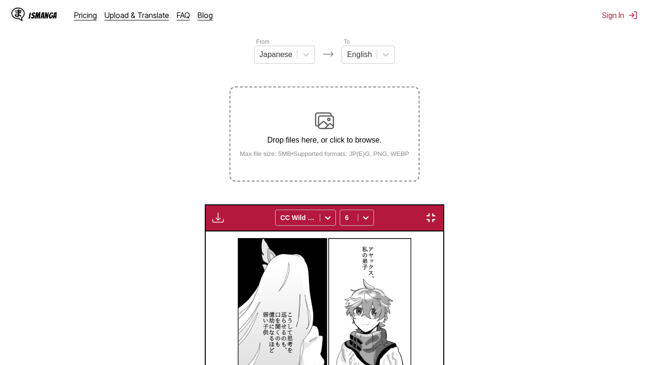
drag, startPoint x: 78, startPoint y: 245, endPoint x: 366, endPoint y: 174, distance: 296.2
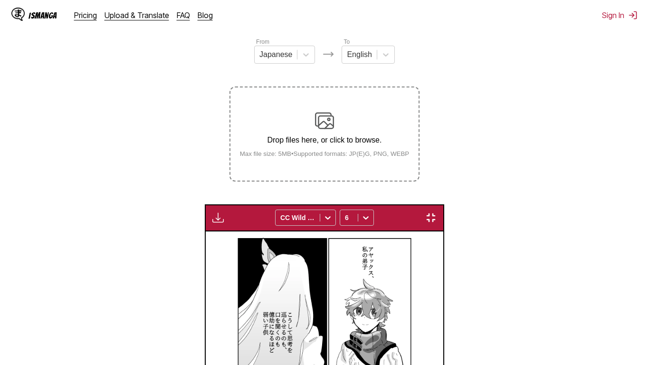
drag, startPoint x: 413, startPoint y: 228, endPoint x: 451, endPoint y: 251, distance: 44.6
drag, startPoint x: 387, startPoint y: 268, endPoint x: 424, endPoint y: 337, distance: 78.9
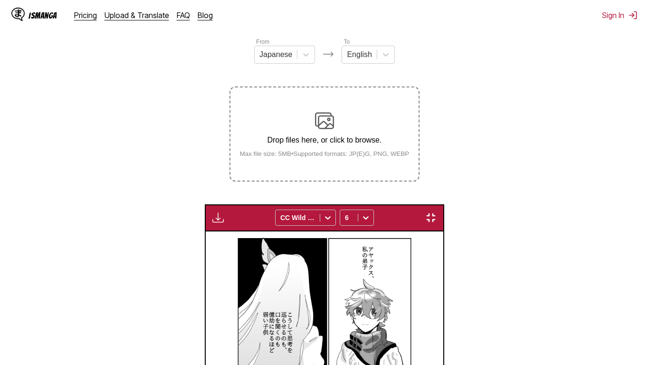
drag, startPoint x: 405, startPoint y: 251, endPoint x: 425, endPoint y: 261, distance: 22.3
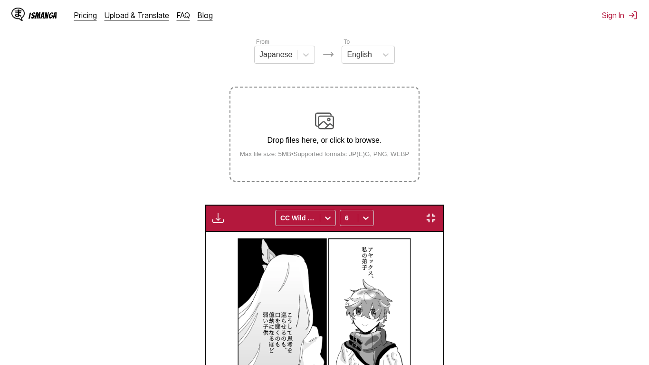
drag, startPoint x: 261, startPoint y: 239, endPoint x: 358, endPoint y: 249, distance: 97.0
drag, startPoint x: 488, startPoint y: 267, endPoint x: 411, endPoint y: 235, distance: 83.5
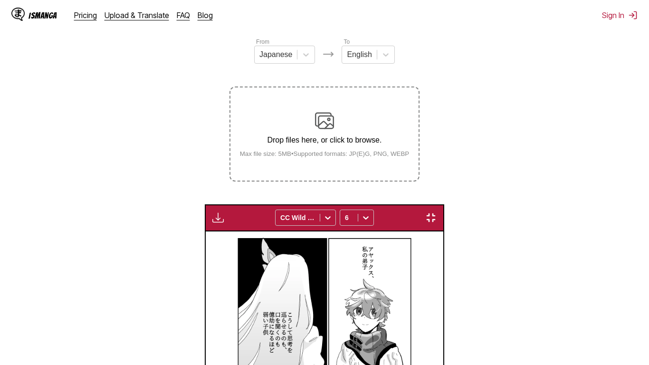
drag, startPoint x: 302, startPoint y: 56, endPoint x: 386, endPoint y: 59, distance: 83.8
drag, startPoint x: 261, startPoint y: 67, endPoint x: 367, endPoint y: 85, distance: 108.1
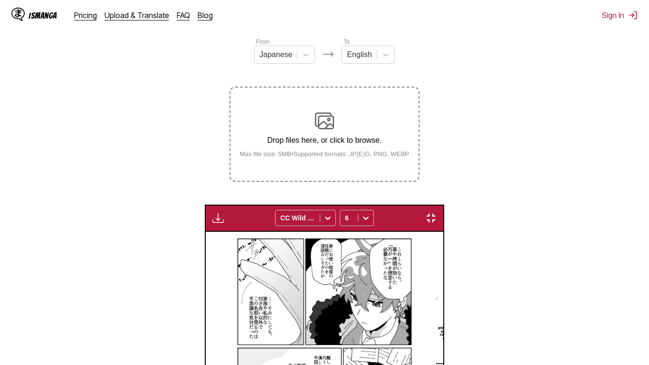
scroll to position [0, 9065]
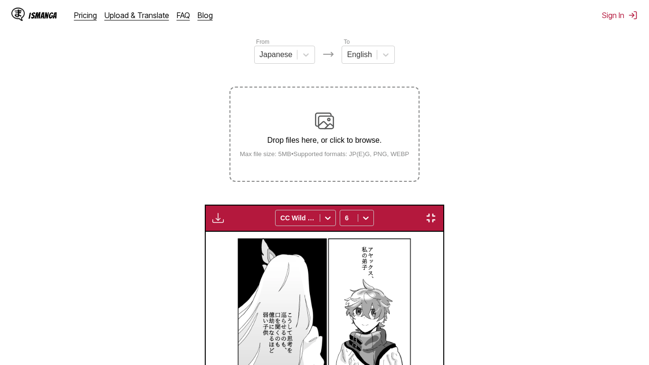
drag, startPoint x: 277, startPoint y: 126, endPoint x: 349, endPoint y: 126, distance: 71.8
copy div "Happy birthday."
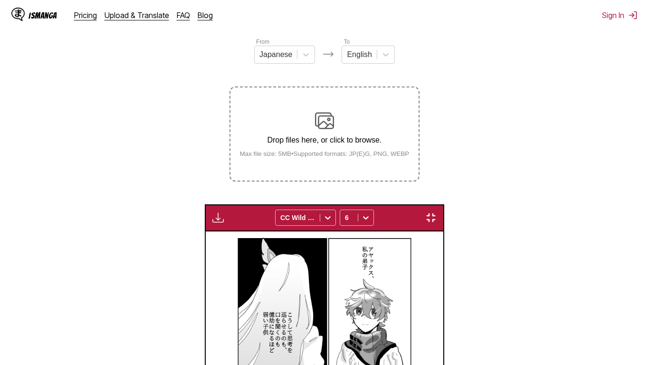
drag, startPoint x: 298, startPoint y: 164, endPoint x: 410, endPoint y: 178, distance: 112.6
copy div "I don't care what path you take from here on out."
drag, startPoint x: 255, startPoint y: 203, endPoint x: 404, endPoint y: 208, distance: 148.4
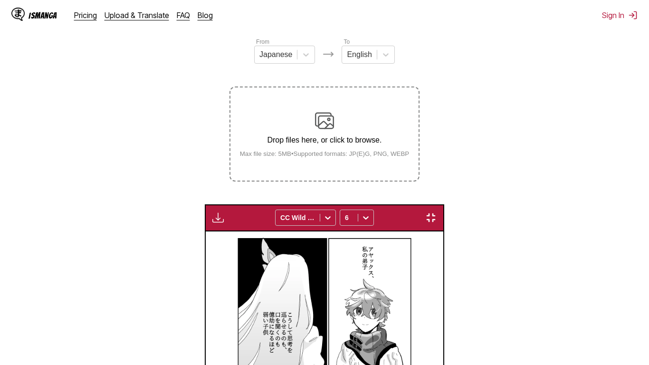
copy div "I'll never forget how you feel."
drag, startPoint x: 283, startPoint y: 289, endPoint x: 308, endPoint y: 250, distance: 45.5
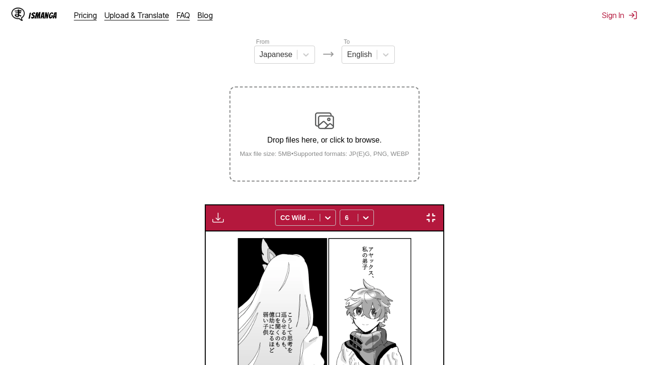
drag, startPoint x: 309, startPoint y: 275, endPoint x: 394, endPoint y: 300, distance: 89.3
copy div "Well, maybe it wasn't something I should have said just now."
drag, startPoint x: 243, startPoint y: 269, endPoint x: 248, endPoint y: 253, distance: 16.4
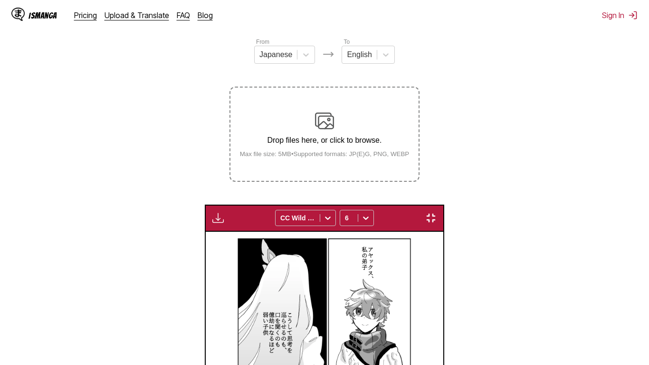
drag, startPoint x: 257, startPoint y: 269, endPoint x: 402, endPoint y: 280, distance: 145.9
copy div "I knew it? Hey, don't report this to your superior officer."
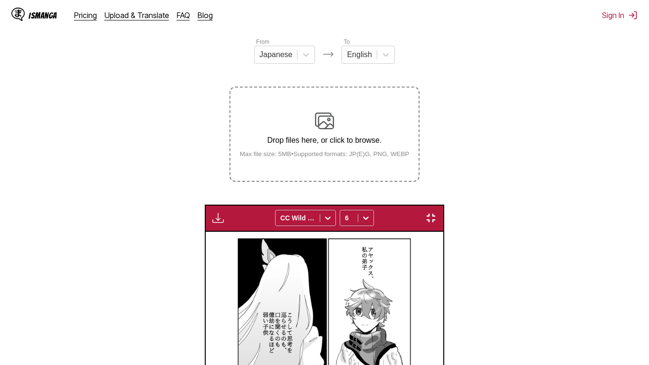
drag, startPoint x: 480, startPoint y: 289, endPoint x: 386, endPoint y: 314, distance: 97.6
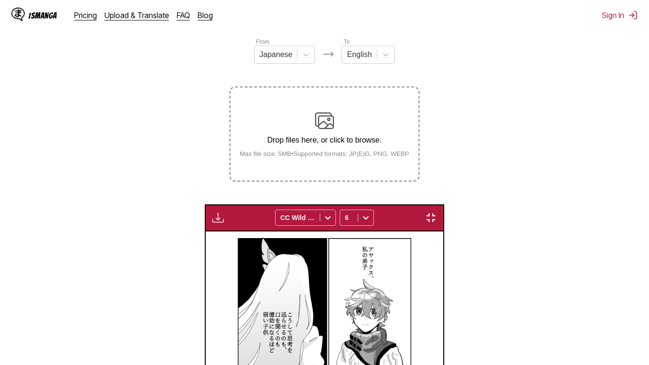
drag, startPoint x: 414, startPoint y: 61, endPoint x: 442, endPoint y: 71, distance: 30.2
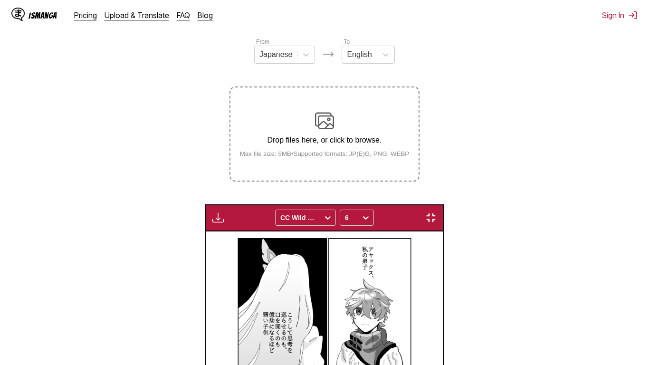
copy div "Hey, master."
drag, startPoint x: 480, startPoint y: 46, endPoint x: 390, endPoint y: 89, distance: 99.3
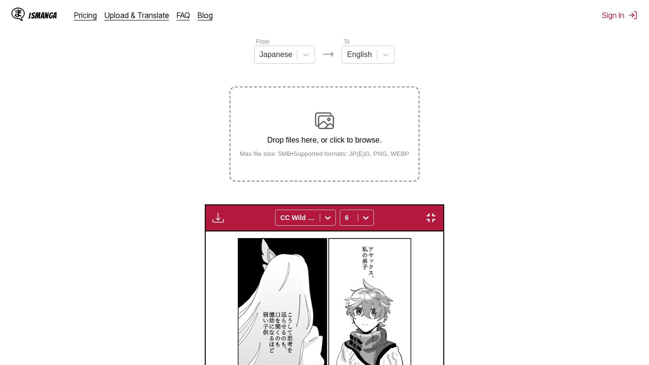
drag, startPoint x: 377, startPoint y: 82, endPoint x: 425, endPoint y: 117, distance: 59.9
copy div "Come to my place when you're done training."
drag, startPoint x: 294, startPoint y: 87, endPoint x: 386, endPoint y: 101, distance: 92.8
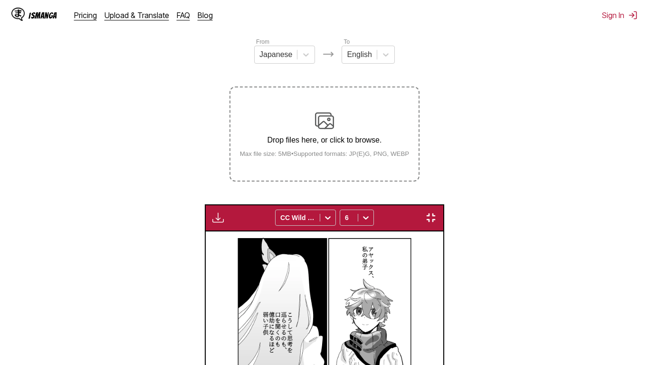
copy div "I want to try [PERSON_NAME]'s o cooking!"
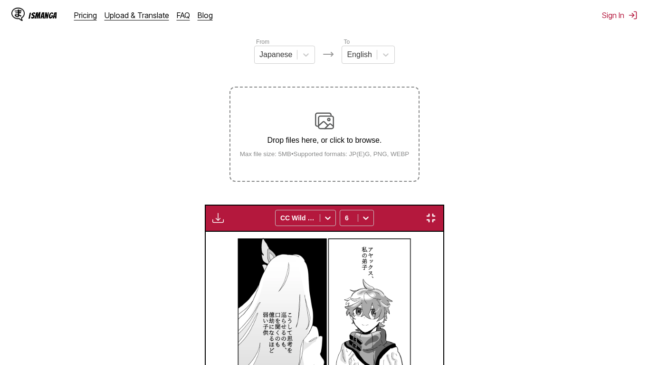
drag, startPoint x: 162, startPoint y: 193, endPoint x: 352, endPoint y: 165, distance: 191.7
drag, startPoint x: 303, startPoint y: 145, endPoint x: 413, endPoint y: 182, distance: 115.2
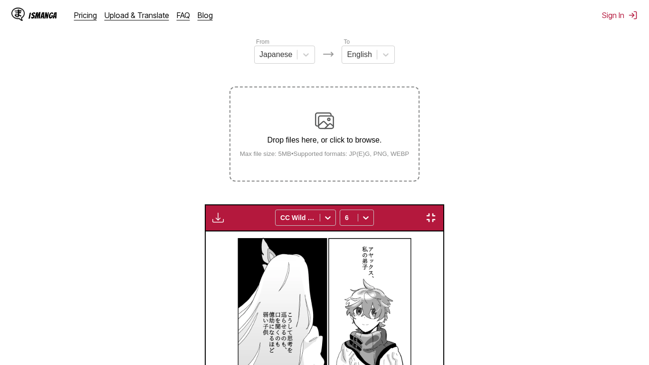
copy div "Is she suddenly wondering what's going on, and trying to improve the way this i…"
drag, startPoint x: 260, startPoint y: 168, endPoint x: 383, endPoint y: 203, distance: 128.1
copy div "The reason the food here isn」t to your liking is not because of how you make it…"
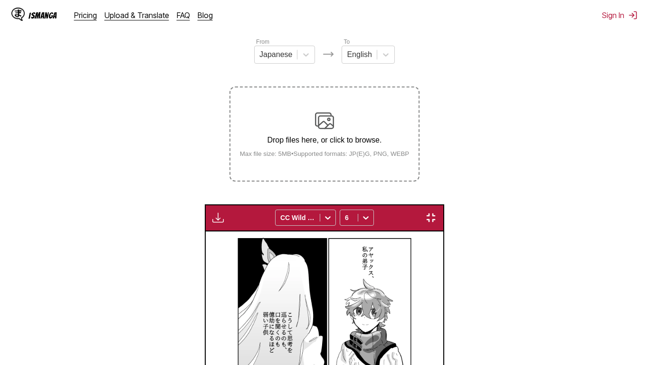
drag, startPoint x: 383, startPoint y: 270, endPoint x: 399, endPoint y: 242, distance: 32.0
drag, startPoint x: 377, startPoint y: 258, endPoint x: 417, endPoint y: 311, distance: 65.9
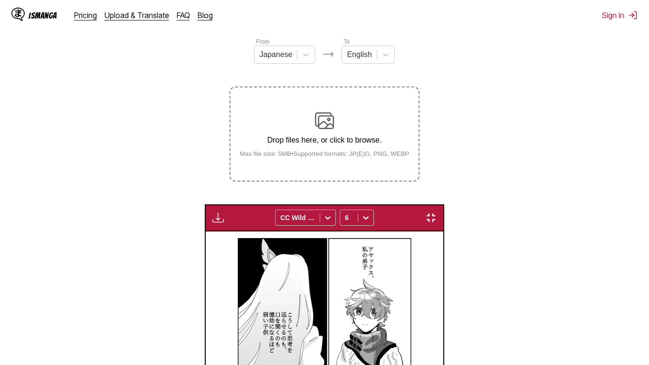
drag, startPoint x: 343, startPoint y: 273, endPoint x: 423, endPoint y: 318, distance: 91.1
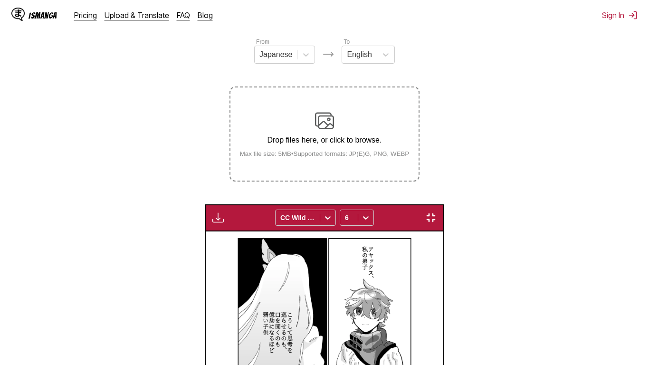
drag, startPoint x: 276, startPoint y: 252, endPoint x: 369, endPoint y: 261, distance: 93.6
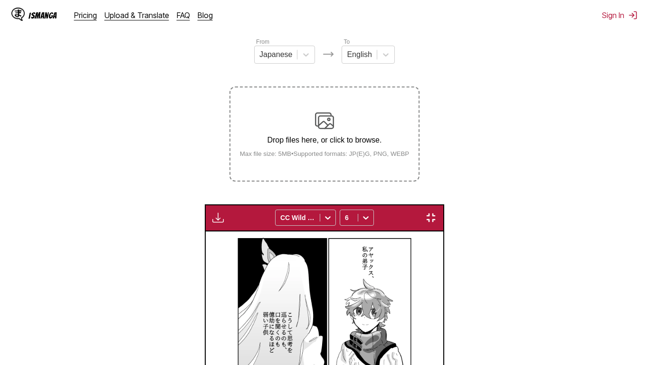
drag, startPoint x: 276, startPoint y: 251, endPoint x: 425, endPoint y: 258, distance: 149.0
drag, startPoint x: 251, startPoint y: 271, endPoint x: 418, endPoint y: 282, distance: 166.8
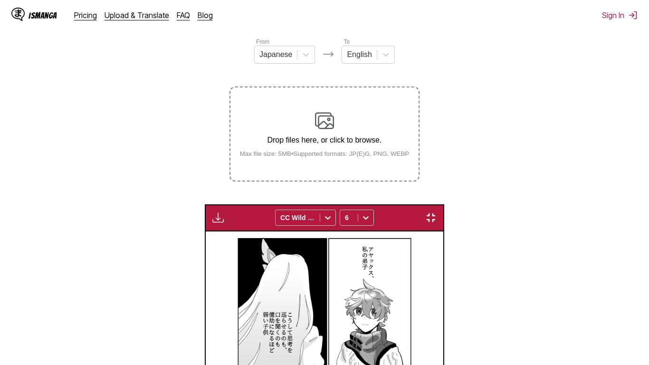
drag, startPoint x: 263, startPoint y: 59, endPoint x: 408, endPoint y: 73, distance: 145.7
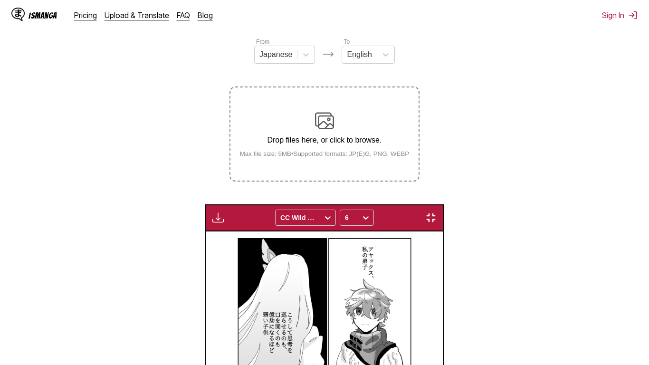
drag, startPoint x: 338, startPoint y: 174, endPoint x: 416, endPoint y: 178, distance: 77.6
drag, startPoint x: 242, startPoint y: 166, endPoint x: 420, endPoint y: 182, distance: 178.9
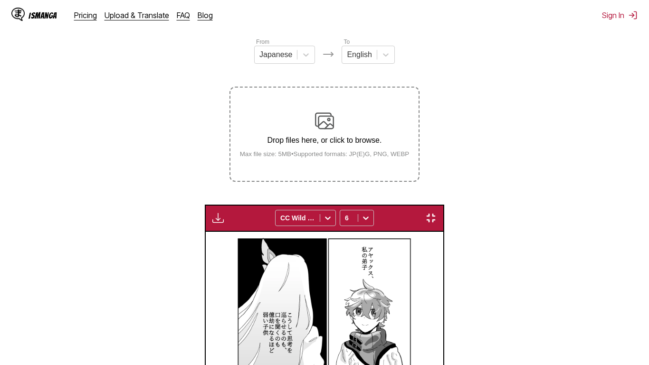
drag, startPoint x: 302, startPoint y: 218, endPoint x: 418, endPoint y: 177, distance: 122.8
drag, startPoint x: 423, startPoint y: 164, endPoint x: 362, endPoint y: 196, distance: 69.6
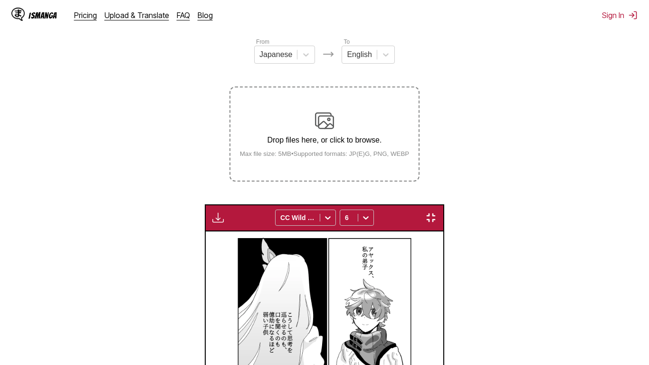
drag, startPoint x: 293, startPoint y: 256, endPoint x: 383, endPoint y: 280, distance: 93.2
drag, startPoint x: 254, startPoint y: 298, endPoint x: 248, endPoint y: 300, distance: 6.0
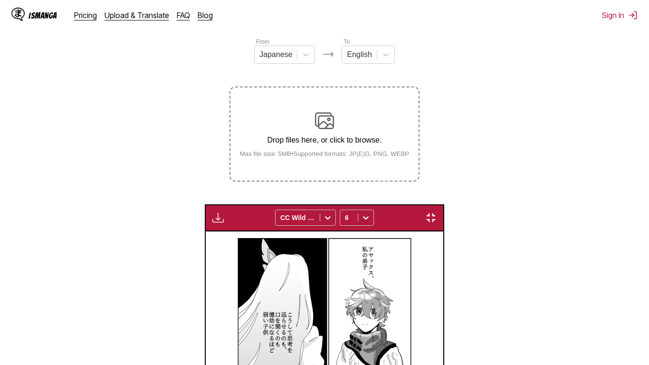
drag, startPoint x: 243, startPoint y: 279, endPoint x: 408, endPoint y: 296, distance: 165.4
drag, startPoint x: 242, startPoint y: 279, endPoint x: 407, endPoint y: 294, distance: 166.1
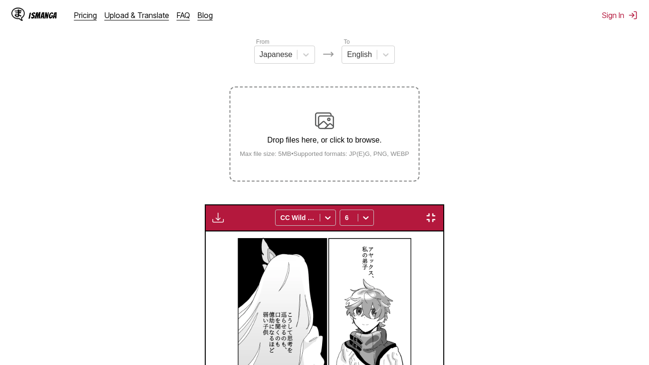
drag, startPoint x: 459, startPoint y: 298, endPoint x: 381, endPoint y: 266, distance: 84.7
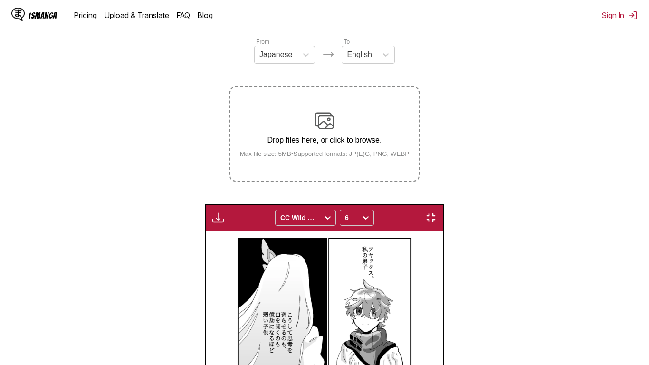
drag, startPoint x: 87, startPoint y: 174, endPoint x: 271, endPoint y: 155, distance: 185.0
click at [63, 267] on p "Master, are you going to resume?" at bounding box center [54, 277] width 18 height 21
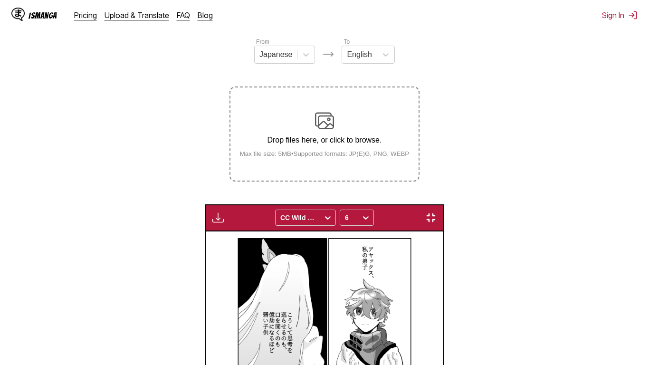
drag, startPoint x: 327, startPoint y: 62, endPoint x: 415, endPoint y: 73, distance: 89.0
click at [164, 252] on div "Master, are you going to resume?" at bounding box center [105, 271] width 120 height 39
click at [38, 272] on p "Alright, this time you'll have to use both hands for sure!" at bounding box center [21, 281] width 33 height 18
drag, startPoint x: 288, startPoint y: 60, endPoint x: 418, endPoint y: 75, distance: 131.1
click at [164, 253] on div "Alright, this time you'll have to use both hands for sure!" at bounding box center [85, 272] width 160 height 39
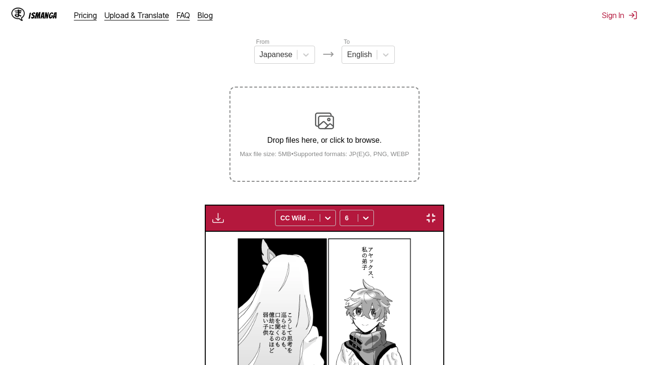
drag, startPoint x: 137, startPoint y: 215, endPoint x: 399, endPoint y: 158, distance: 267.5
click at [135, 352] on p "My strength, my thoughts often show interest" at bounding box center [120, 359] width 30 height 14
drag, startPoint x: 398, startPoint y: 128, endPoint x: 426, endPoint y: 194, distance: 71.8
click at [167, 322] on div "My strength, my thoughts often show interest" at bounding box center [136, 367] width 62 height 91
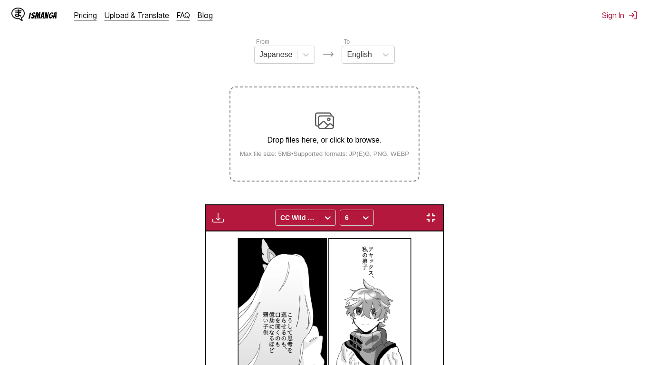
drag, startPoint x: 354, startPoint y: 141, endPoint x: 396, endPoint y: 141, distance: 41.8
click at [164, 321] on div "[PERSON_NAME] has never shown any doubt about my actions." at bounding box center [70, 340] width 189 height 39
click at [160, 326] on icon "close-tooltip" at bounding box center [157, 329] width 7 height 7
click at [160, 257] on icon "close-tooltip" at bounding box center [157, 260] width 7 height 7
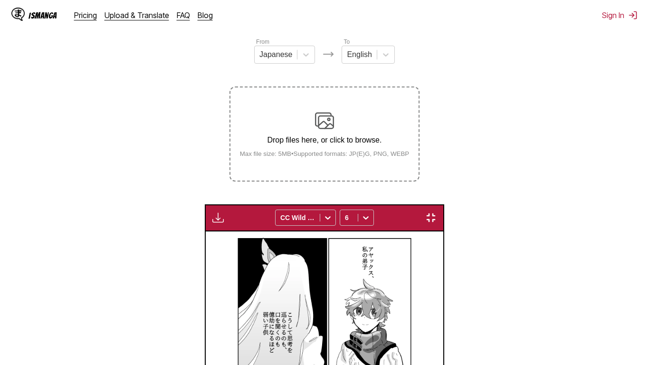
click at [163, 326] on icon "close-tooltip" at bounding box center [159, 329] width 7 height 7
click at [159, 258] on icon "close-tooltip" at bounding box center [157, 260] width 5 height 5
drag, startPoint x: 193, startPoint y: 243, endPoint x: 383, endPoint y: 257, distance: 190.2
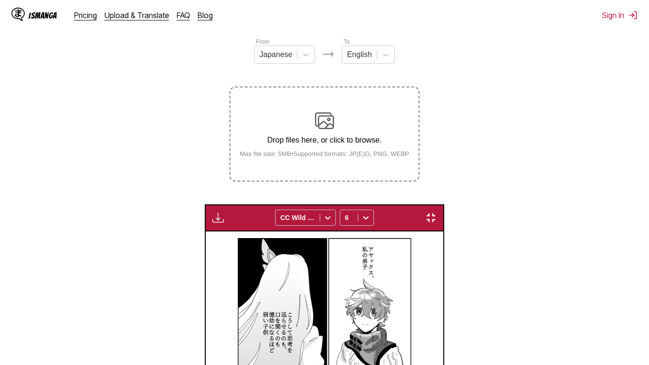
drag, startPoint x: 375, startPoint y: 251, endPoint x: 425, endPoint y: 315, distance: 81.6
drag, startPoint x: 253, startPoint y: 251, endPoint x: 374, endPoint y: 281, distance: 124.4
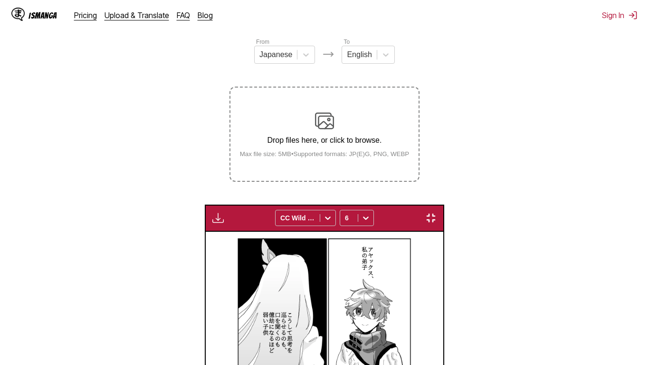
drag, startPoint x: 476, startPoint y: 308, endPoint x: 425, endPoint y: 255, distance: 73.3
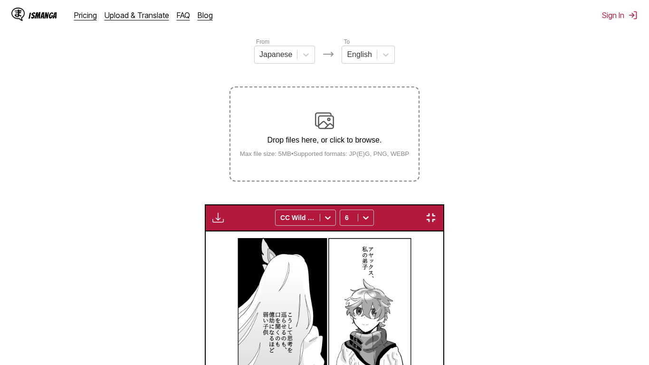
scroll to position [0, 11655]
click at [369, 306] on p "I believe that you will never be the star of tragedy." at bounding box center [354, 315] width 29 height 18
drag, startPoint x: 384, startPoint y: 99, endPoint x: 423, endPoint y: 162, distance: 74.1
click at [402, 289] on div "I believe that you will never be the star of tragedy." at bounding box center [370, 334] width 64 height 91
drag, startPoint x: 162, startPoint y: 195, endPoint x: 392, endPoint y: 201, distance: 230.6
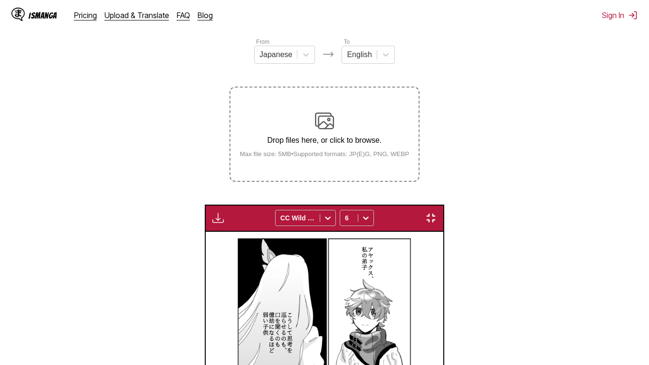
click at [162, 232] on div "I believe that you will never be the star of tragedy. I believe that you will n…" at bounding box center [87, 364] width 237 height 265
drag, startPoint x: 383, startPoint y: 187, endPoint x: 423, endPoint y: 242, distance: 68.1
click at [206, 288] on div "I believe that you will never be the star of tragedy. I believe that you will n…" at bounding box center [87, 365] width 238 height 266
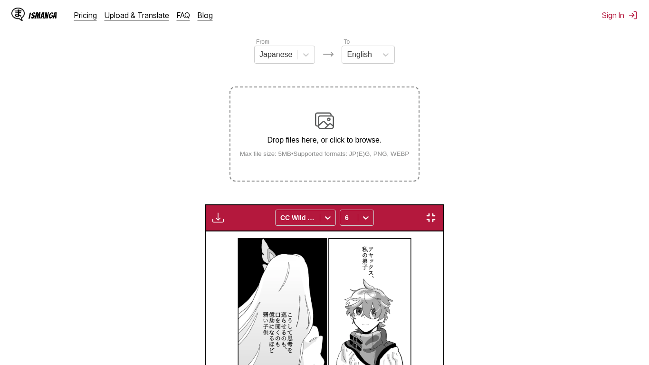
click at [402, 289] on button "close-tooltip" at bounding box center [394, 296] width 15 height 15
click at [571, 261] on p "Ajax, my disciple." at bounding box center [580, 266] width 19 height 10
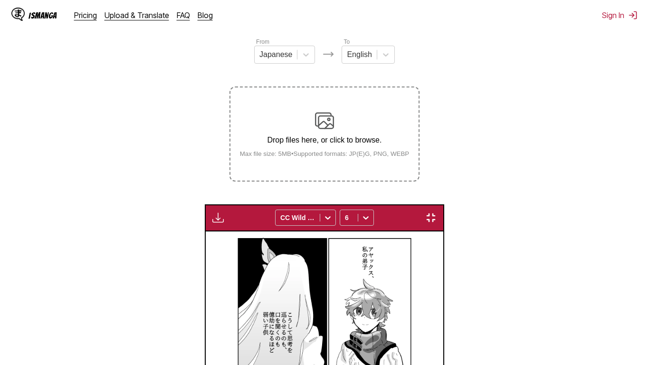
drag, startPoint x: 381, startPoint y: 52, endPoint x: 425, endPoint y: 62, distance: 45.0
click at [570, 241] on div "Ajax, my disciple." at bounding box center [605, 260] width 70 height 39
click at [451, 342] on p "A child weak enough to think and talk like this is a pain in the ass" at bounding box center [475, 349] width 48 height 14
drag, startPoint x: 263, startPoint y: 125, endPoint x: 415, endPoint y: 137, distance: 152.6
click at [451, 316] on div "A child weak enough to think and talk like this is a pain in the ass" at bounding box center [545, 335] width 189 height 39
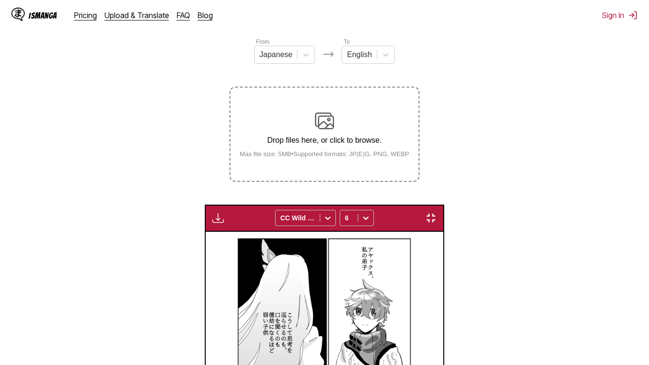
drag, startPoint x: 105, startPoint y: 249, endPoint x: 415, endPoint y: 146, distance: 326.5
click at [206, 249] on div "Ajax, my disciple. [PERSON_NAME], my disciple. A child weak enough to think and…" at bounding box center [324, 364] width 237 height 265
click at [629, 320] on icon "close-tooltip" at bounding box center [632, 323] width 7 height 7
click at [625, 241] on button "close-tooltip" at bounding box center [632, 248] width 15 height 15
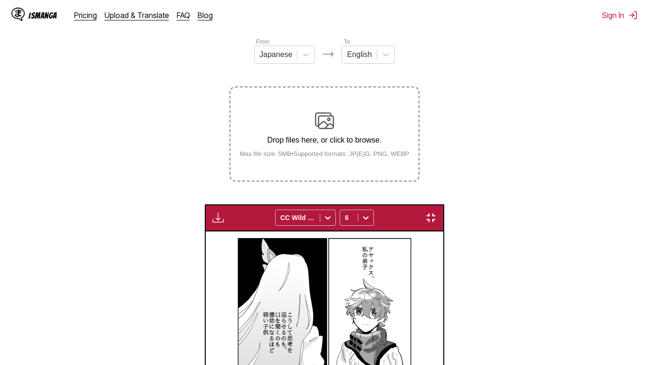
drag, startPoint x: 370, startPoint y: 207, endPoint x: 420, endPoint y: 260, distance: 73.0
click at [206, 268] on div "Ajax, my disciple. A child weak enough to think and talk like this is a pain in…" at bounding box center [324, 364] width 237 height 265
click at [445, 204] on div "Available for premium users only CC Wild Words 6" at bounding box center [325, 217] width 240 height 27
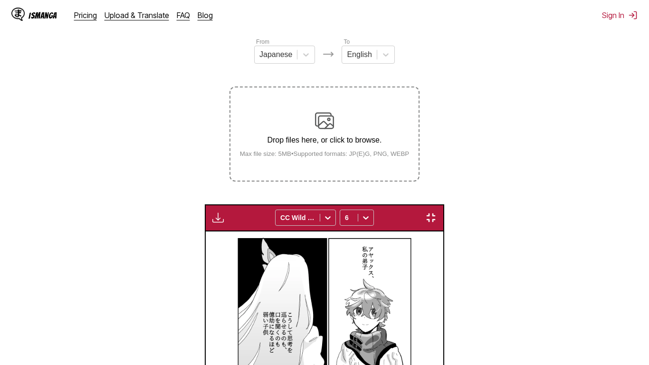
click at [437, 212] on img "button" at bounding box center [430, 217] width 11 height 11
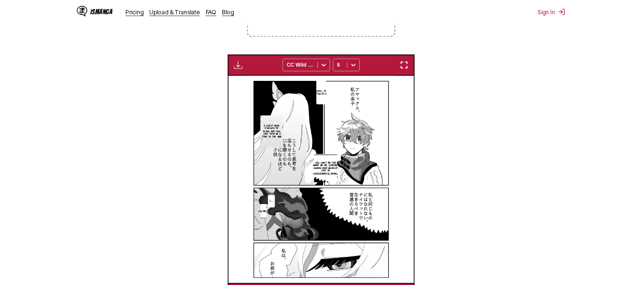
scroll to position [0, 3372]
